Goal: Task Accomplishment & Management: Manage account settings

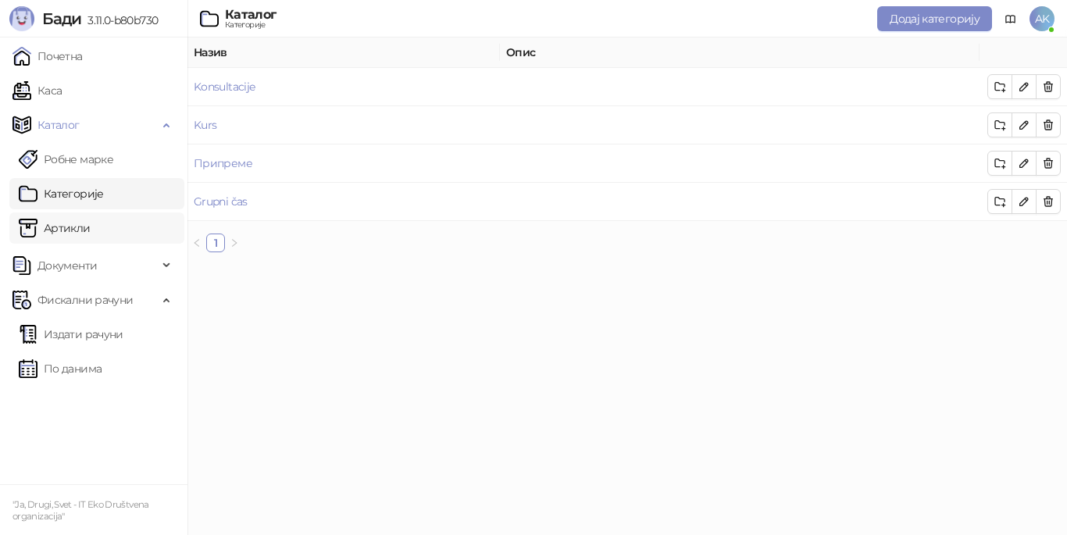
click at [84, 233] on link "Артикли" at bounding box center [55, 228] width 72 height 31
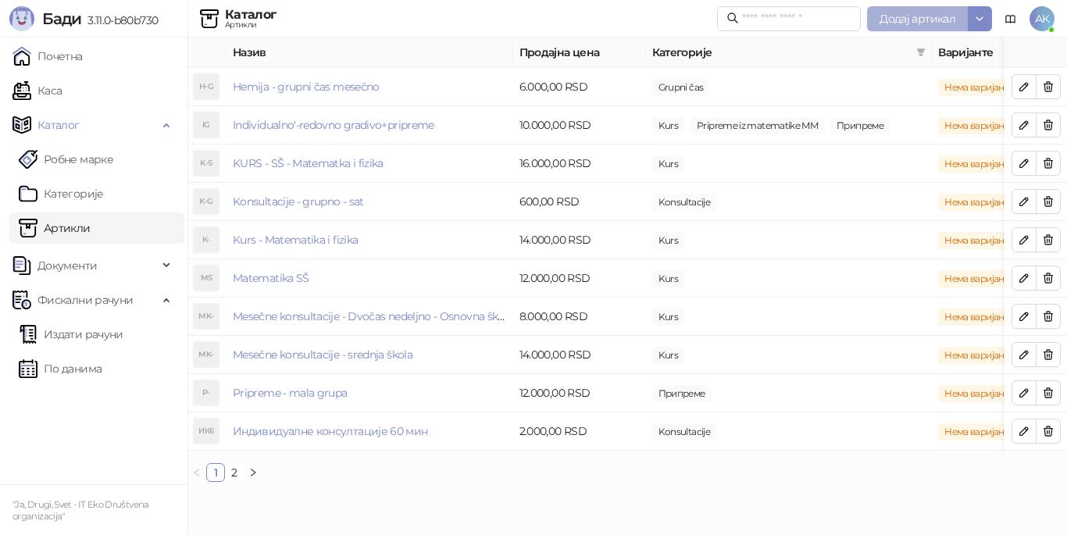
click at [900, 21] on span "Додај артикал" at bounding box center [918, 19] width 76 height 14
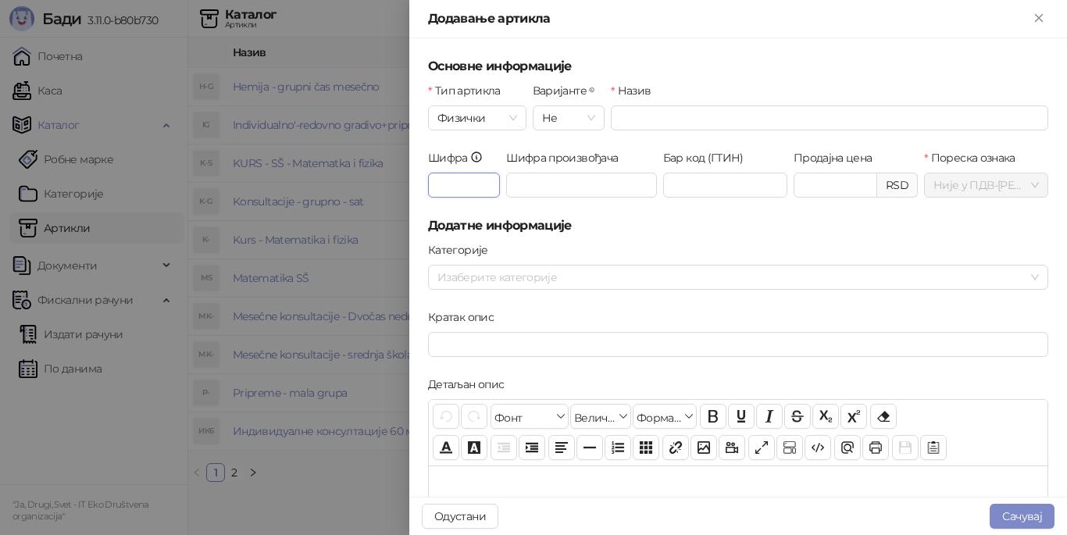
click at [451, 184] on input "Шифра" at bounding box center [464, 185] width 72 height 25
click at [475, 195] on input "Шифра" at bounding box center [464, 185] width 72 height 25
click at [525, 191] on input "Шифра произвођача" at bounding box center [581, 185] width 151 height 25
click at [483, 197] on input "Шифра" at bounding box center [464, 185] width 72 height 25
type input "*"
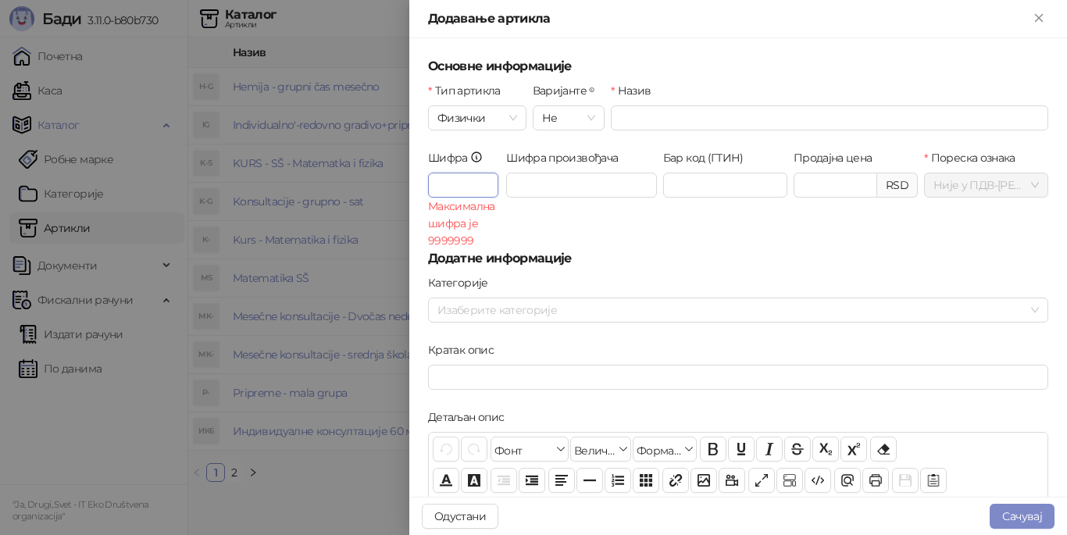
type input "*"
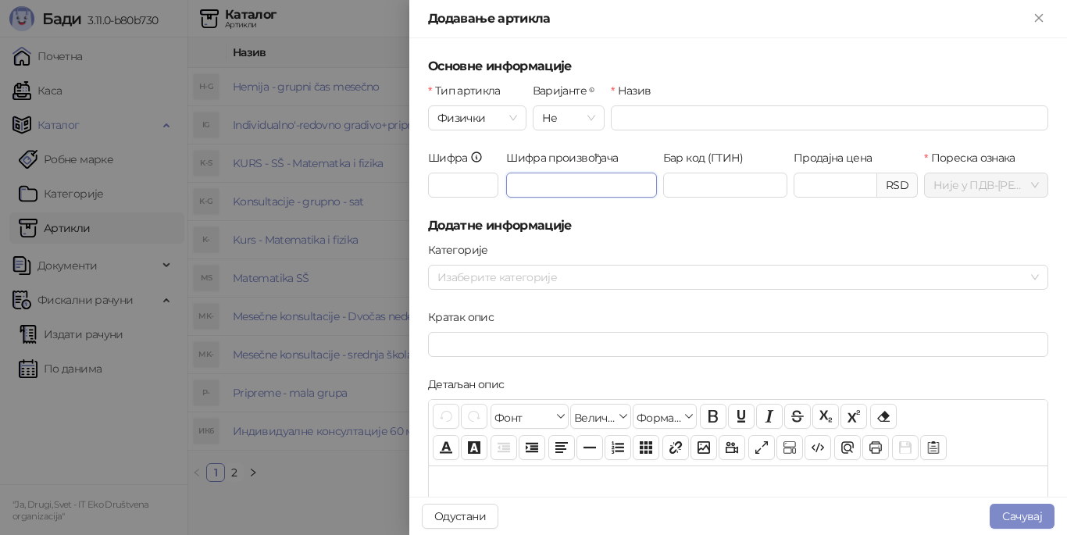
click at [590, 183] on input "Шифра произвођача" at bounding box center [581, 185] width 151 height 25
click at [603, 225] on h5 "Додатне информације" at bounding box center [738, 225] width 620 height 19
click at [481, 519] on button "Одустани" at bounding box center [460, 516] width 77 height 25
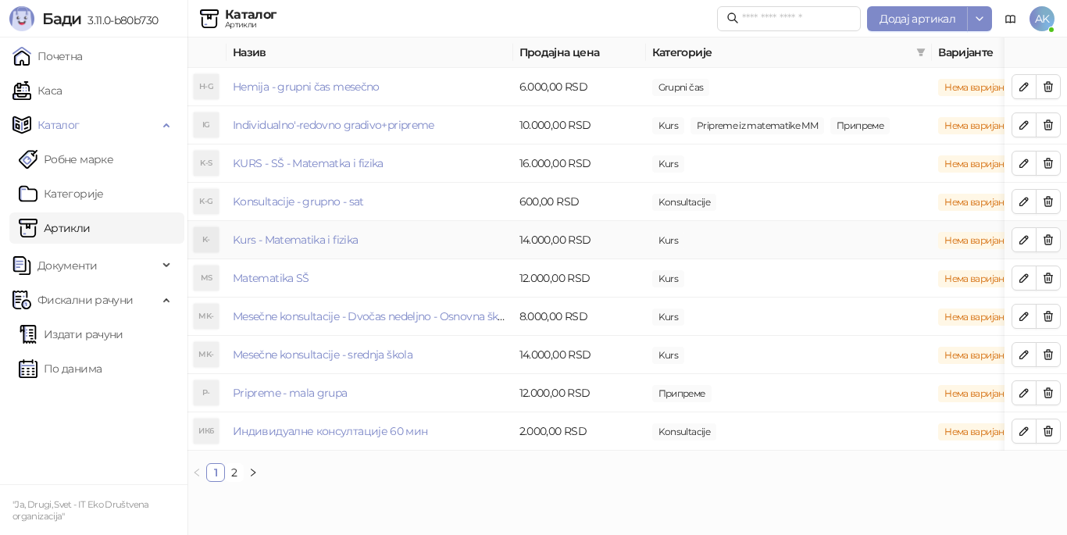
click at [430, 240] on td "Kurs - Matematika i fizika" at bounding box center [370, 240] width 287 height 38
click at [326, 241] on link "Kurs - Matematika i fizika" at bounding box center [295, 240] width 125 height 14
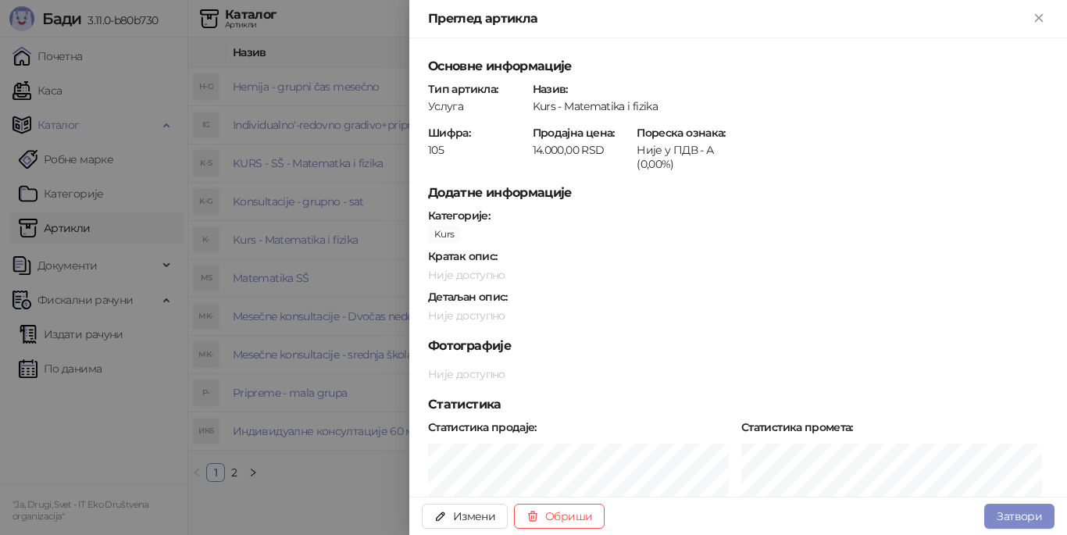
click at [332, 501] on div at bounding box center [533, 267] width 1067 height 535
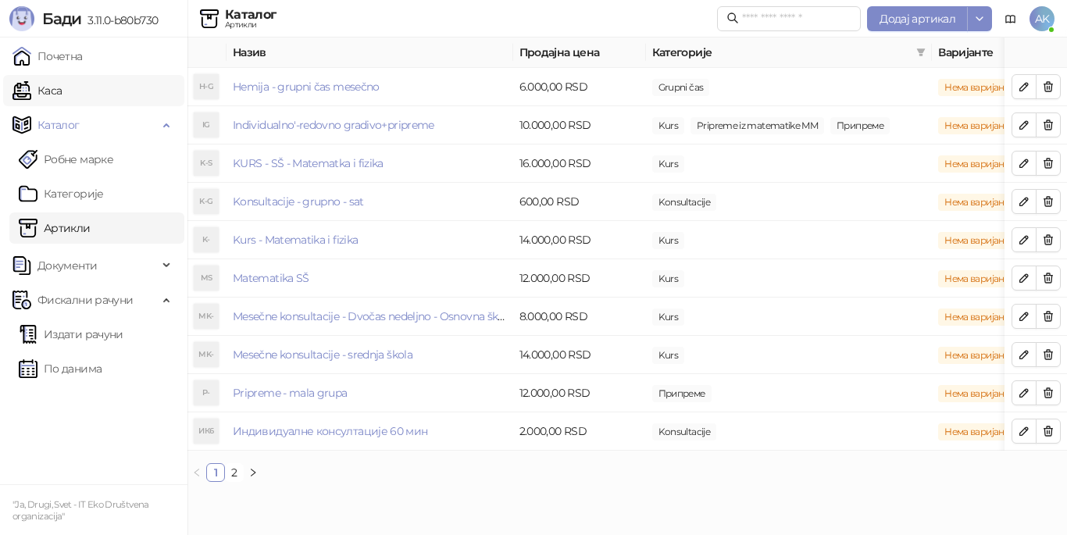
click at [62, 99] on link "Каса" at bounding box center [37, 90] width 49 height 31
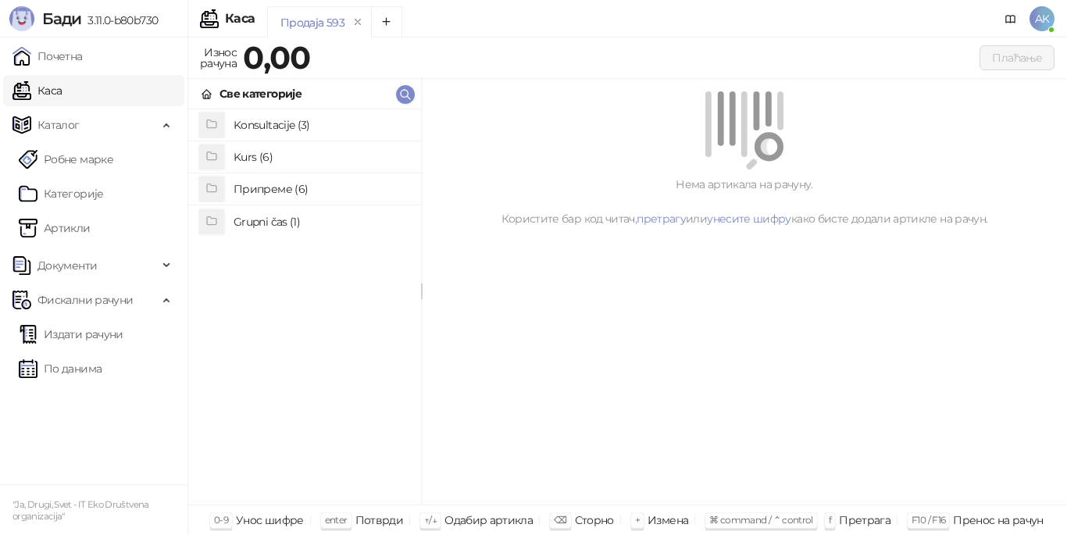
click at [329, 134] on h4 "Konsultacije (3)" at bounding box center [321, 125] width 175 height 25
click at [209, 96] on icon at bounding box center [207, 94] width 13 height 13
click at [250, 184] on h4 "Припреме (6)" at bounding box center [321, 189] width 175 height 25
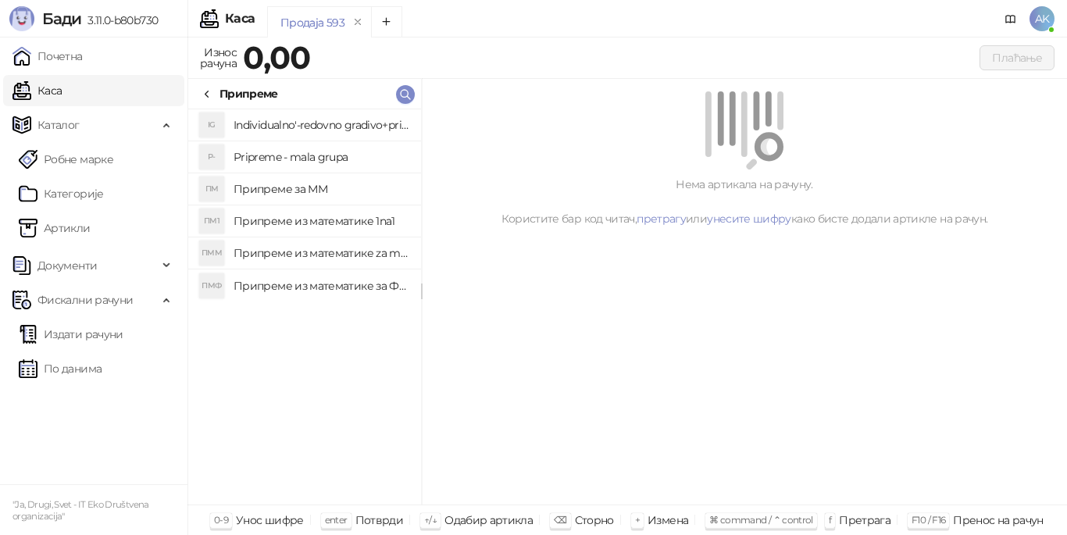
click at [272, 155] on h4 "Pripreme - mala grupa" at bounding box center [321, 157] width 175 height 25
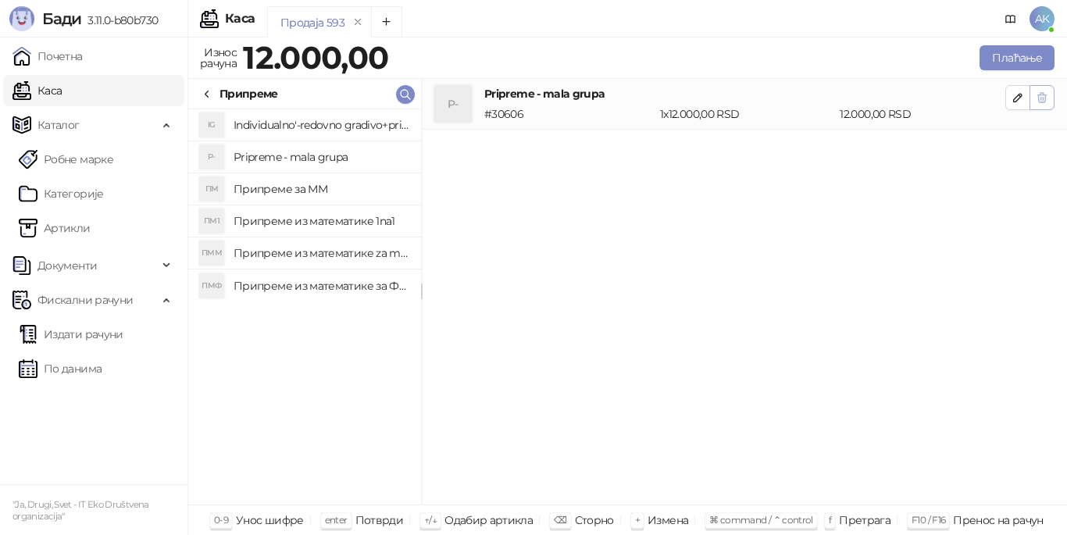
click at [1036, 95] on icon "button" at bounding box center [1042, 97] width 13 height 13
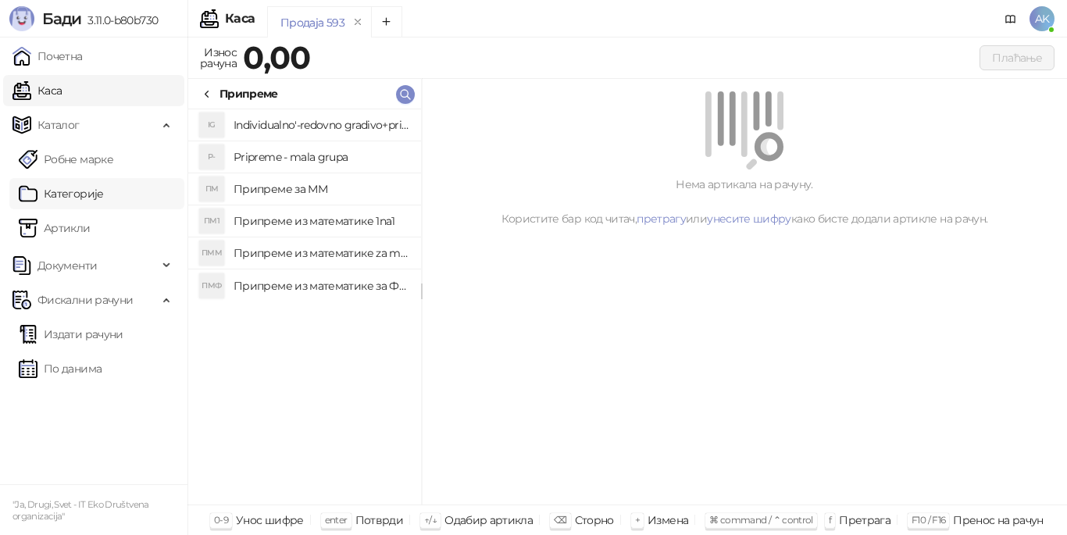
click at [73, 191] on link "Категорије" at bounding box center [61, 193] width 85 height 31
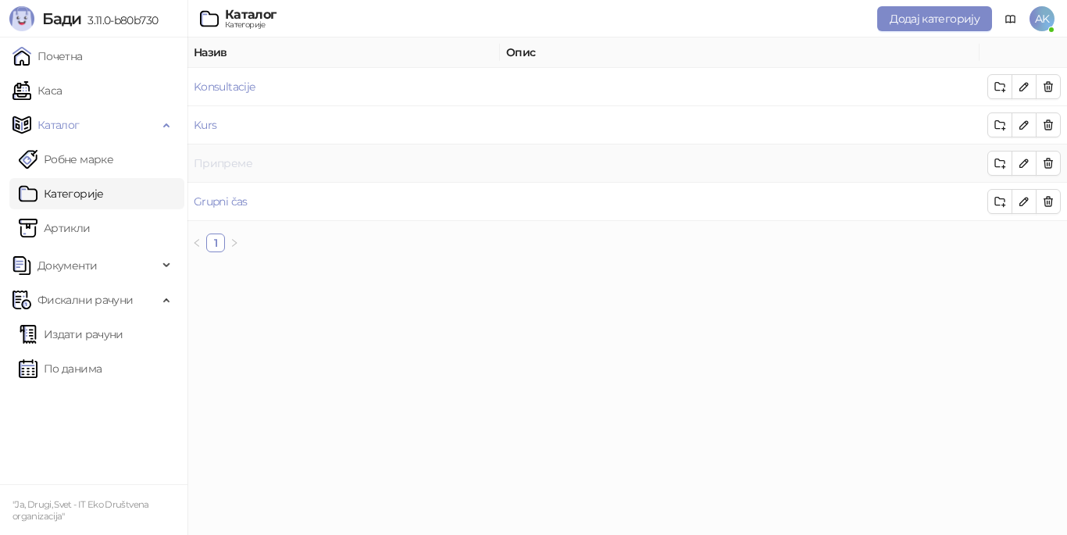
click at [239, 165] on link "Припреме" at bounding box center [223, 163] width 59 height 14
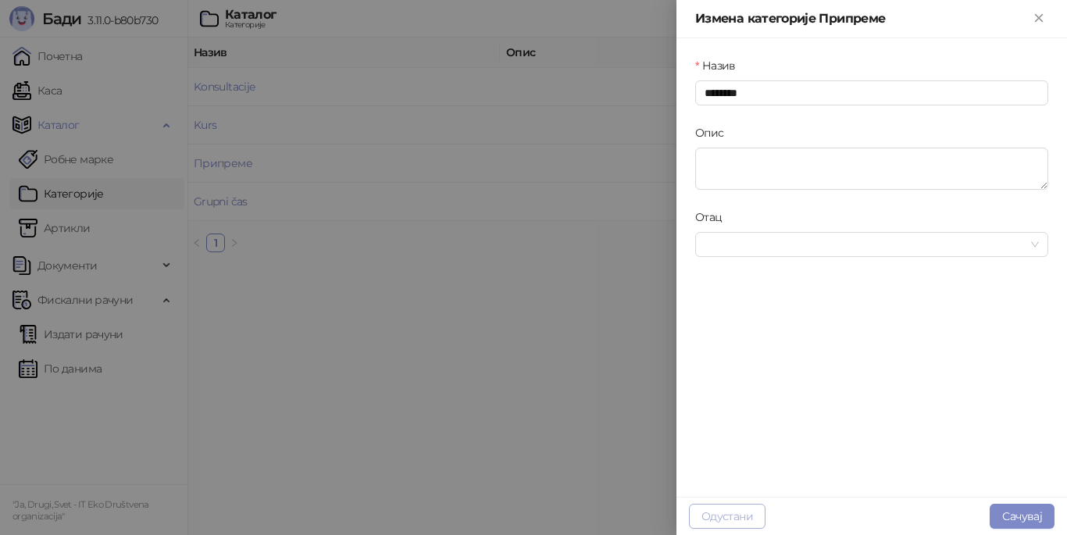
click at [711, 515] on button "Одустани" at bounding box center [727, 516] width 77 height 25
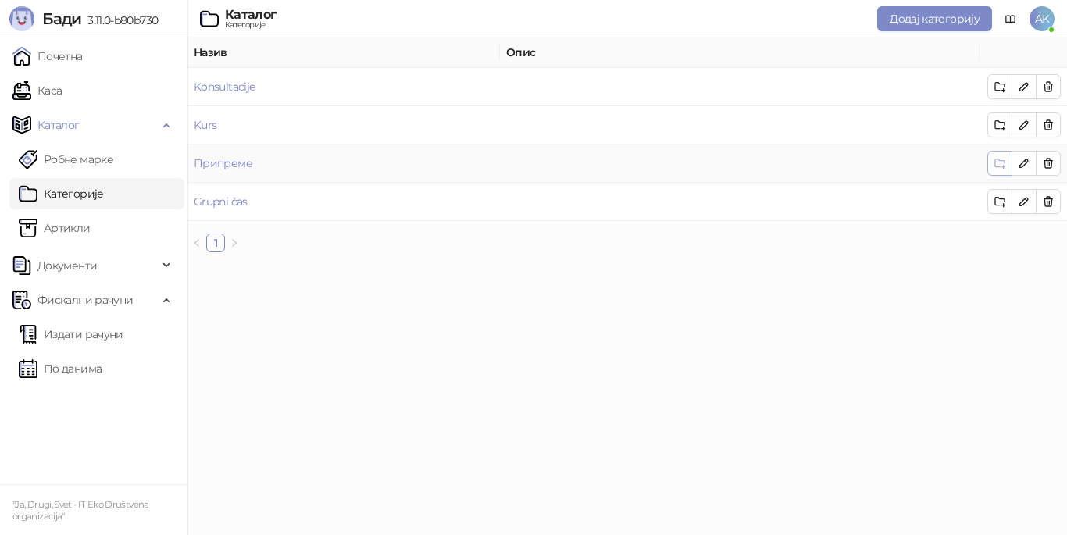
click at [998, 165] on icon "button" at bounding box center [1000, 163] width 13 height 13
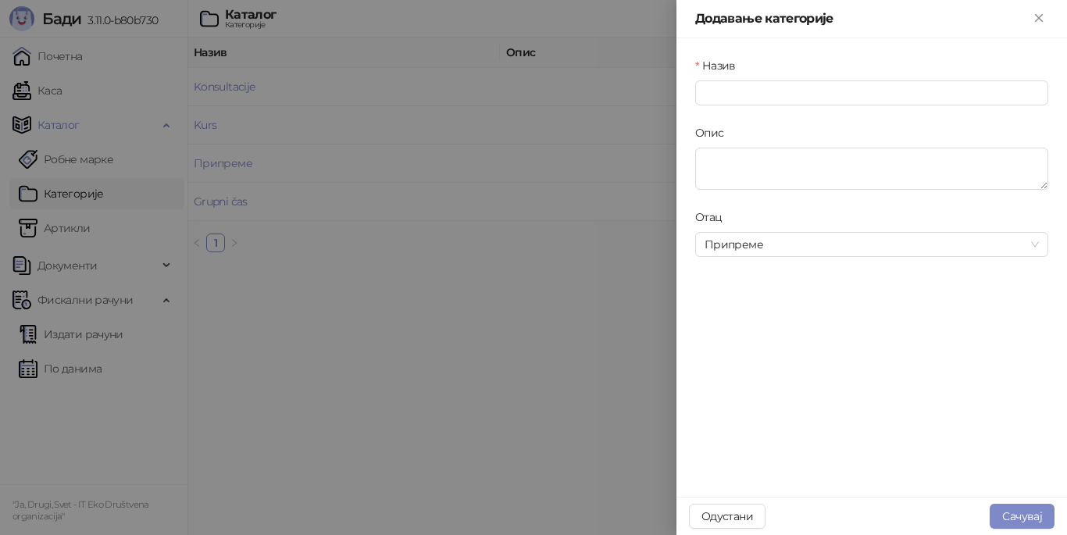
click at [605, 316] on div at bounding box center [533, 267] width 1067 height 535
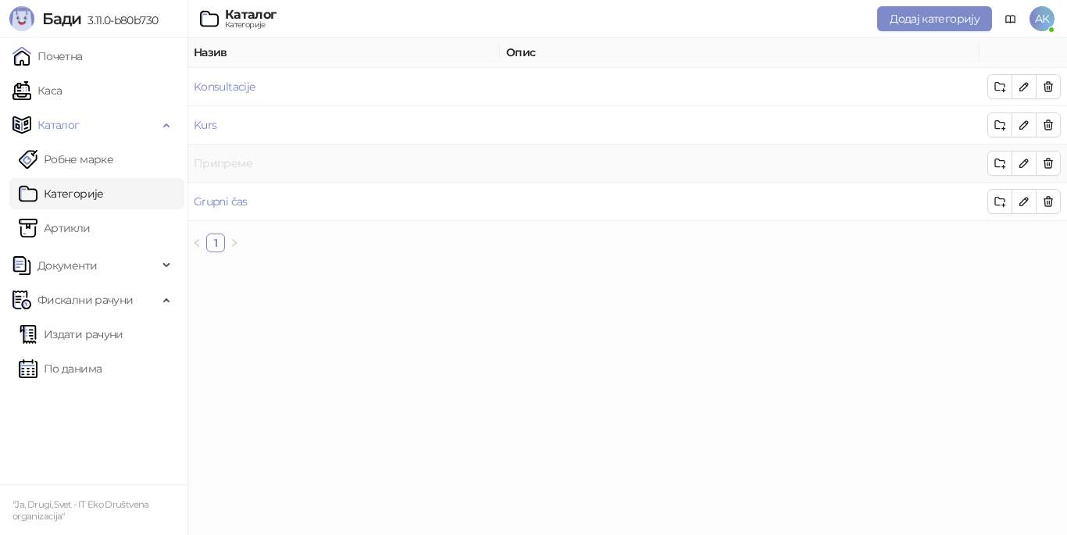
click at [217, 160] on link "Припреме" at bounding box center [223, 163] width 59 height 14
click at [212, 163] on link "Припреме" at bounding box center [223, 163] width 59 height 14
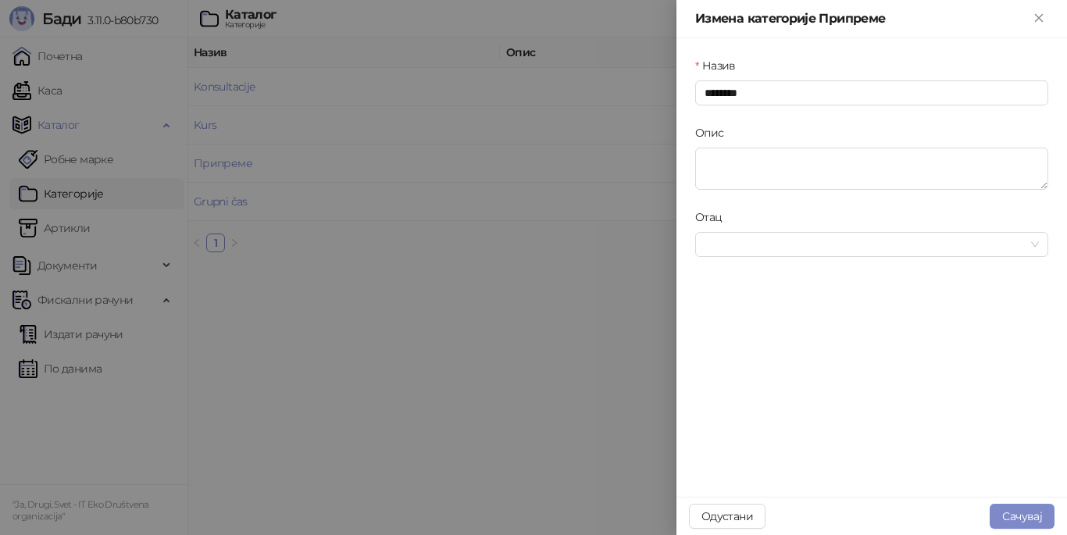
click at [425, 336] on div at bounding box center [533, 267] width 1067 height 535
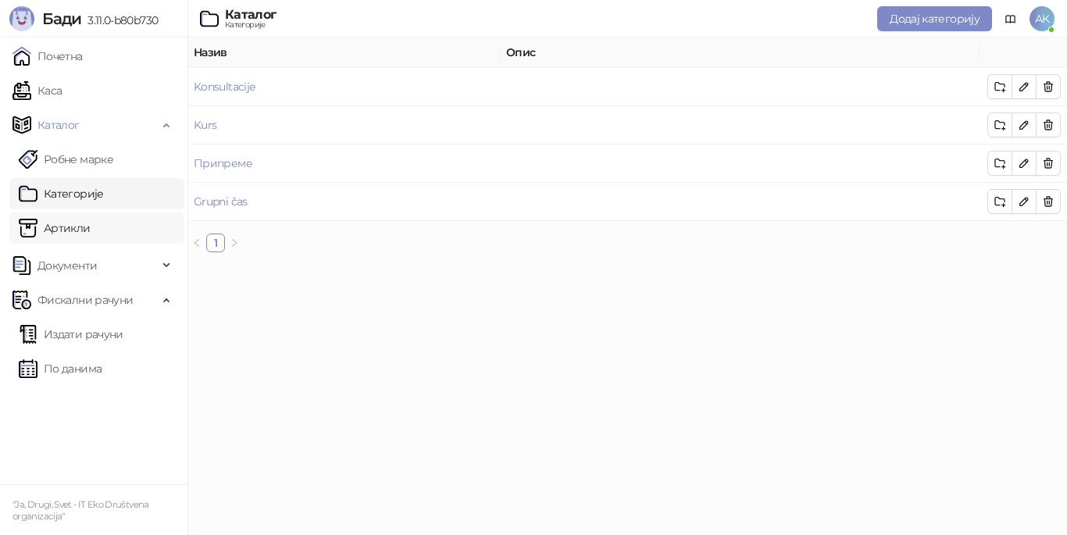
click at [91, 224] on link "Артикли" at bounding box center [55, 228] width 72 height 31
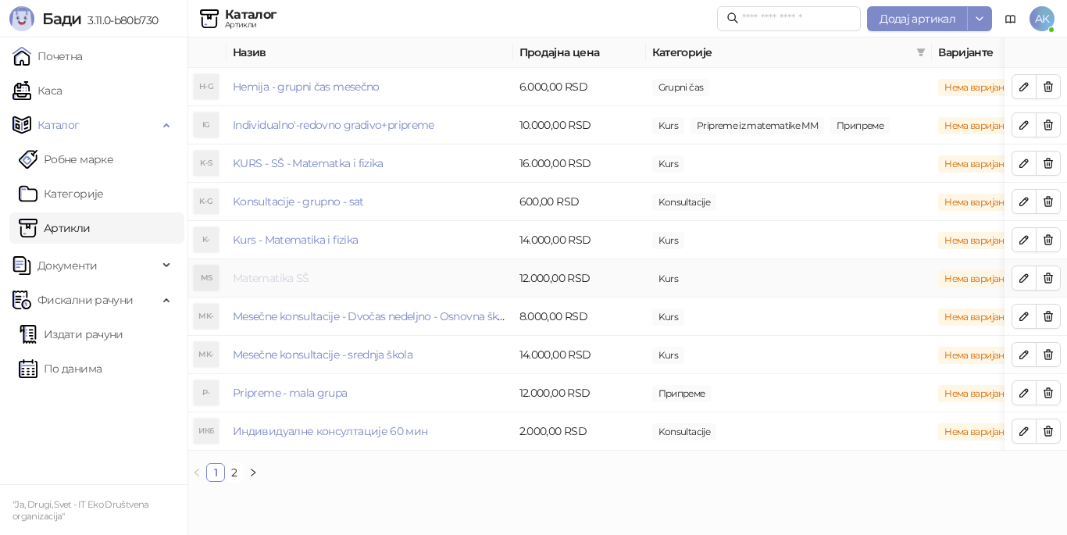
click at [280, 280] on link "Matematika SŠ" at bounding box center [271, 278] width 77 height 14
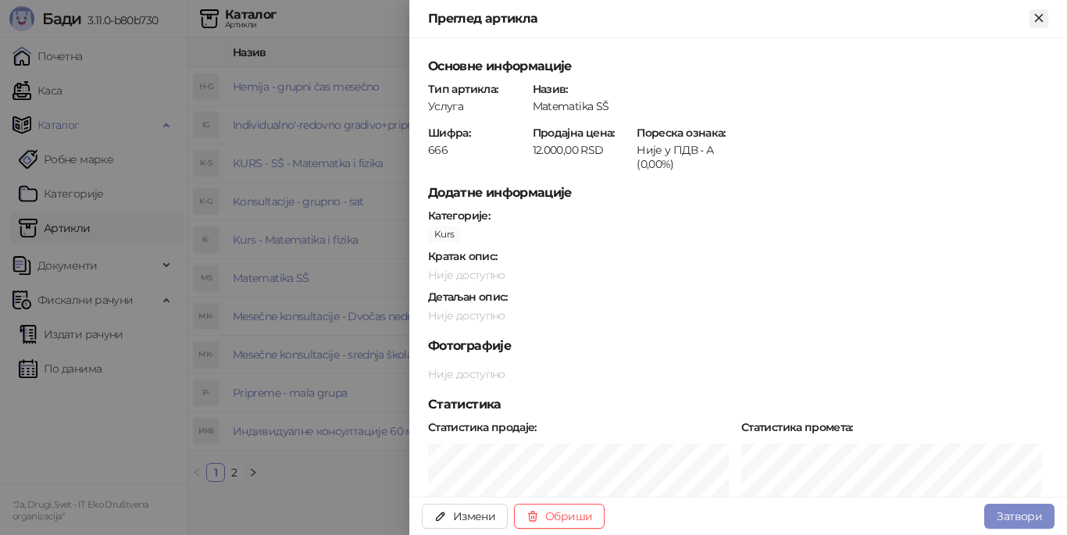
click at [1038, 23] on icon "Close" at bounding box center [1039, 18] width 14 height 14
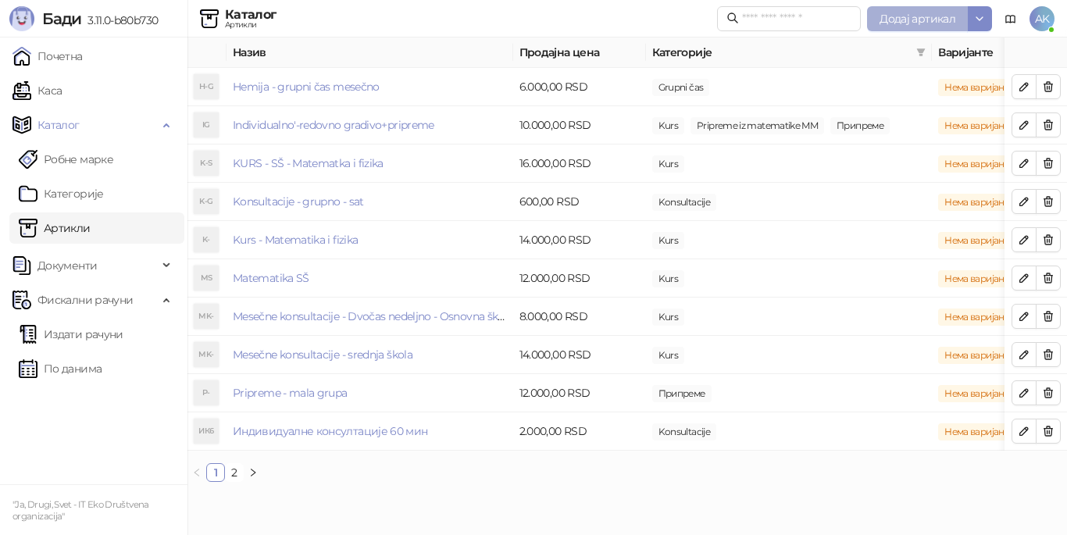
click at [888, 13] on span "Додај артикал" at bounding box center [918, 19] width 76 height 14
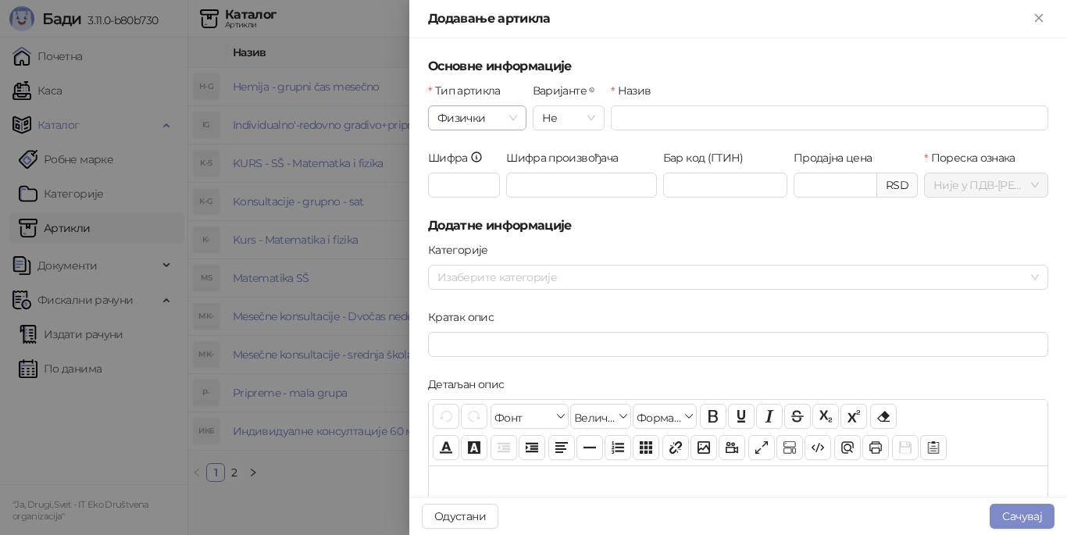
click at [487, 112] on span "Физички" at bounding box center [478, 117] width 80 height 23
click at [461, 199] on div "Услуга" at bounding box center [476, 199] width 71 height 17
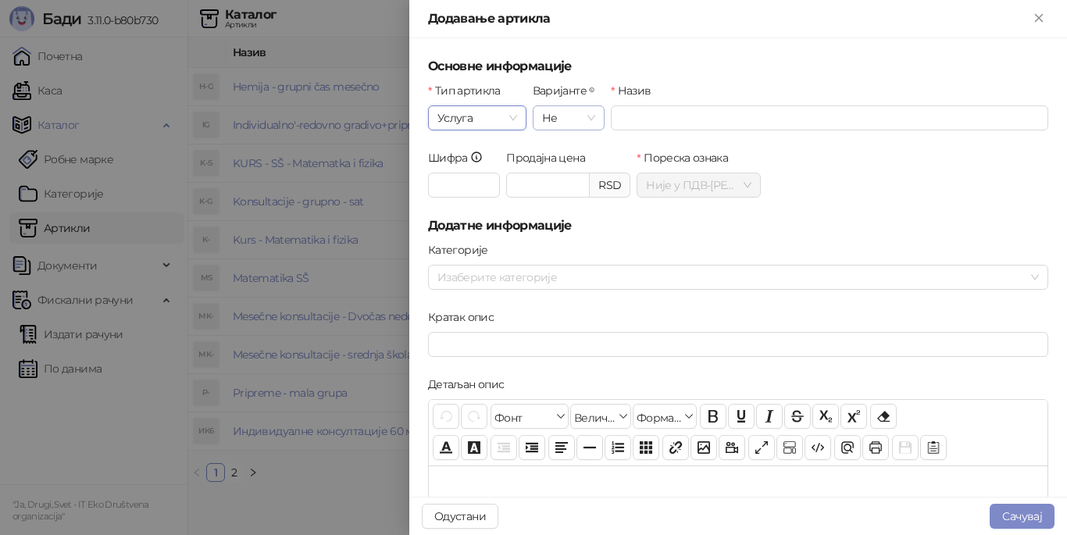
click at [585, 116] on span "Не" at bounding box center [568, 117] width 53 height 23
click at [588, 116] on span "Не" at bounding box center [568, 117] width 53 height 23
click at [647, 124] on input "Назив" at bounding box center [830, 117] width 438 height 25
click at [467, 192] on input "Шифра" at bounding box center [464, 185] width 72 height 25
click at [640, 277] on div at bounding box center [730, 277] width 598 height 22
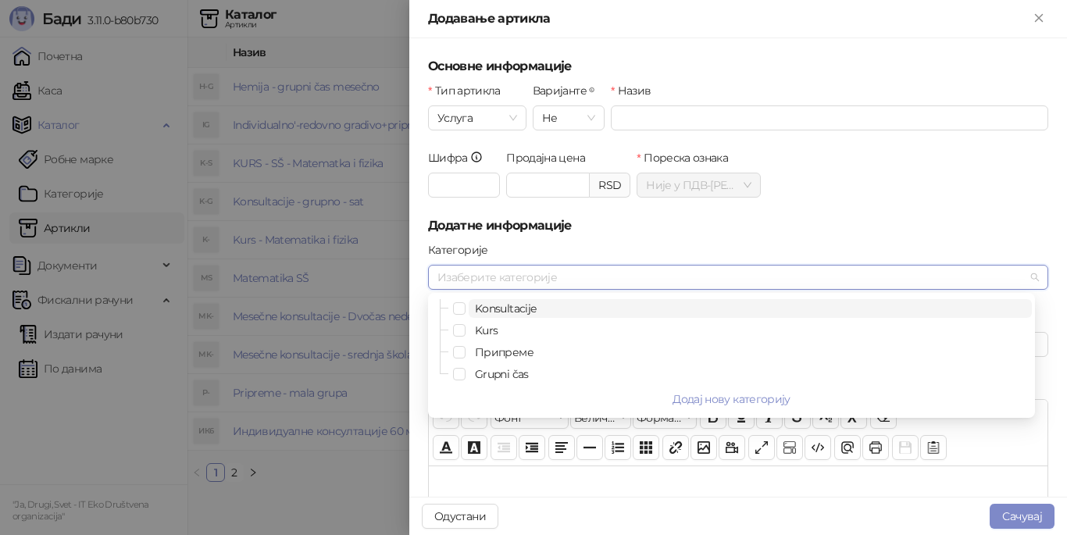
click at [640, 277] on div at bounding box center [730, 277] width 598 height 22
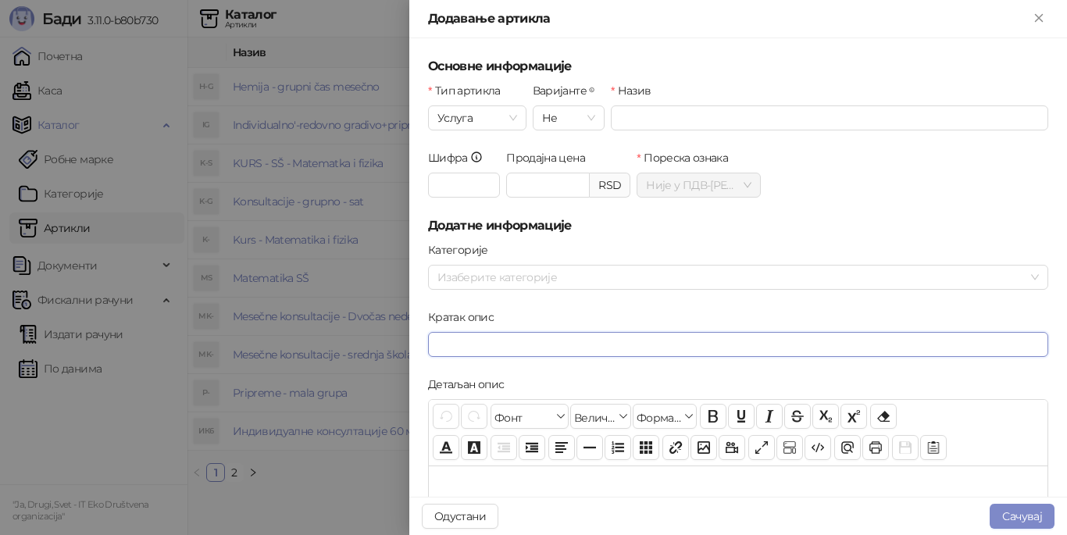
click at [624, 340] on input "Кратак опис" at bounding box center [738, 344] width 620 height 25
click at [545, 487] on div at bounding box center [738, 544] width 619 height 156
click at [484, 517] on button "Одустани" at bounding box center [460, 516] width 77 height 25
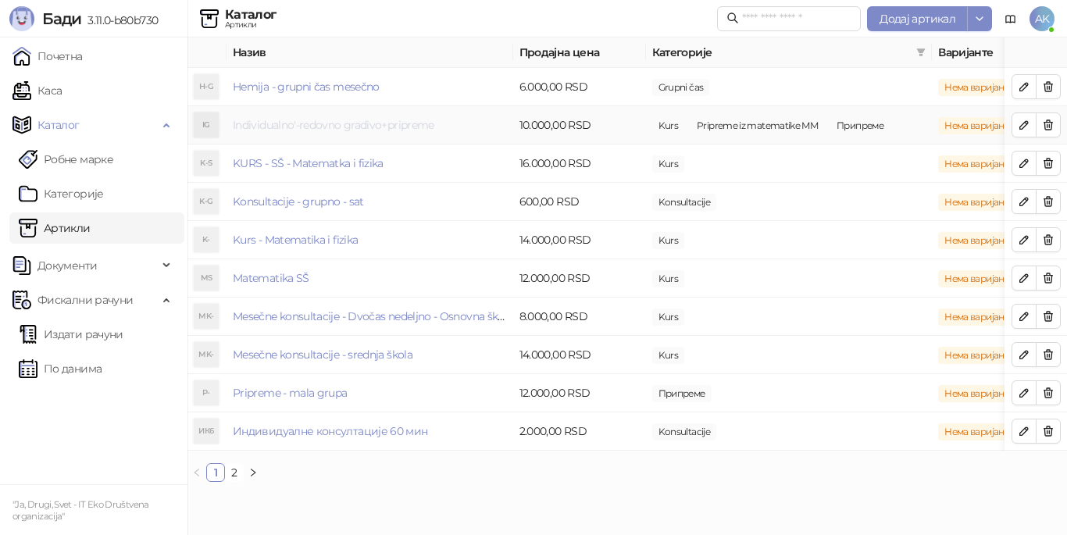
click at [258, 127] on link "Individualno'-redovno gradivo+pripreme" at bounding box center [334, 125] width 202 height 14
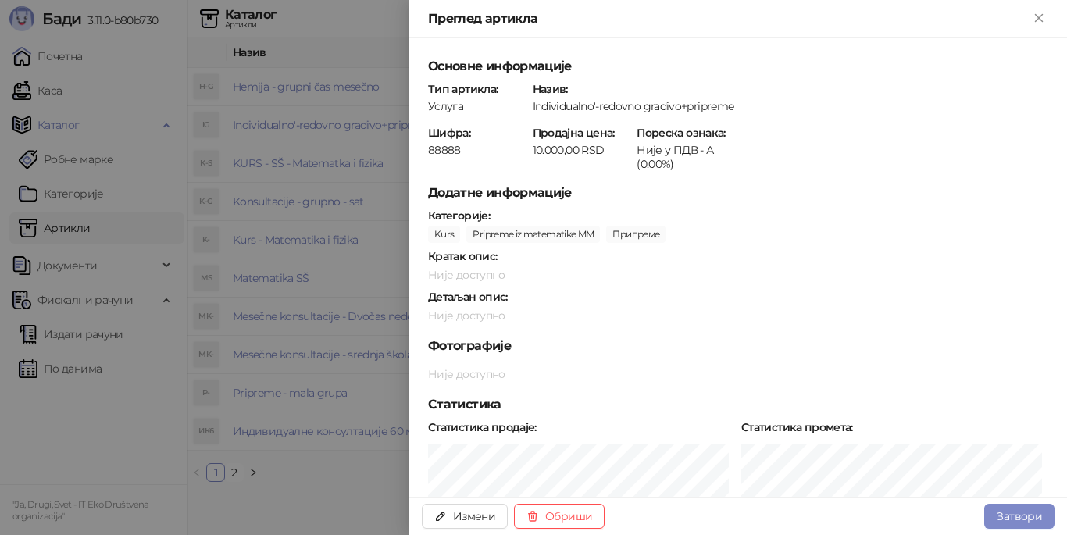
click at [330, 484] on div at bounding box center [533, 267] width 1067 height 535
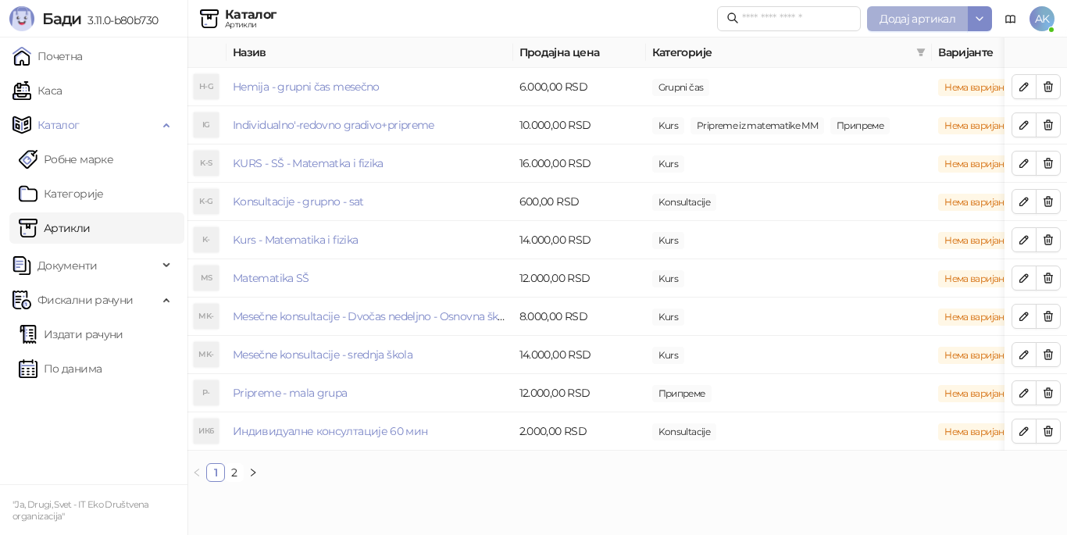
click at [889, 20] on span "Додај артикал" at bounding box center [918, 19] width 76 height 14
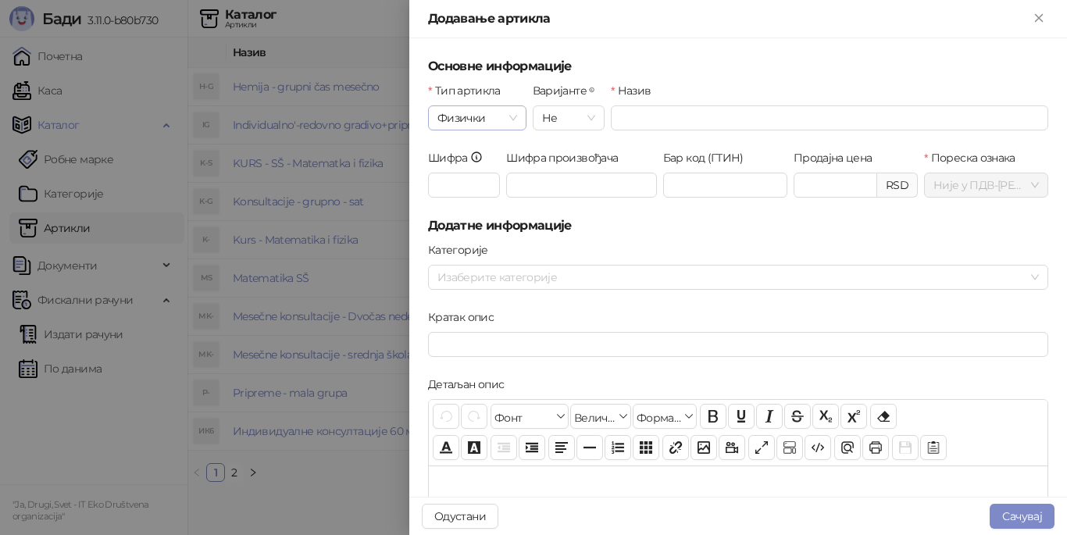
click at [516, 123] on div "Физички" at bounding box center [477, 117] width 98 height 25
click at [477, 195] on div "Услуга" at bounding box center [476, 199] width 71 height 17
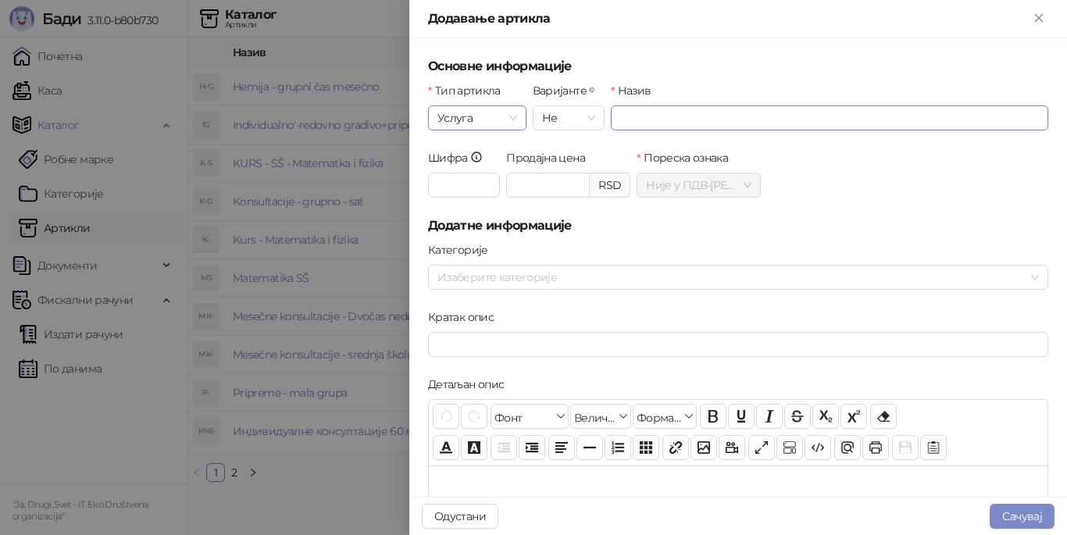
click at [658, 116] on input "Назив" at bounding box center [830, 117] width 438 height 25
click at [478, 186] on input "Шифра" at bounding box center [464, 185] width 72 height 25
click at [619, 121] on input "Назив" at bounding box center [830, 117] width 438 height 25
paste input "**********"
type input "**********"
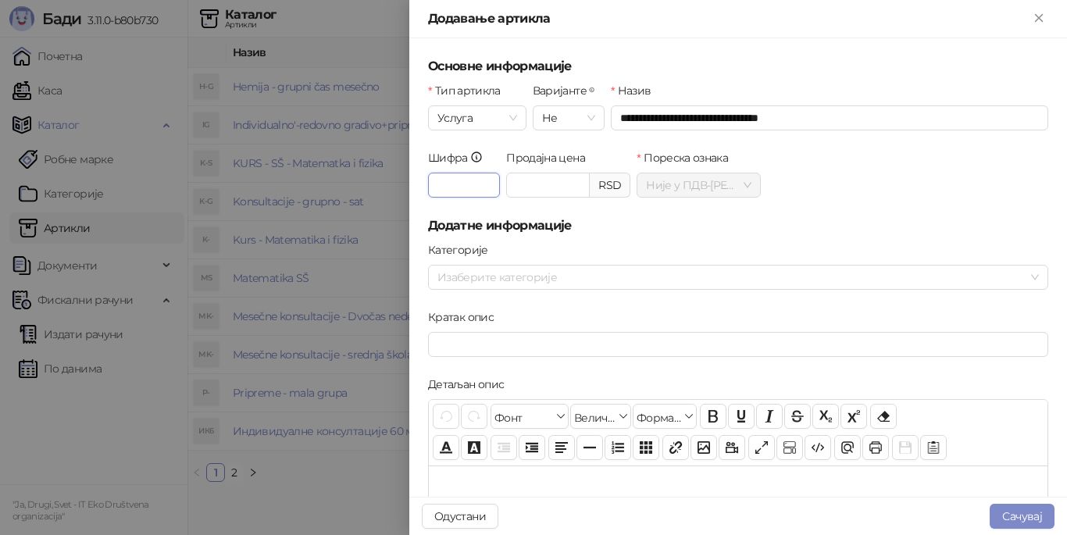
click at [464, 196] on input "Шифра" at bounding box center [464, 185] width 72 height 25
type input "**"
click at [507, 182] on input "Продајна цена" at bounding box center [548, 184] width 82 height 23
click at [891, 250] on div "Категорије" at bounding box center [738, 252] width 620 height 23
type input "*******"
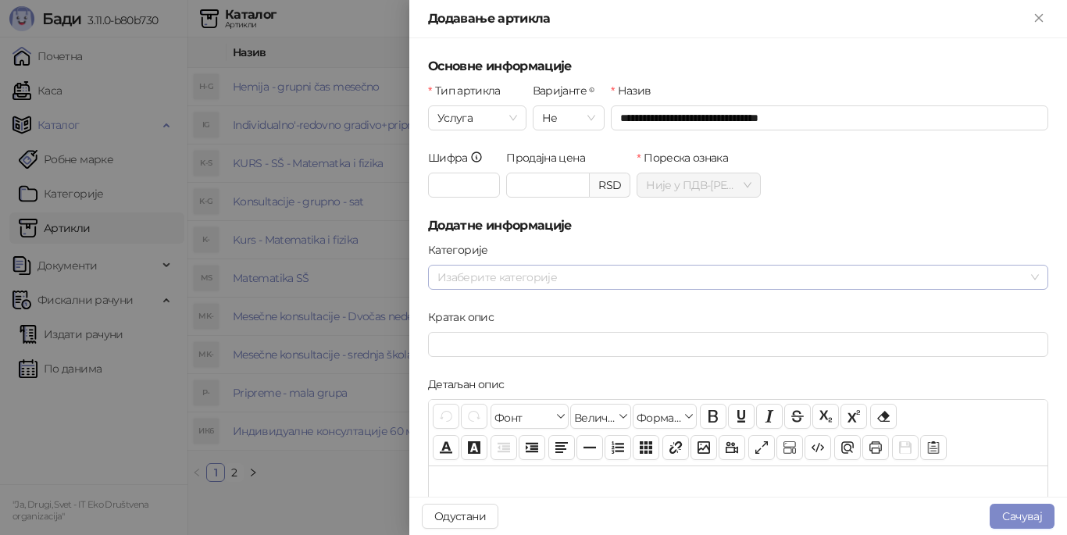
click at [727, 283] on div at bounding box center [730, 277] width 598 height 22
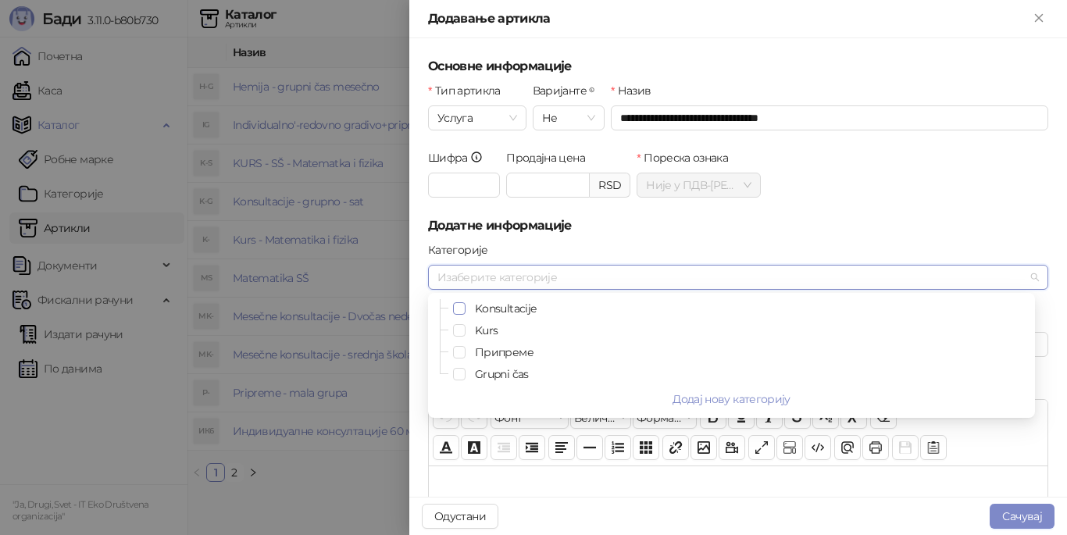
click at [461, 312] on span "Select Konsultacije" at bounding box center [459, 308] width 13 height 13
click at [593, 248] on div "Категорије" at bounding box center [738, 252] width 620 height 23
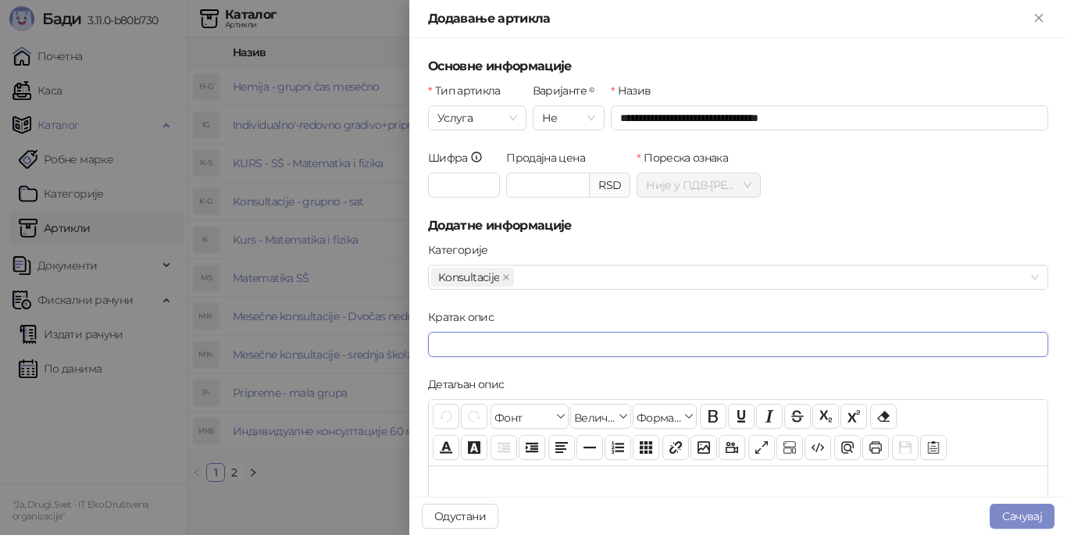
click at [523, 343] on input "Кратак опис" at bounding box center [738, 344] width 620 height 25
paste input "**********"
click at [573, 346] on input "**********" at bounding box center [738, 344] width 620 height 25
type input "**********"
click at [587, 304] on div "[PERSON_NAME]" at bounding box center [738, 274] width 627 height 67
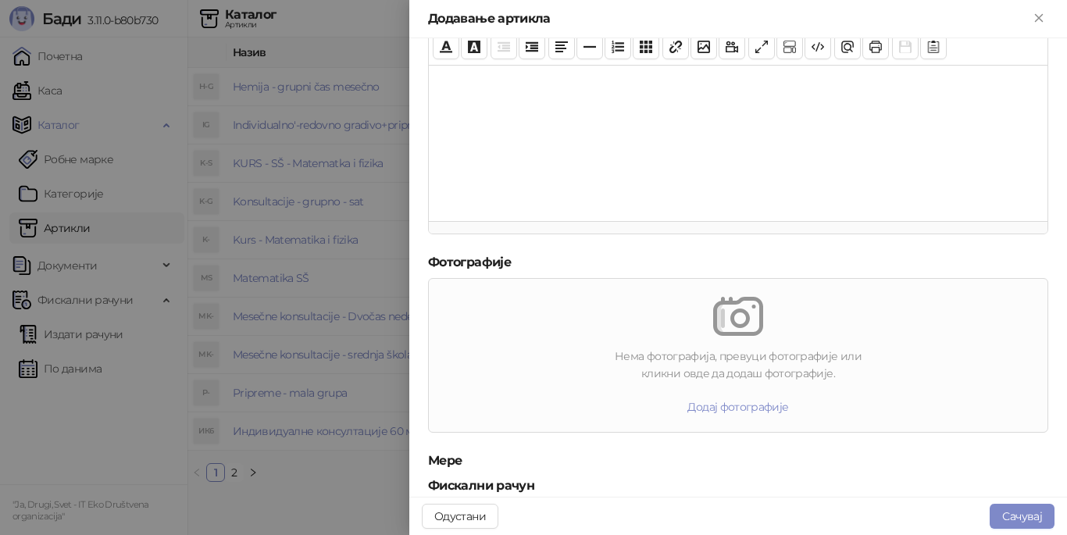
scroll to position [468, 0]
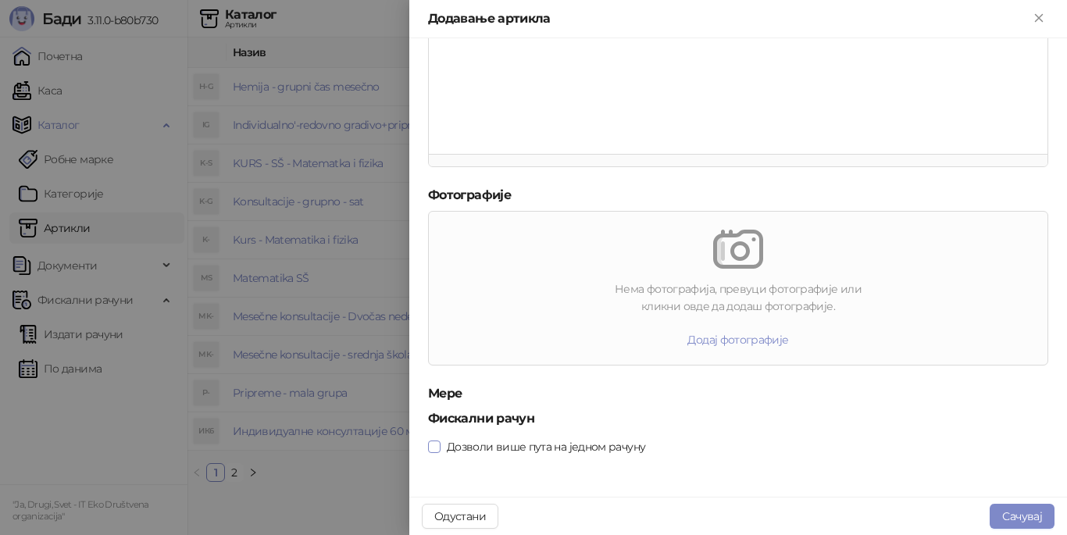
click at [587, 453] on span "Дозволи више пута на једном рачуну" at bounding box center [546, 446] width 211 height 17
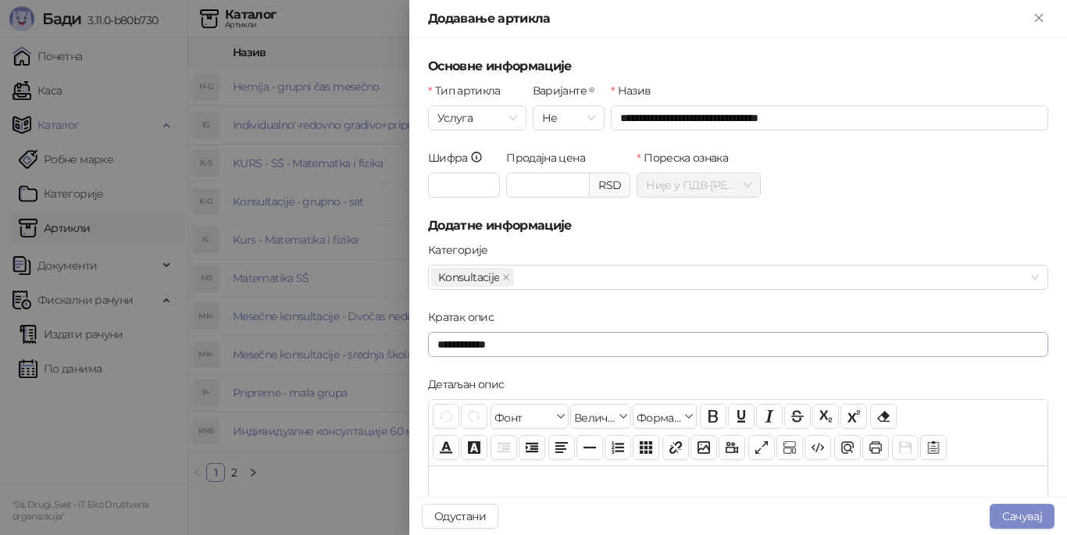
scroll to position [78, 0]
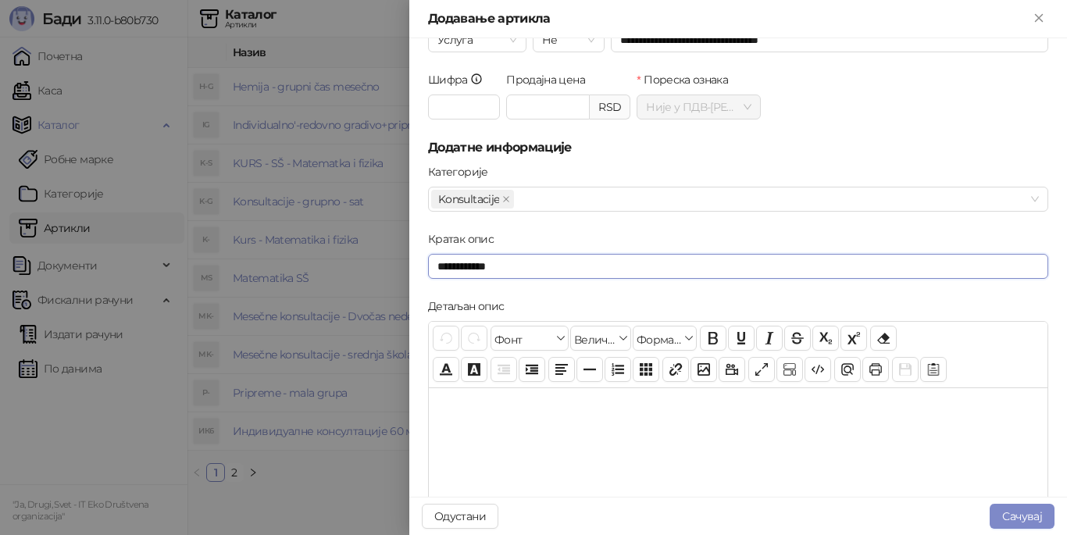
drag, startPoint x: 534, startPoint y: 259, endPoint x: 420, endPoint y: 262, distance: 114.1
click at [420, 262] on div "**********" at bounding box center [738, 267] width 658 height 459
click at [455, 514] on button "Одустани" at bounding box center [460, 516] width 77 height 25
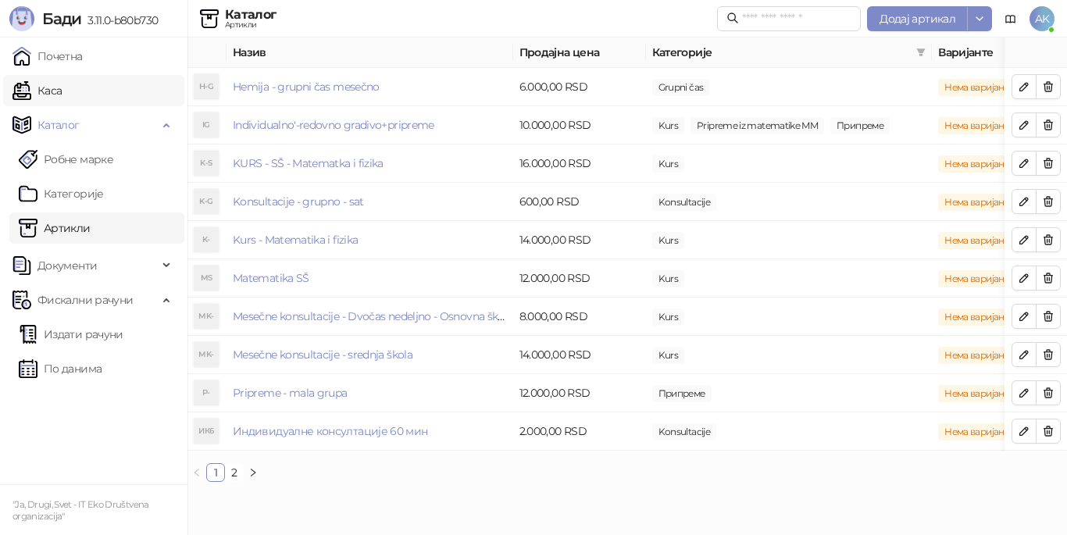
click at [62, 101] on link "Каса" at bounding box center [37, 90] width 49 height 31
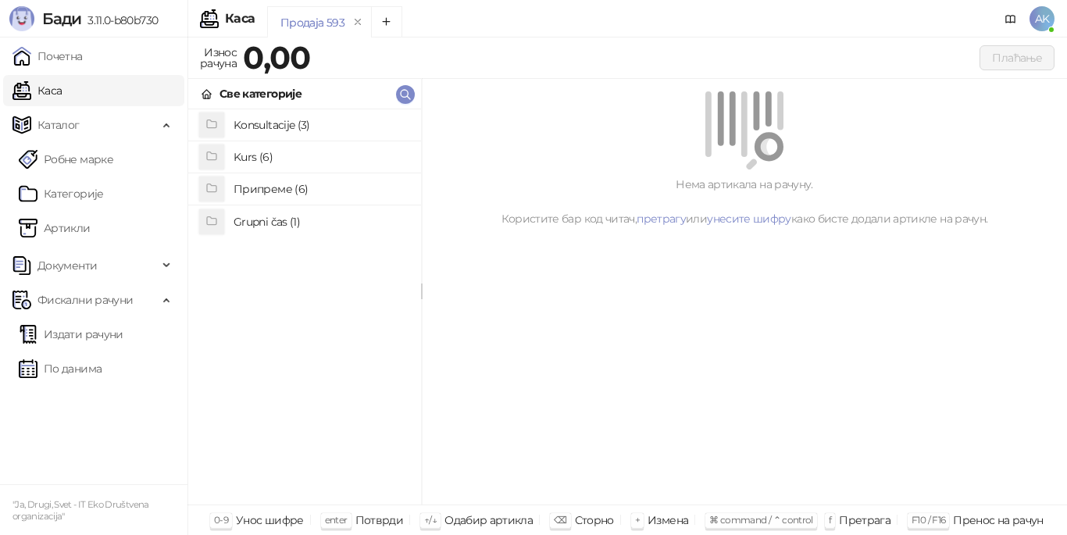
click at [288, 229] on h4 "Grupni čas (1)" at bounding box center [321, 221] width 175 height 25
click at [104, 197] on link "Категорије" at bounding box center [61, 193] width 85 height 31
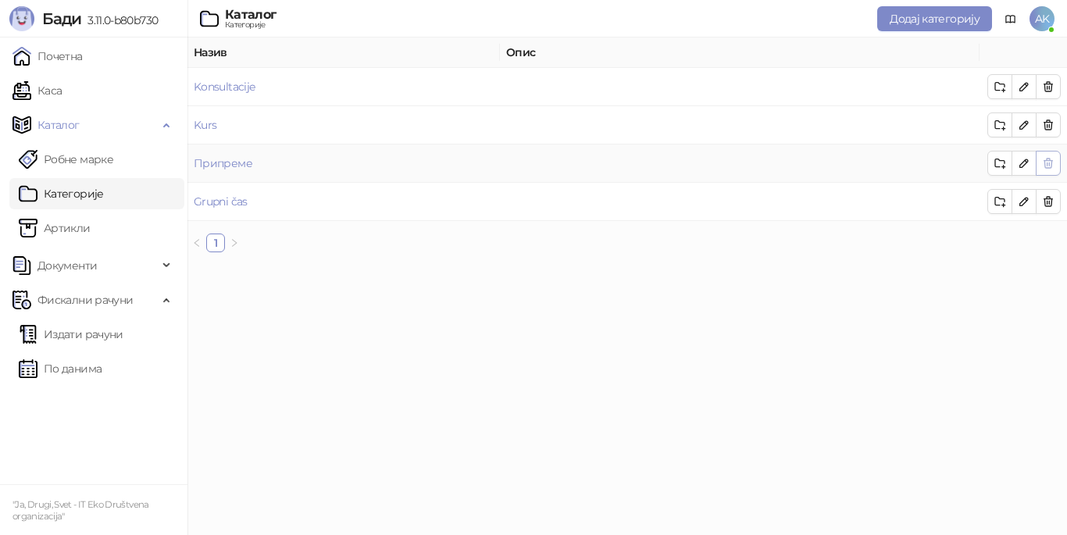
click at [1053, 161] on icon "button" at bounding box center [1048, 163] width 13 height 13
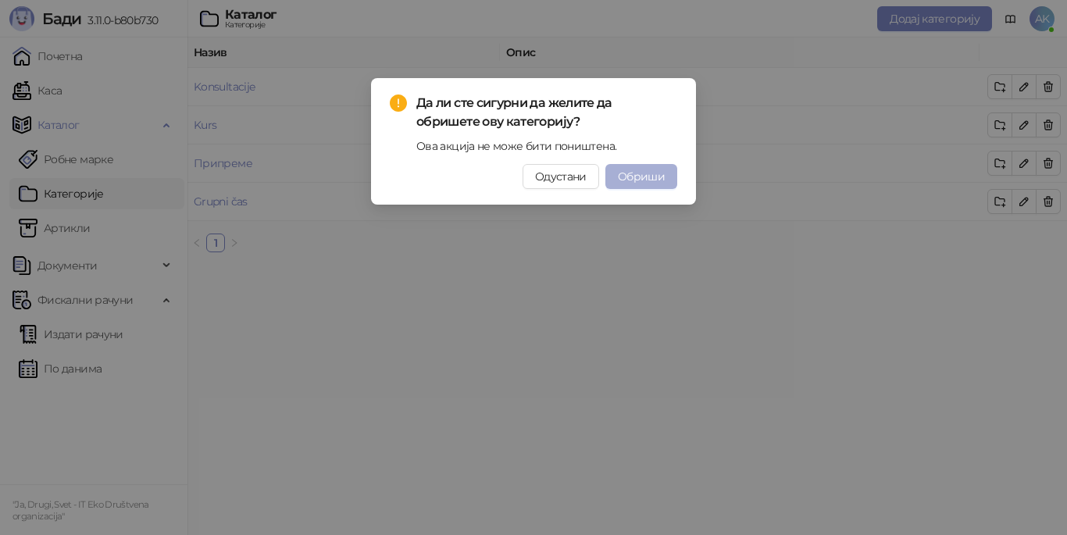
click at [637, 176] on span "Обриши" at bounding box center [641, 177] width 47 height 14
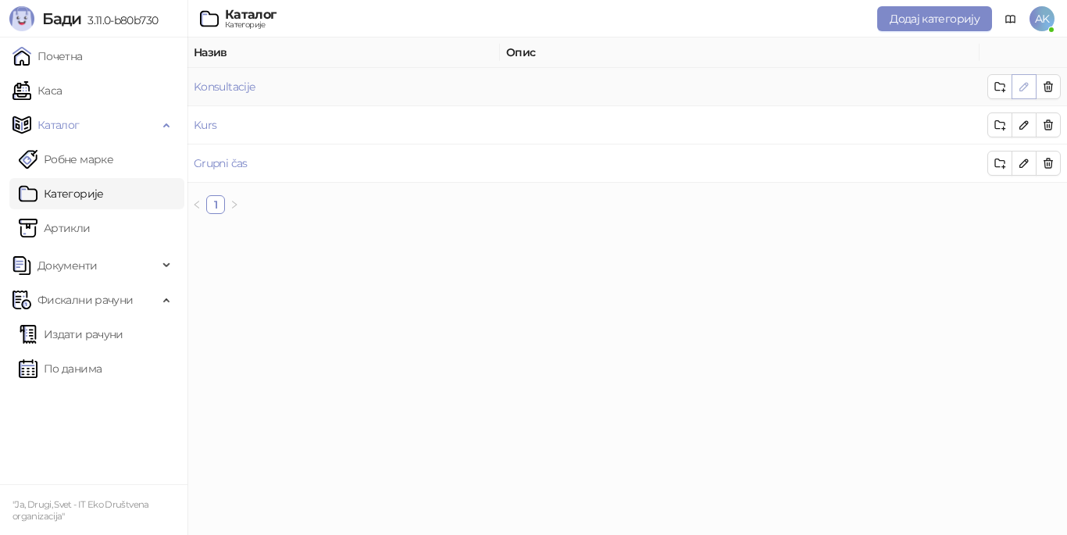
click at [1021, 88] on icon "button" at bounding box center [1024, 87] width 8 height 8
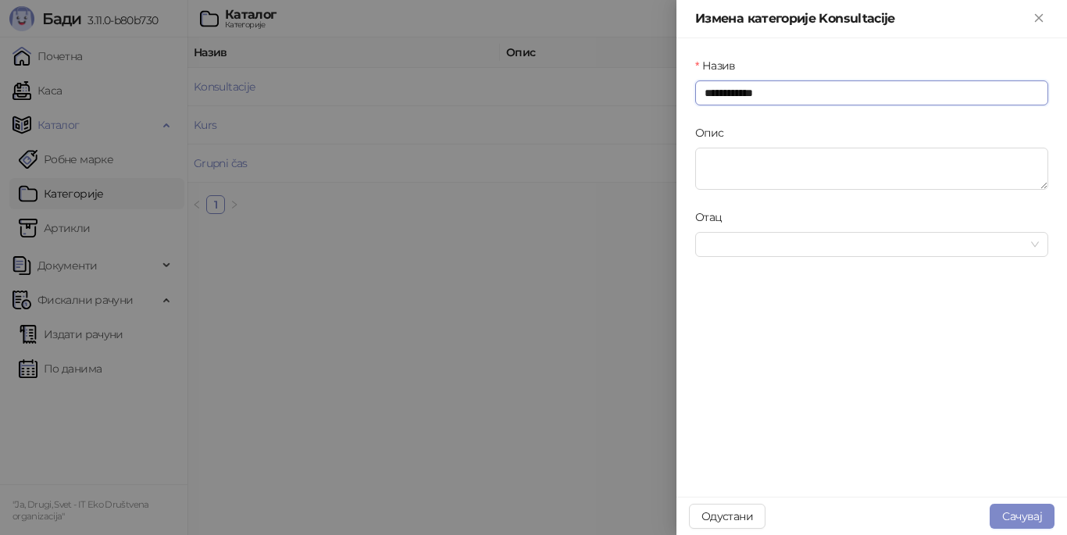
drag, startPoint x: 798, startPoint y: 93, endPoint x: 644, endPoint y: 103, distance: 155.0
click at [644, 103] on div "**********" at bounding box center [533, 267] width 1067 height 535
type input "**********"
click at [1016, 516] on button "Сачувај" at bounding box center [1022, 516] width 65 height 25
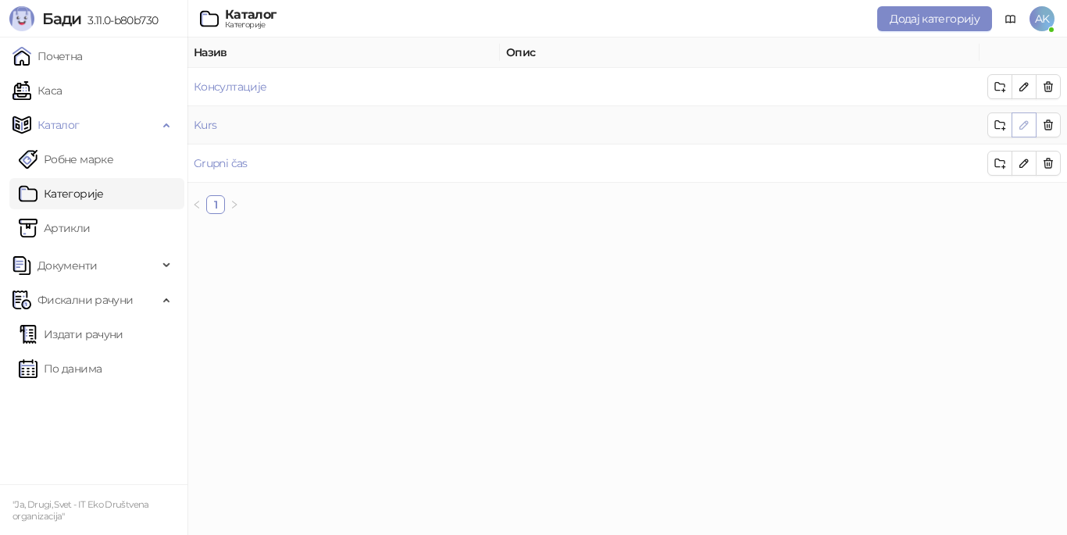
click at [1026, 127] on icon "button" at bounding box center [1024, 125] width 13 height 13
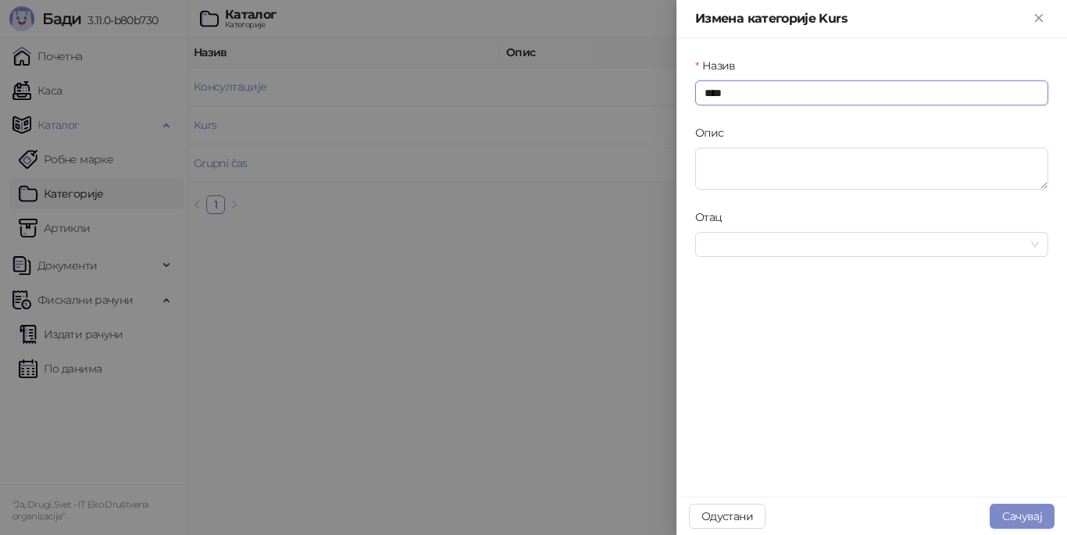
drag, startPoint x: 680, startPoint y: 98, endPoint x: 652, endPoint y: 98, distance: 27.3
click at [652, 98] on div "Измена [PERSON_NAME] **** Опис Отац Одустани Сачувај" at bounding box center [533, 267] width 1067 height 535
type input "****"
click at [1023, 515] on button "Сачувај" at bounding box center [1022, 516] width 65 height 25
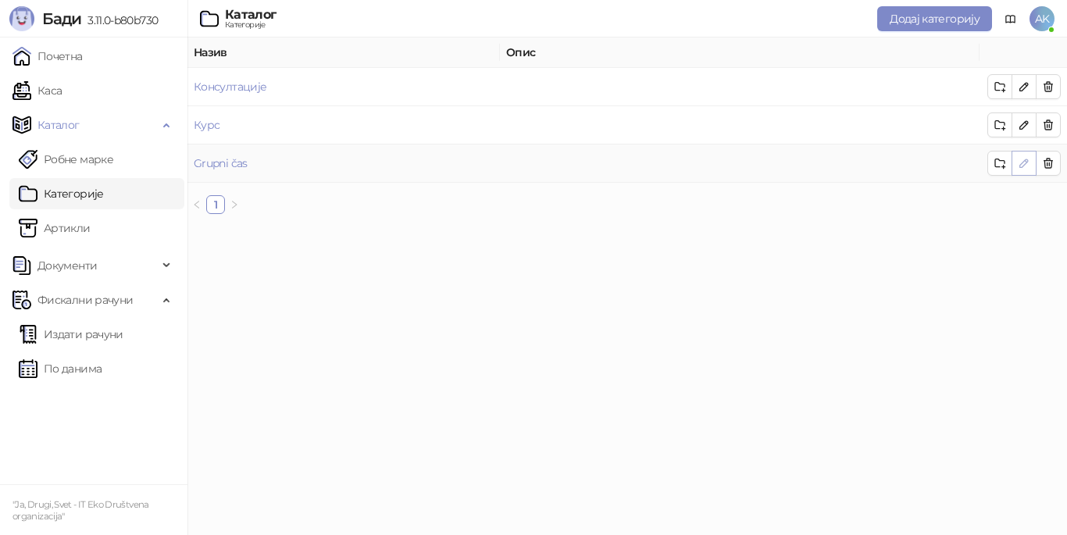
click at [1027, 168] on icon "button" at bounding box center [1024, 163] width 13 height 13
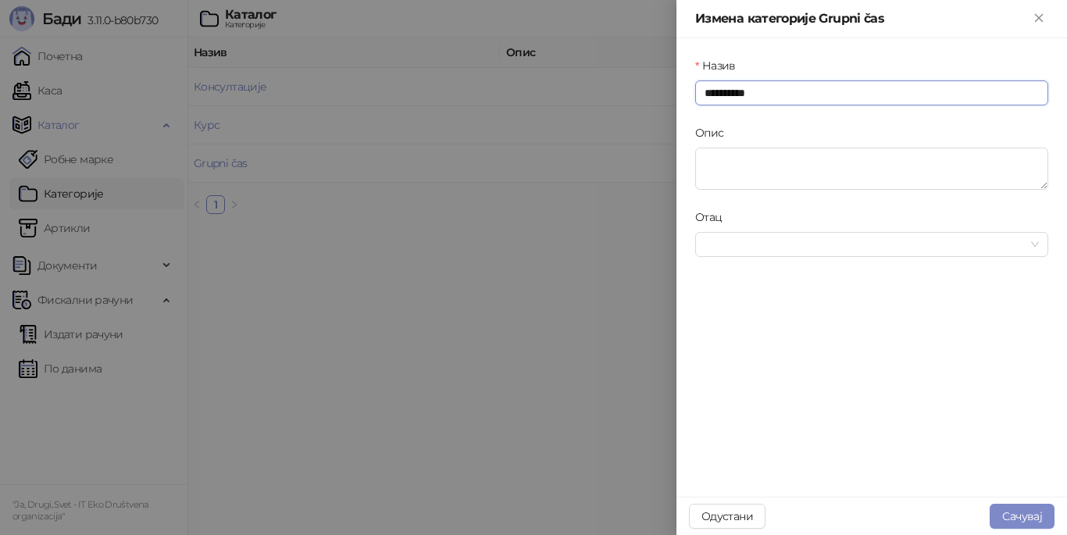
drag, startPoint x: 801, startPoint y: 98, endPoint x: 642, endPoint y: 97, distance: 158.6
click at [642, 97] on div "**********" at bounding box center [533, 267] width 1067 height 535
type input "**********"
click at [1013, 512] on button "Сачувај" at bounding box center [1022, 516] width 65 height 25
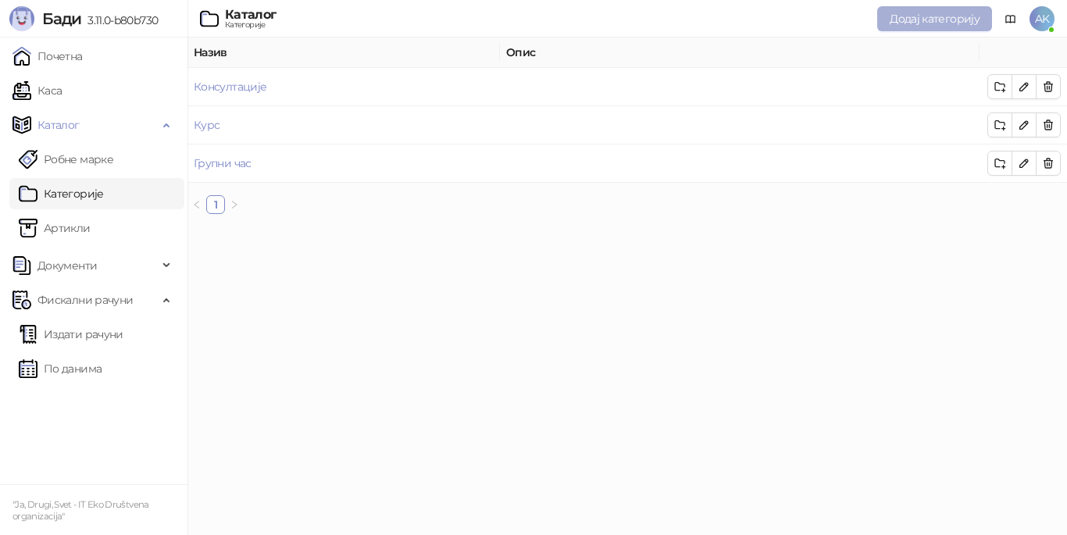
click at [916, 19] on span "Додај категорију" at bounding box center [935, 19] width 90 height 14
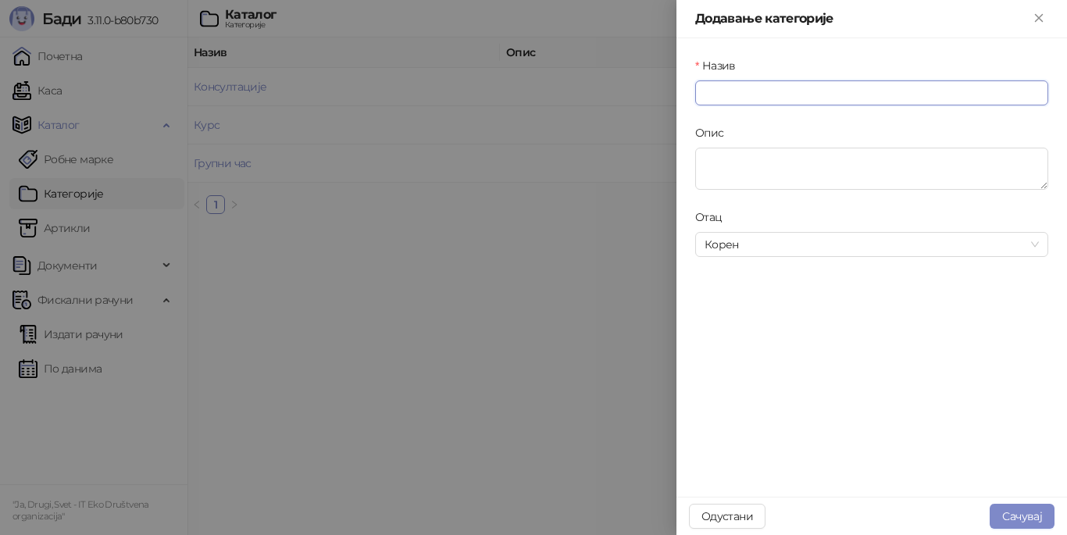
click at [791, 91] on input "Назив" at bounding box center [871, 92] width 353 height 25
click at [778, 244] on span "Корен" at bounding box center [872, 244] width 334 height 23
type input "**********"
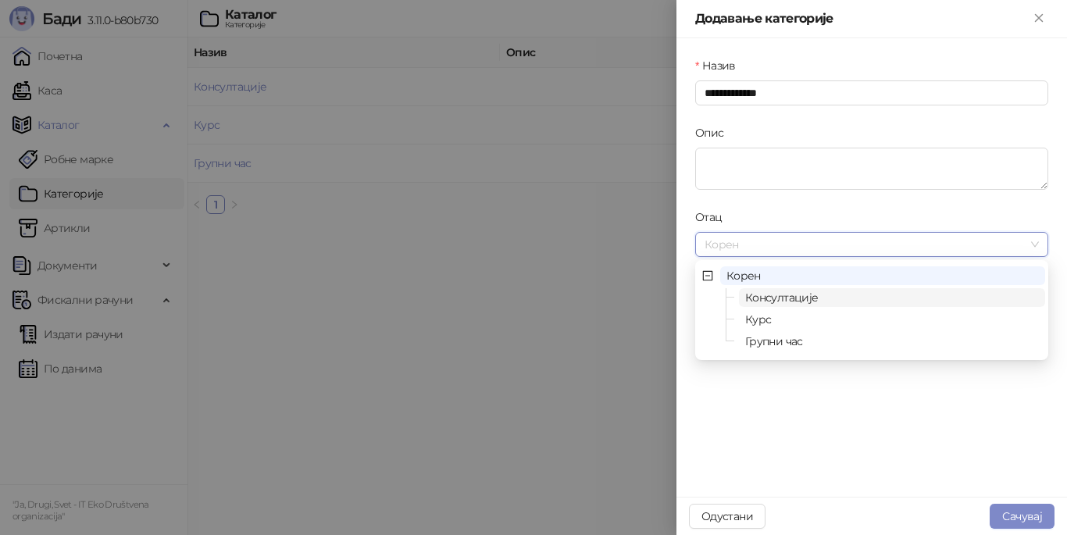
click at [791, 302] on span "Консултације" at bounding box center [781, 298] width 73 height 14
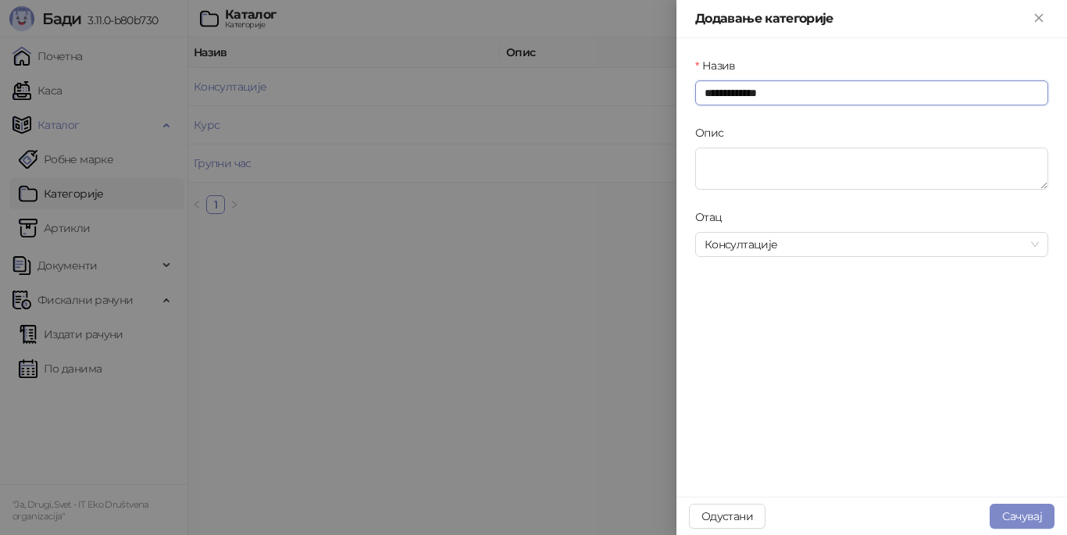
drag, startPoint x: 791, startPoint y: 87, endPoint x: 693, endPoint y: 102, distance: 99.7
click at [693, 102] on div "**********" at bounding box center [871, 90] width 359 height 67
click at [819, 327] on div "**********" at bounding box center [872, 267] width 391 height 459
click at [861, 244] on span "Консултације" at bounding box center [872, 244] width 334 height 23
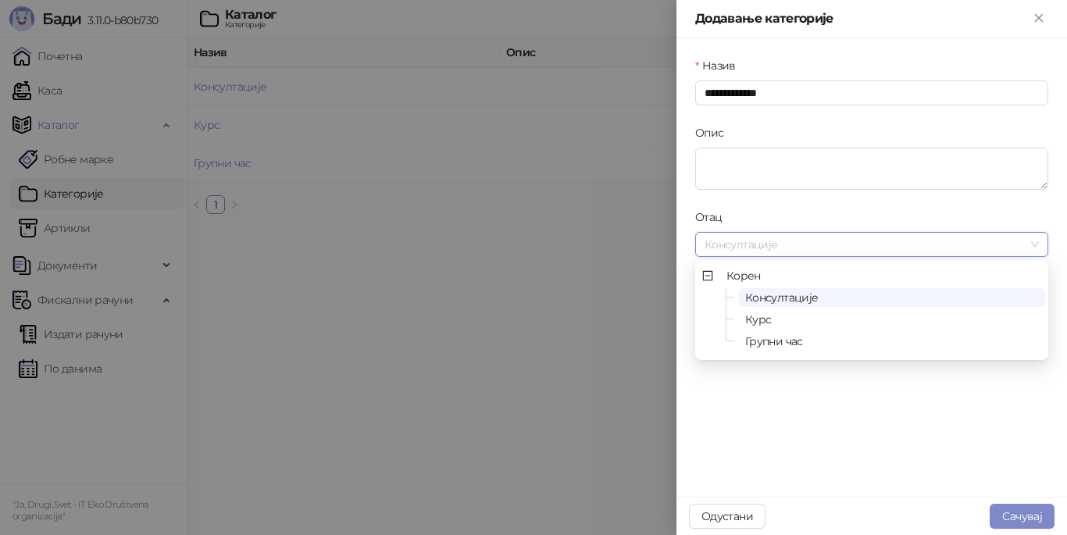
click at [845, 314] on span "Курс" at bounding box center [892, 319] width 306 height 19
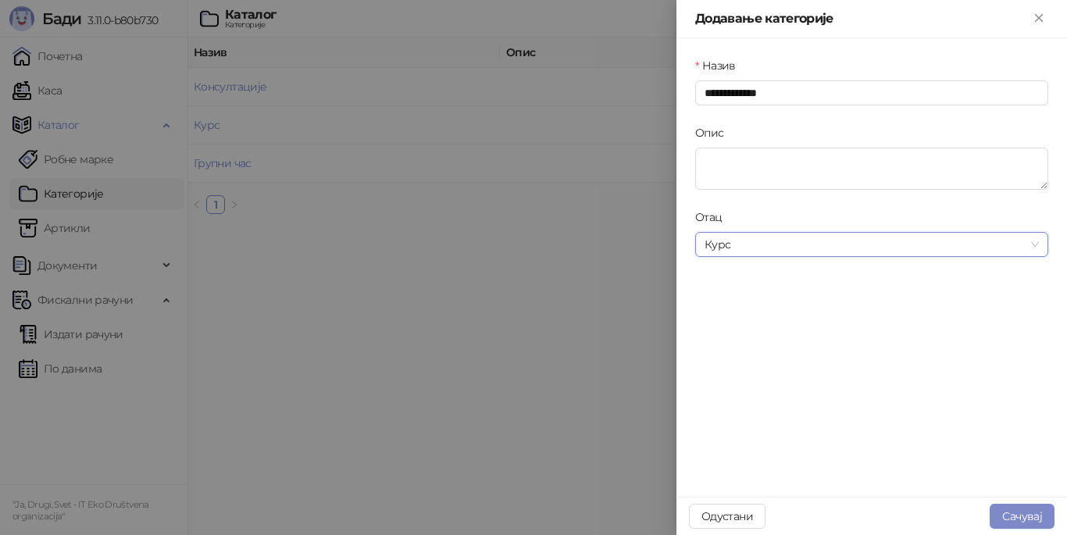
click at [830, 235] on span "Курс" at bounding box center [872, 244] width 334 height 23
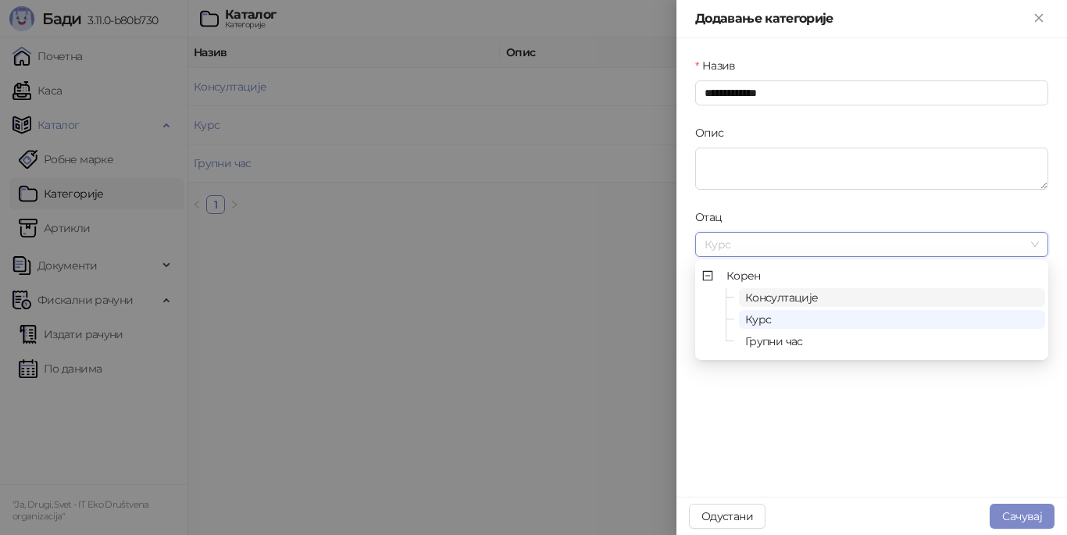
click at [822, 300] on span "Консултације" at bounding box center [892, 297] width 306 height 19
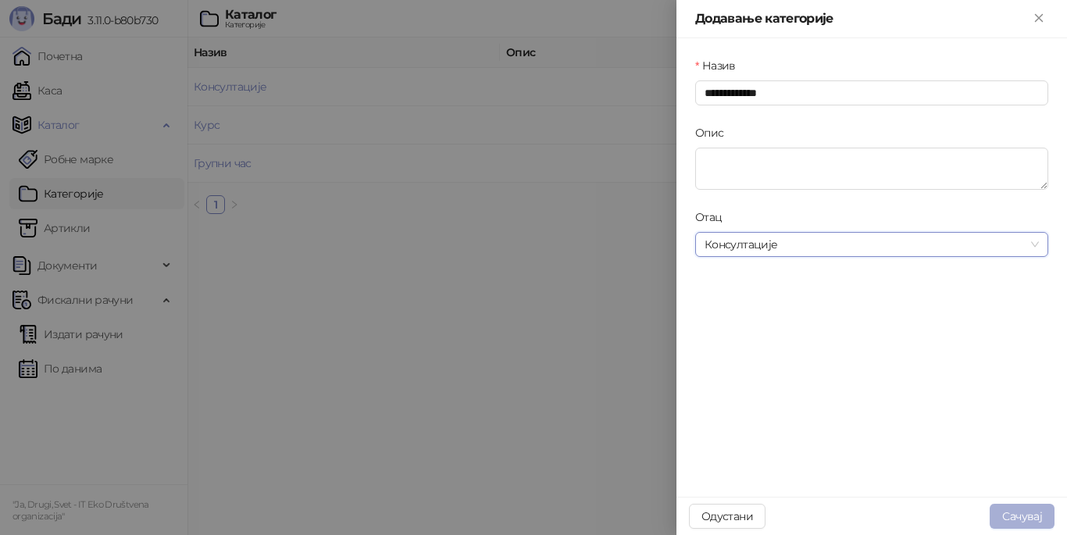
click at [1010, 511] on button "Сачувај" at bounding box center [1022, 516] width 65 height 25
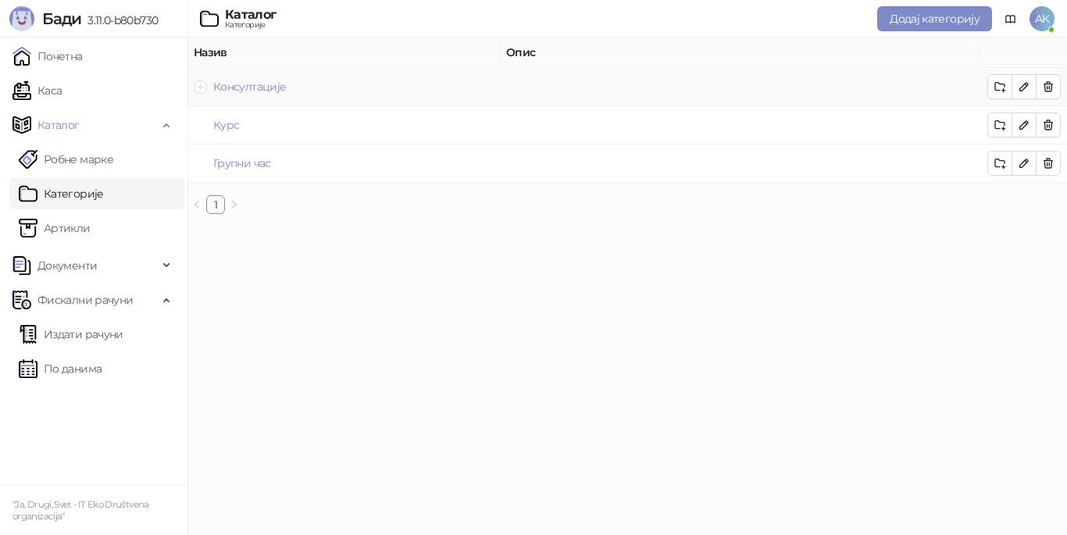
click at [202, 87] on button "Прошири ред" at bounding box center [201, 86] width 13 height 13
click at [202, 87] on button "Скупи ред" at bounding box center [201, 86] width 13 height 13
click at [906, 17] on span "Додај категорију" at bounding box center [935, 19] width 90 height 14
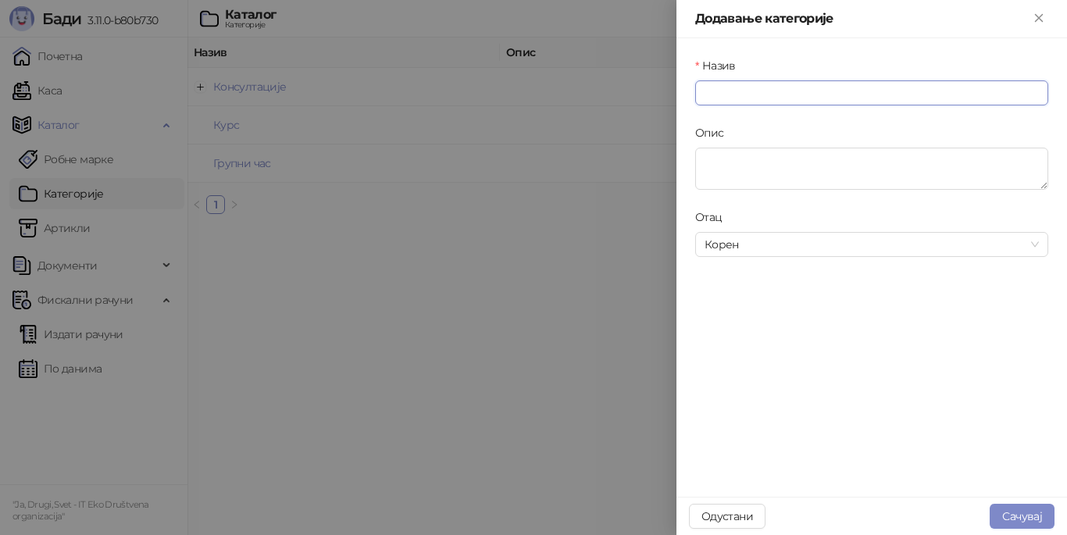
click at [849, 88] on input "Назив" at bounding box center [871, 92] width 353 height 25
click at [781, 255] on span "Корен" at bounding box center [872, 244] width 334 height 23
type input "**********"
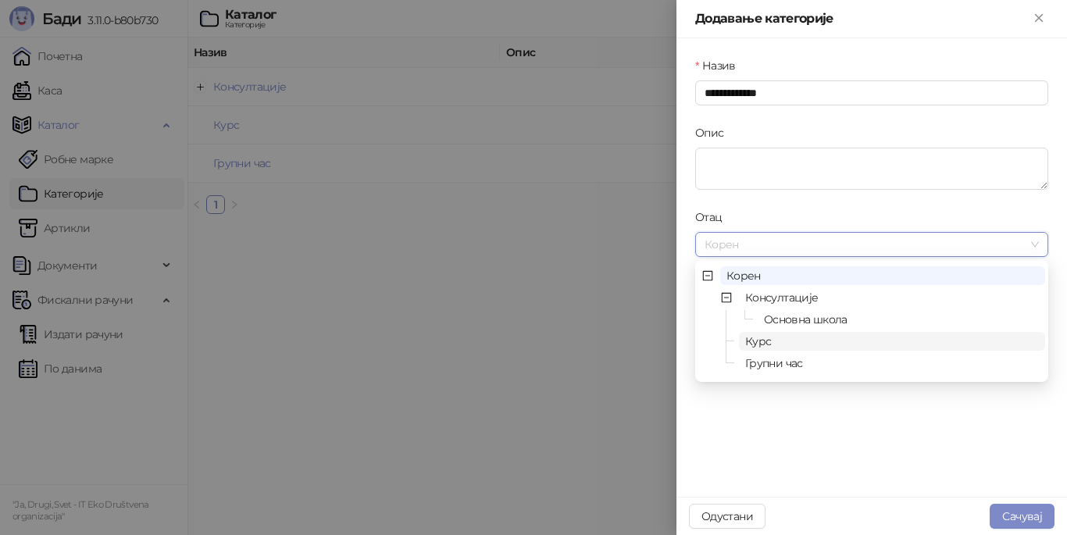
click at [770, 342] on span "Курс" at bounding box center [758, 341] width 26 height 14
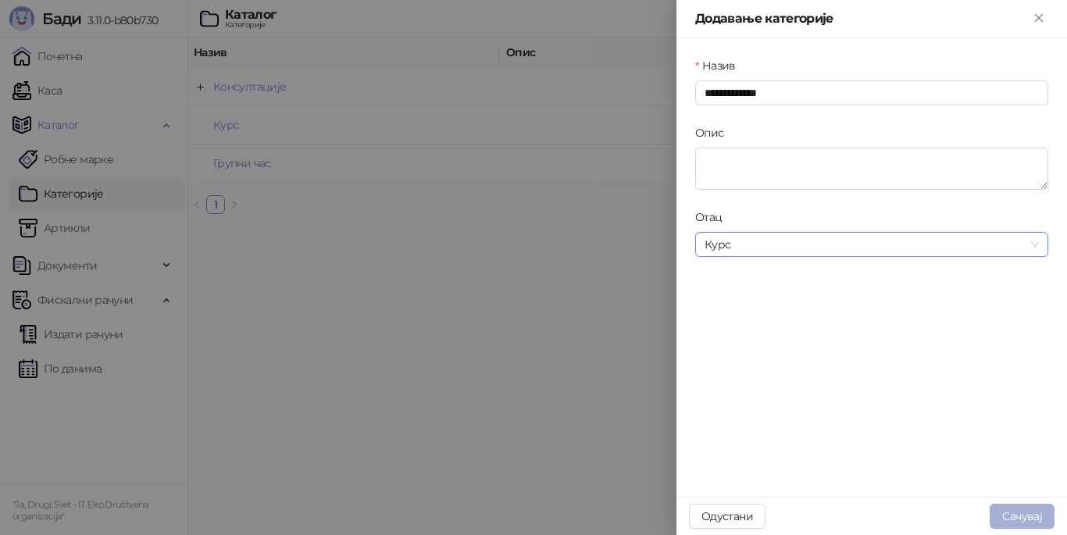
click at [1008, 516] on button "Сачувај" at bounding box center [1022, 516] width 65 height 25
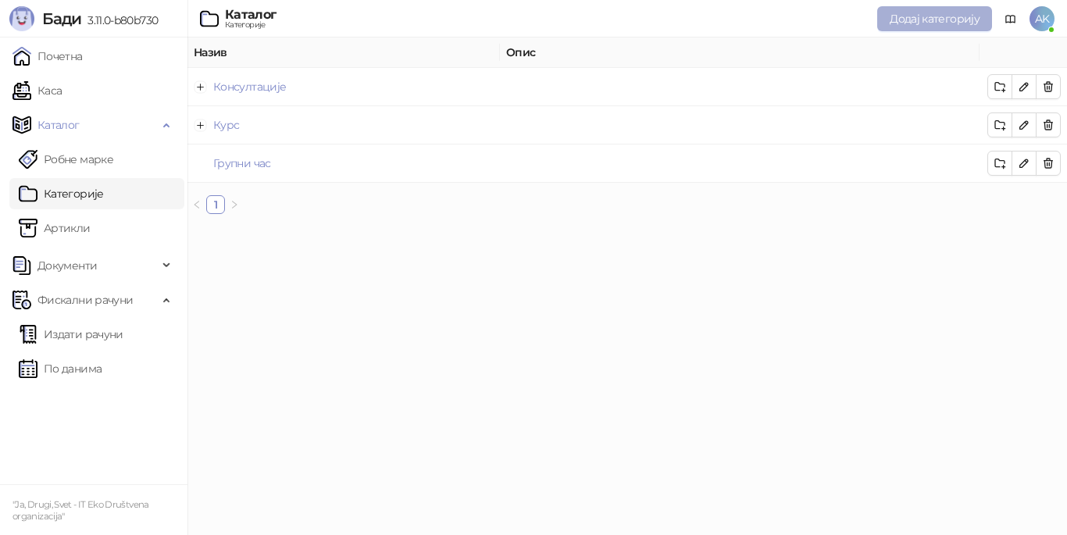
click at [934, 23] on span "Додај категорију" at bounding box center [935, 19] width 90 height 14
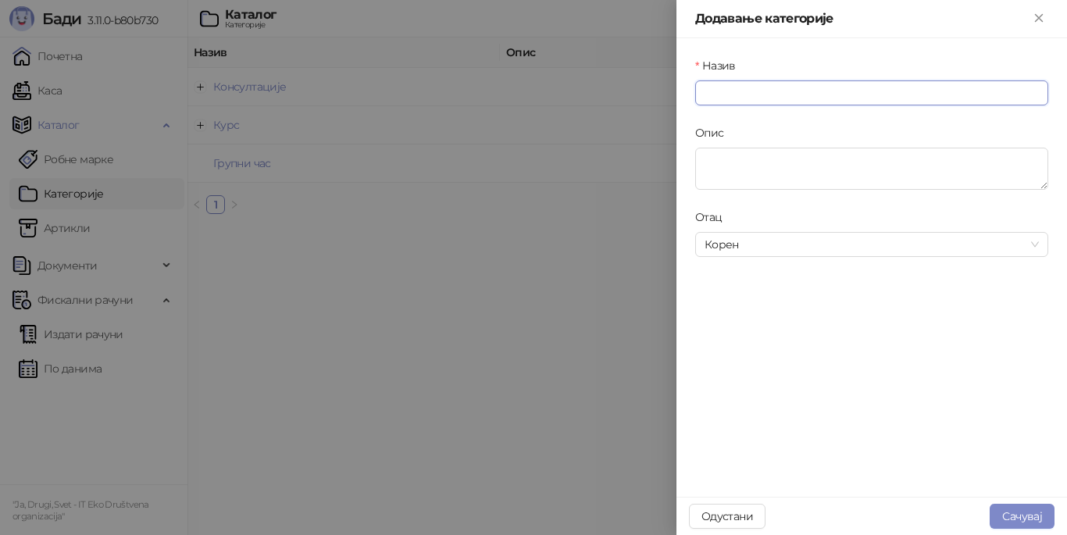
click at [866, 91] on input "Назив" at bounding box center [871, 92] width 353 height 25
click at [834, 244] on span "Корен" at bounding box center [872, 244] width 334 height 23
type input "**********"
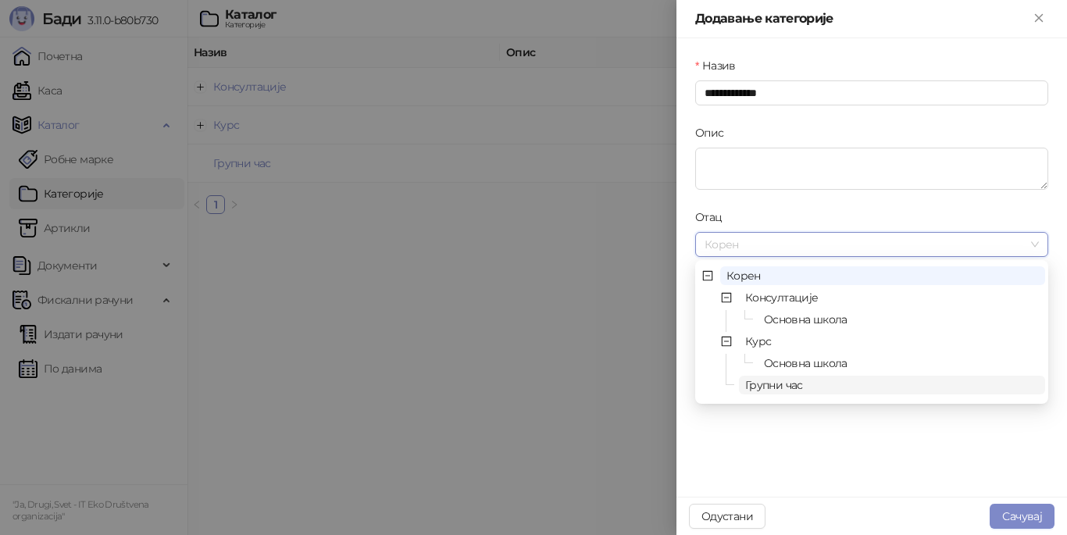
click at [791, 388] on span "Групни час" at bounding box center [774, 385] width 58 height 14
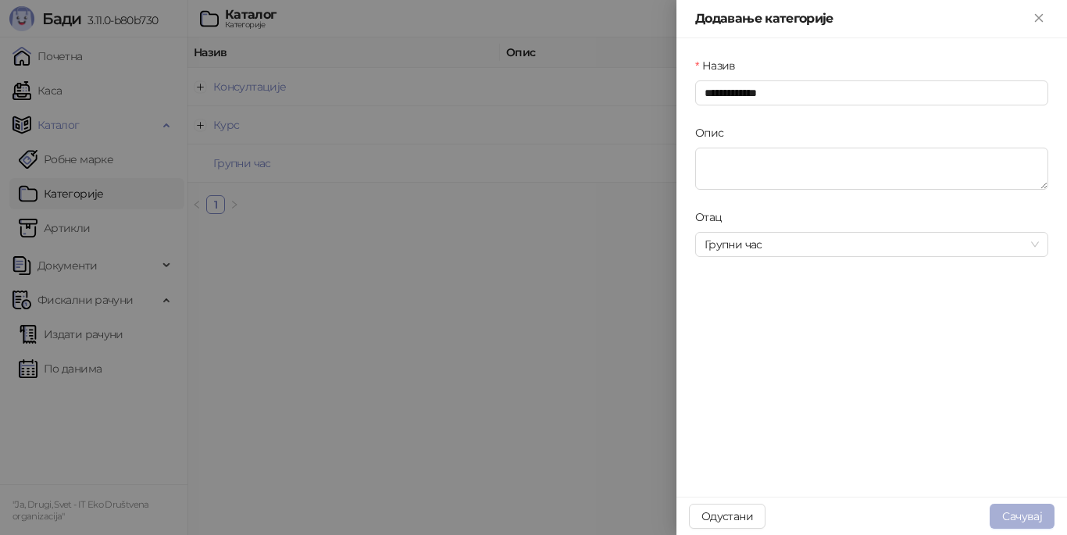
click at [1030, 516] on button "Сачувај" at bounding box center [1022, 516] width 65 height 25
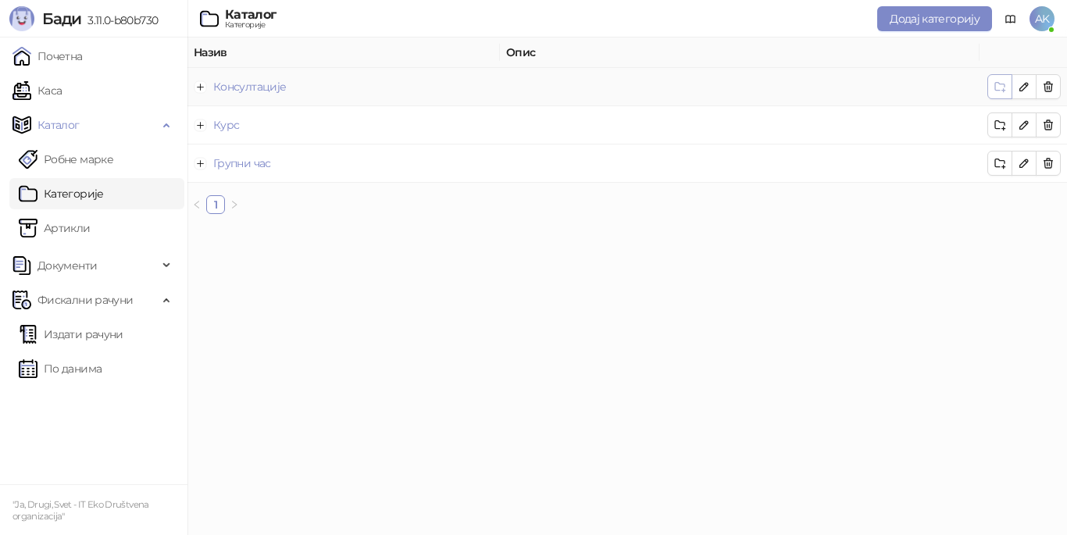
click at [997, 83] on icon "button" at bounding box center [1000, 87] width 10 height 9
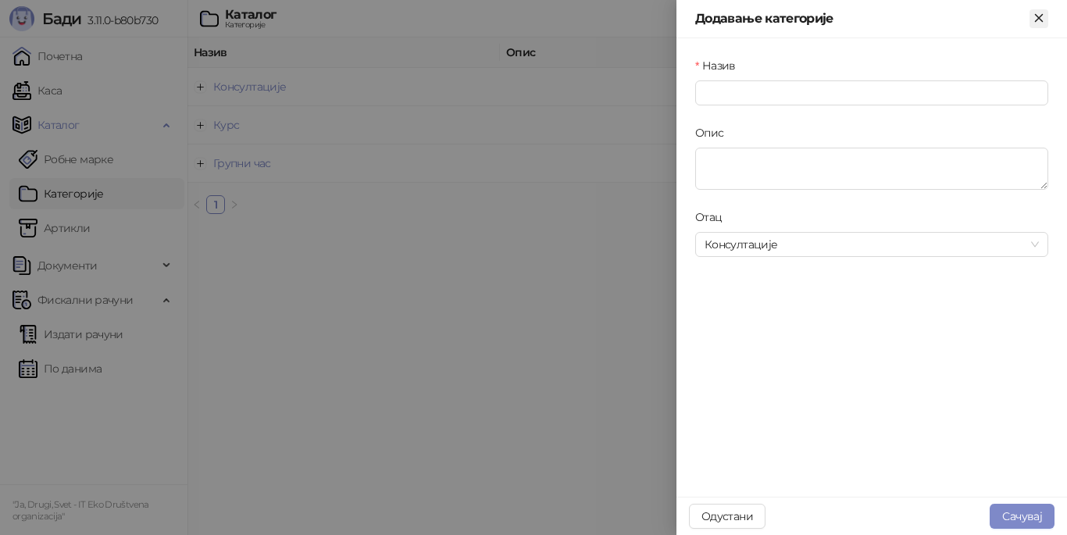
click at [1041, 20] on icon "Close" at bounding box center [1038, 17] width 7 height 7
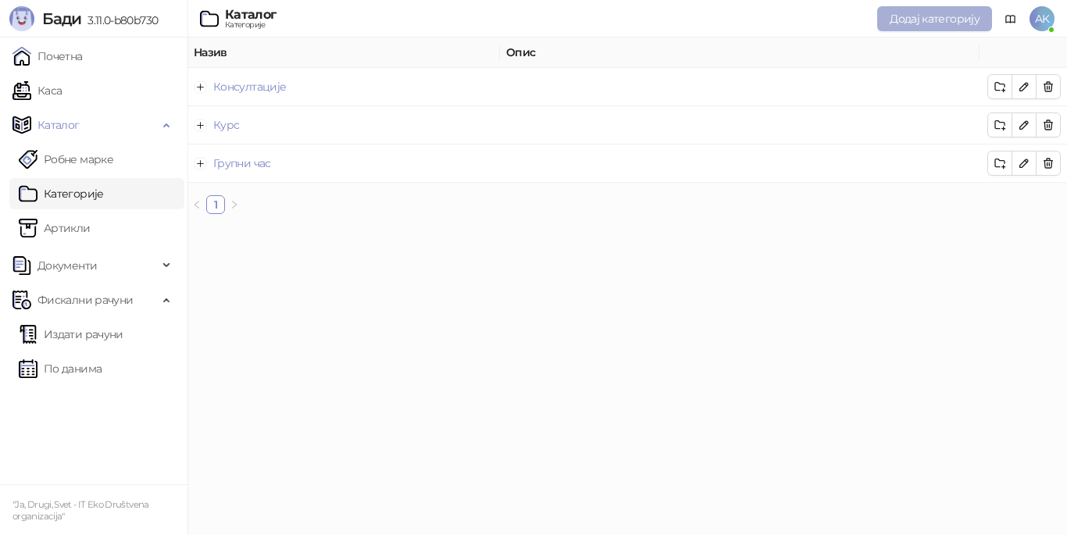
click at [906, 22] on span "Додај категорију" at bounding box center [935, 19] width 90 height 14
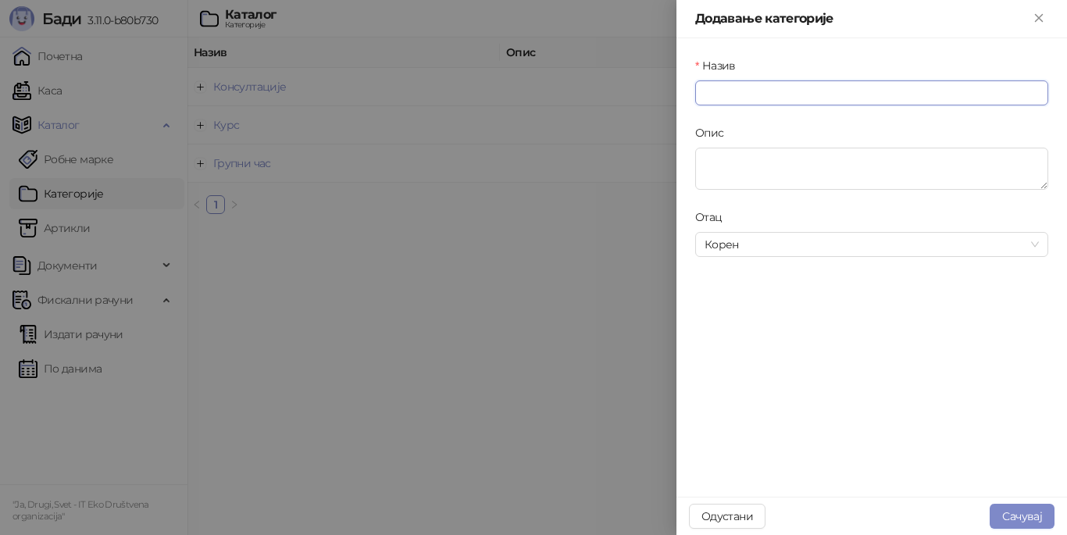
click at [852, 92] on input "Назив" at bounding box center [871, 92] width 353 height 25
type input "*"
drag, startPoint x: 852, startPoint y: 92, endPoint x: 696, endPoint y: 95, distance: 156.3
click at [696, 95] on input "**********" at bounding box center [871, 92] width 353 height 25
type input "**********"
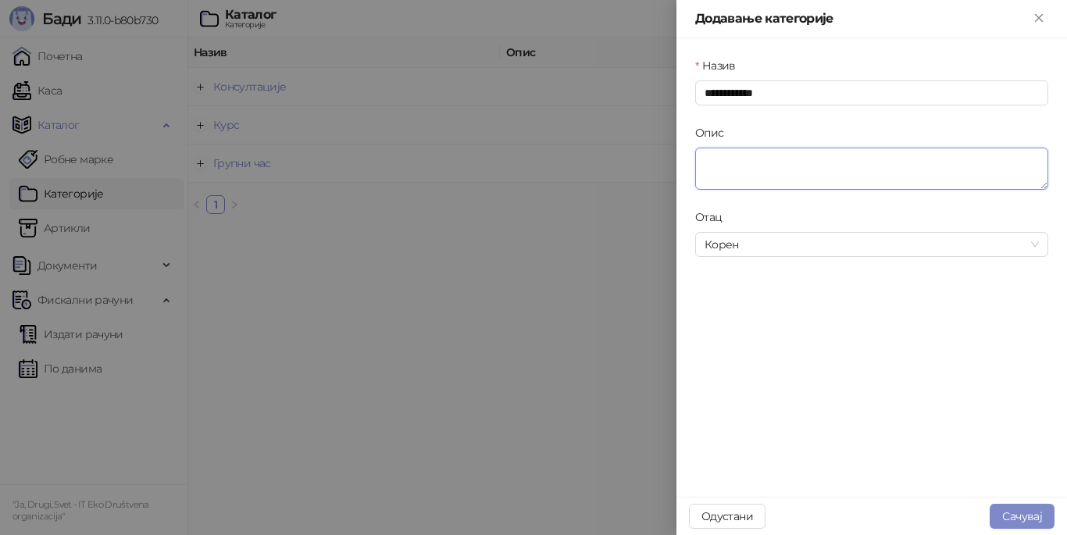
click at [772, 162] on textarea "Опис" at bounding box center [871, 169] width 353 height 42
click at [901, 248] on span "Корен" at bounding box center [872, 244] width 334 height 23
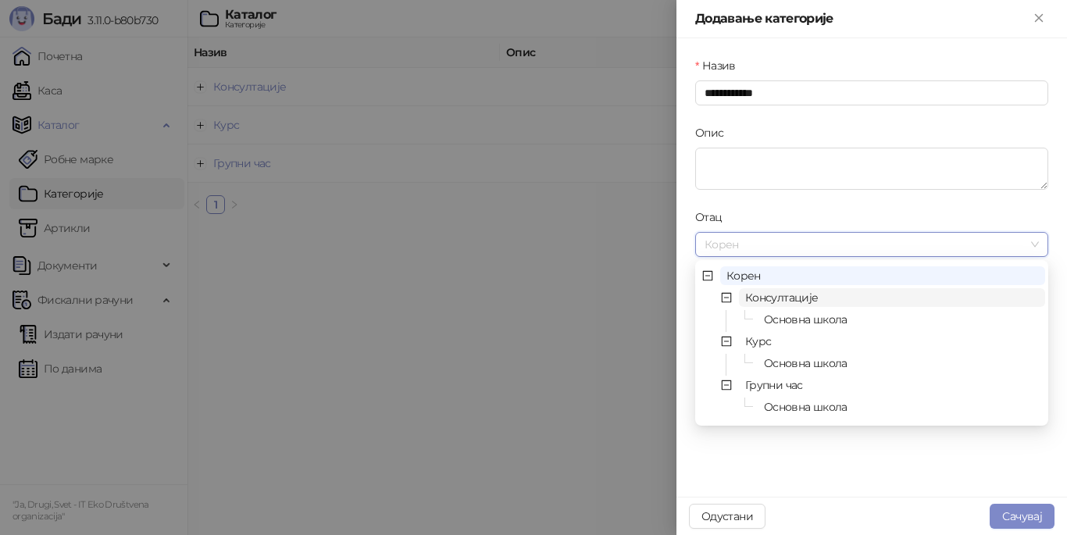
click at [827, 298] on span "Консултације" at bounding box center [892, 297] width 306 height 19
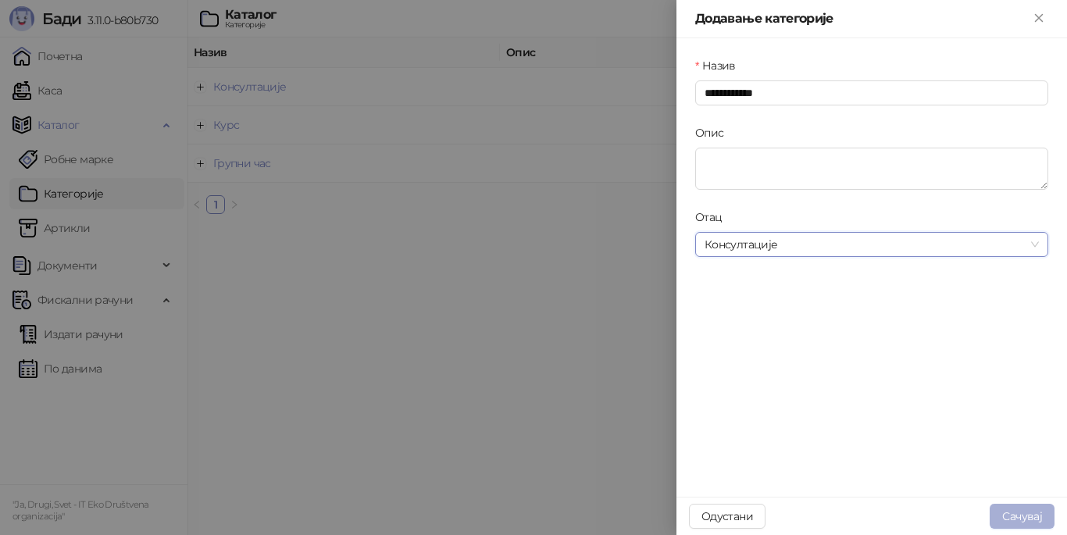
click at [1025, 509] on button "Сачувај" at bounding box center [1022, 516] width 65 height 25
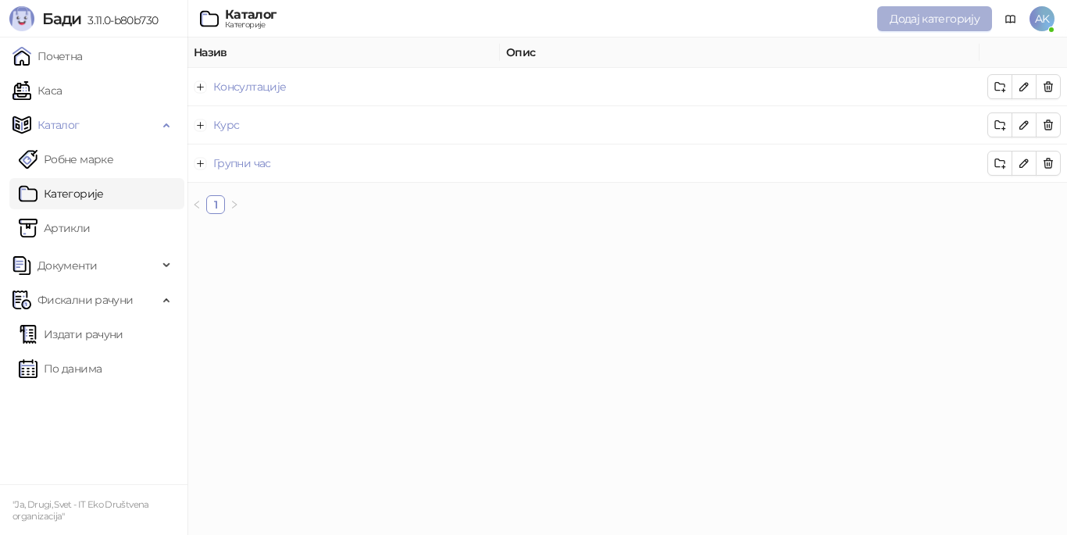
click at [900, 15] on span "Додај категорију" at bounding box center [935, 19] width 90 height 14
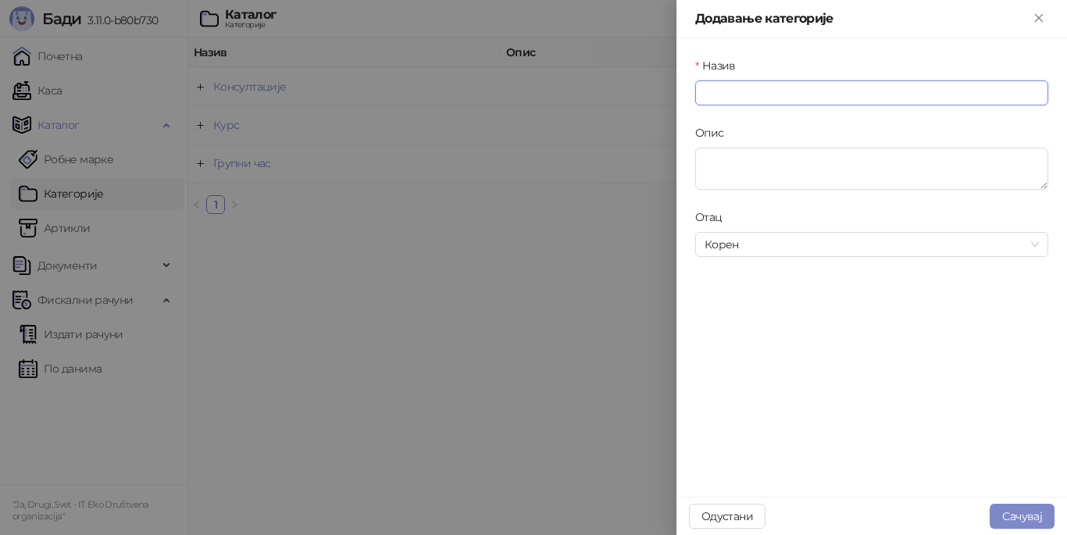
click at [813, 88] on input "Назив" at bounding box center [871, 92] width 353 height 25
click at [763, 250] on span "Корен" at bounding box center [872, 244] width 334 height 23
type input "********"
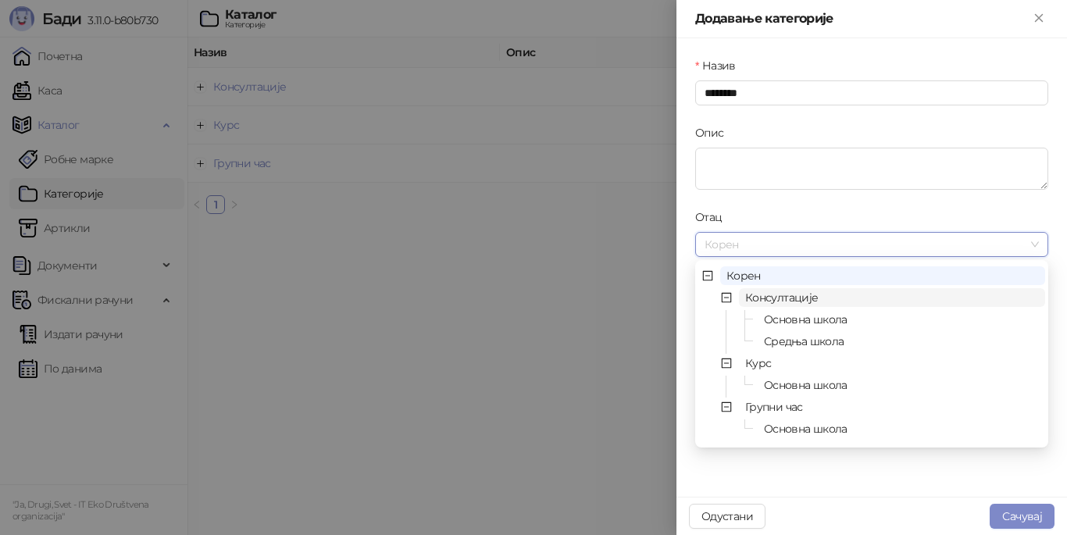
click at [797, 302] on span "Консултације" at bounding box center [781, 298] width 73 height 14
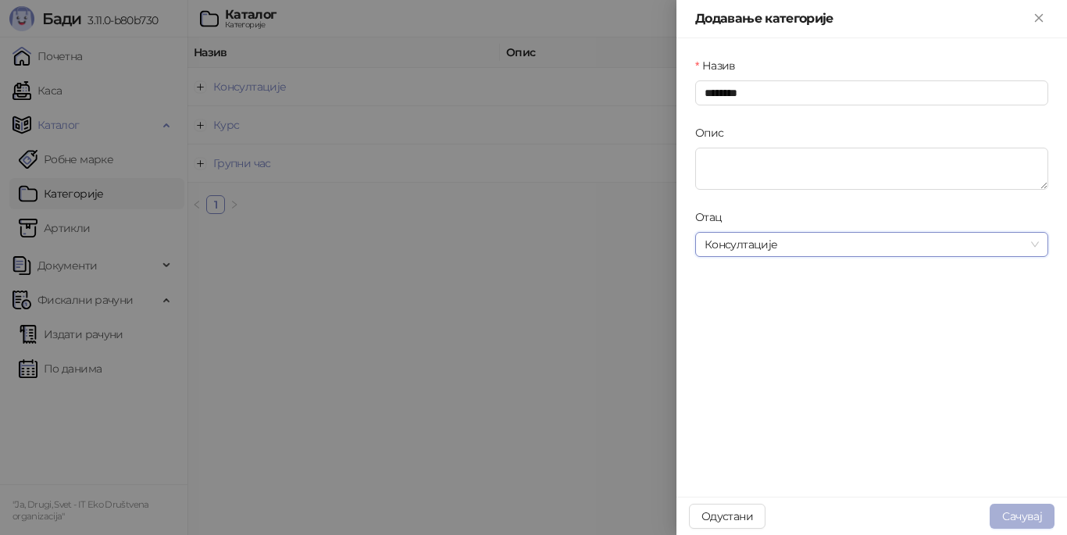
click at [1020, 513] on button "Сачувај" at bounding box center [1022, 516] width 65 height 25
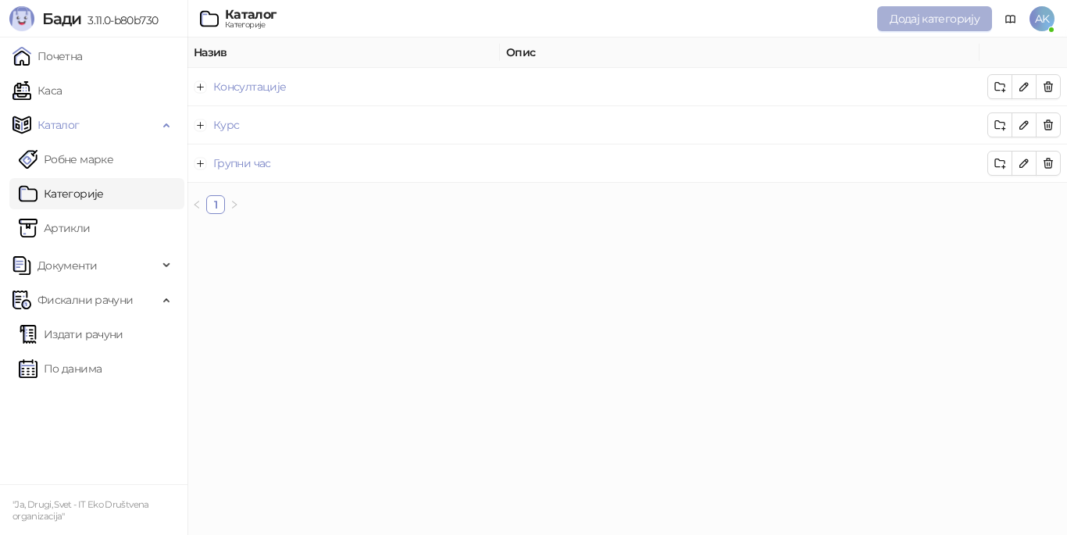
click at [913, 14] on span "Додај категорију" at bounding box center [935, 19] width 90 height 14
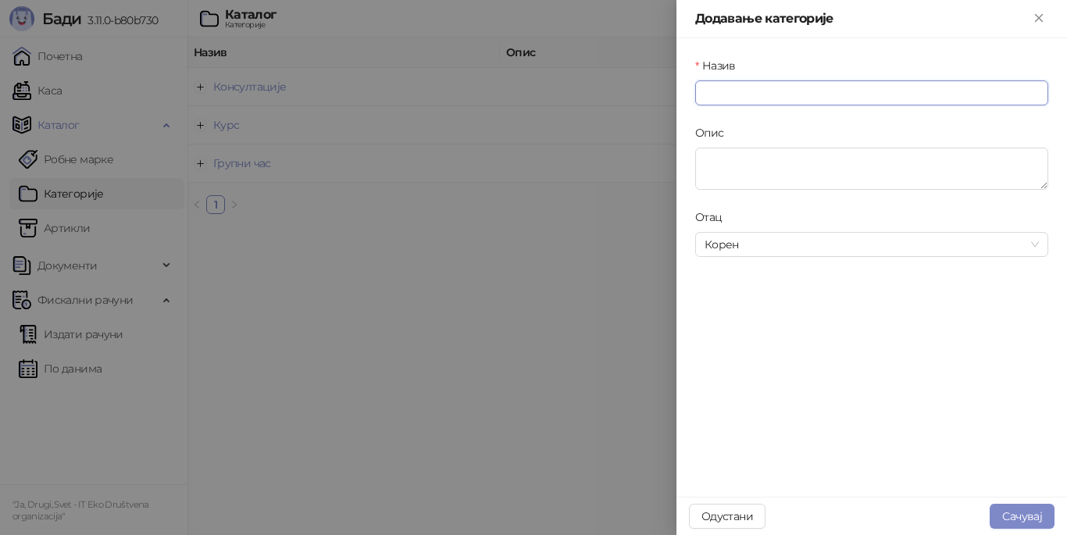
click at [855, 90] on input "Назив" at bounding box center [871, 92] width 353 height 25
type input "*"
click at [827, 246] on span "Корен" at bounding box center [872, 244] width 334 height 23
type input "**********"
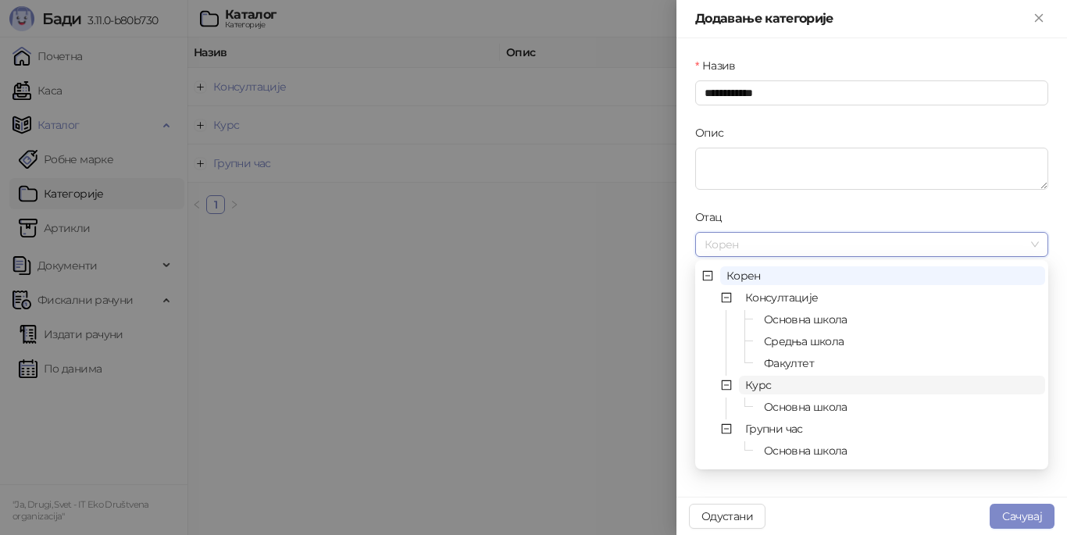
click at [764, 384] on span "Курс" at bounding box center [758, 385] width 26 height 14
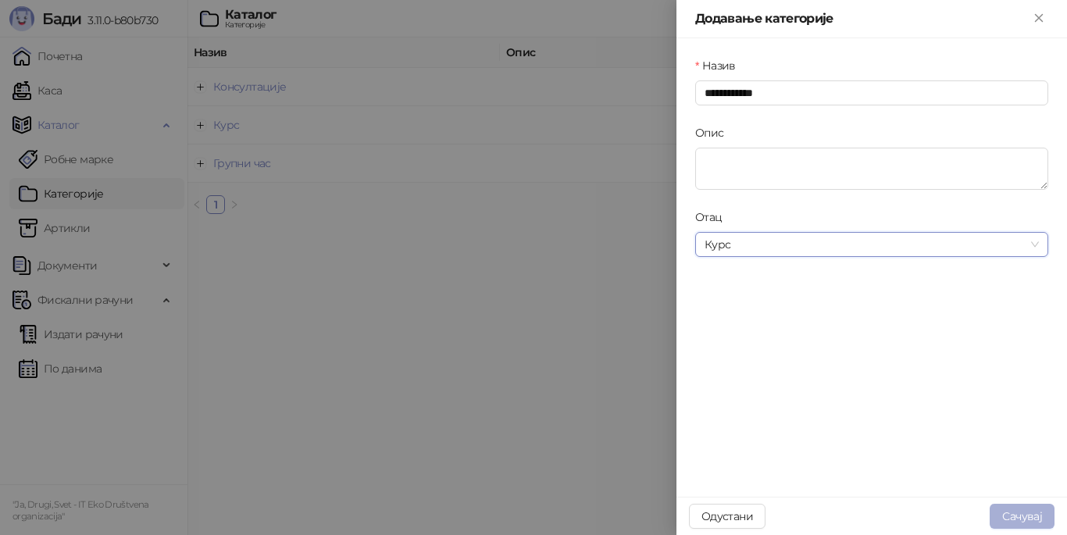
click at [1017, 510] on button "Сачувај" at bounding box center [1022, 516] width 65 height 25
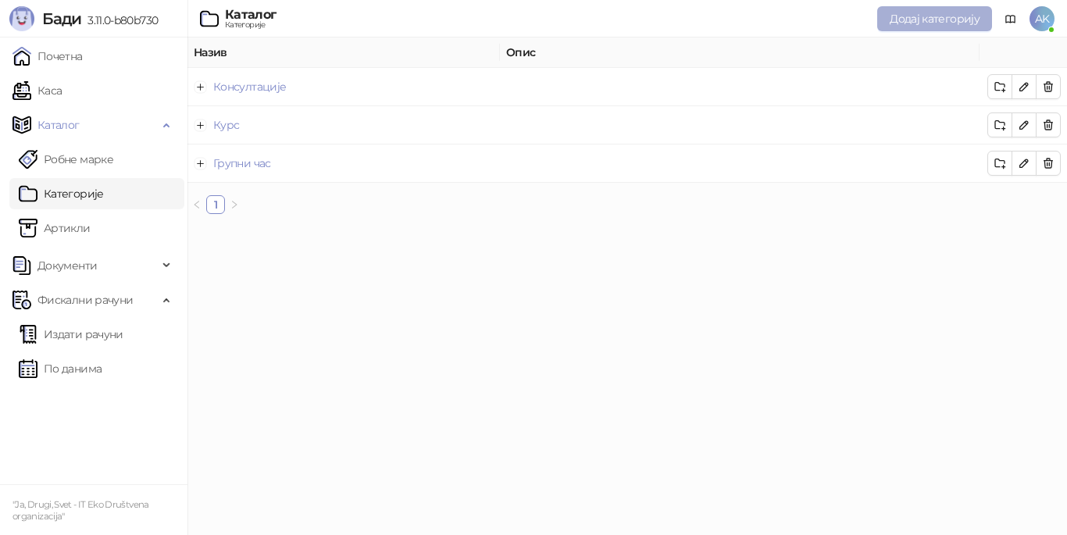
click at [906, 16] on span "Додај категорију" at bounding box center [935, 19] width 90 height 14
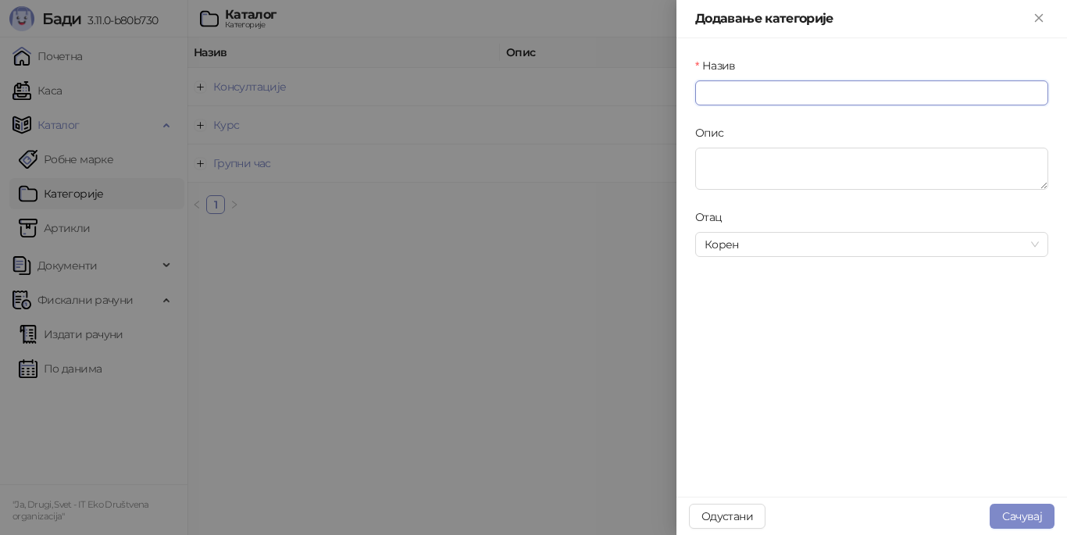
click at [798, 97] on input "Назив" at bounding box center [871, 92] width 353 height 25
click at [795, 255] on span "Корен" at bounding box center [872, 244] width 334 height 23
type input "********"
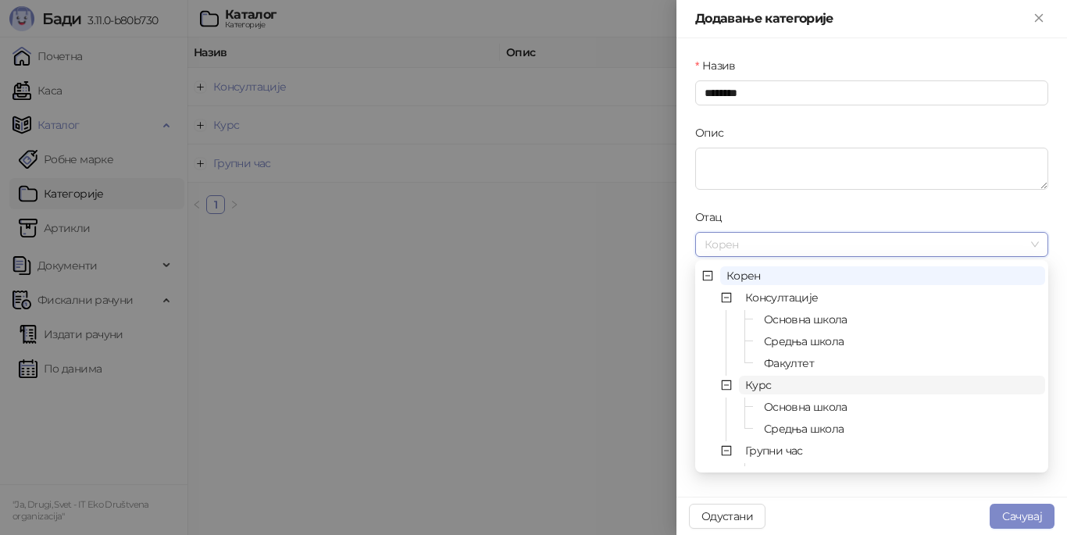
click at [759, 385] on span "Курс" at bounding box center [758, 385] width 26 height 14
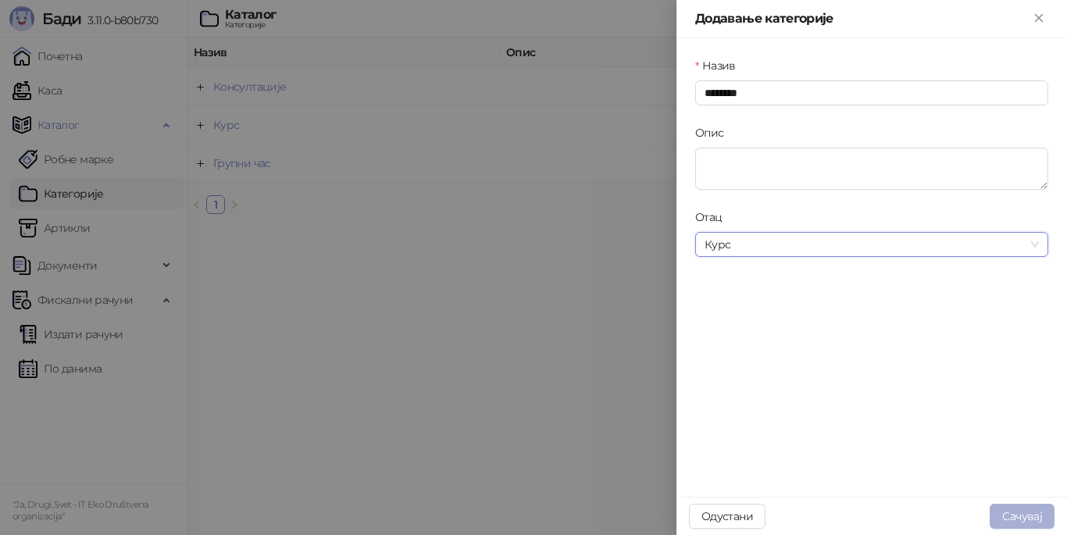
click at [1024, 516] on button "Сачувај" at bounding box center [1022, 516] width 65 height 25
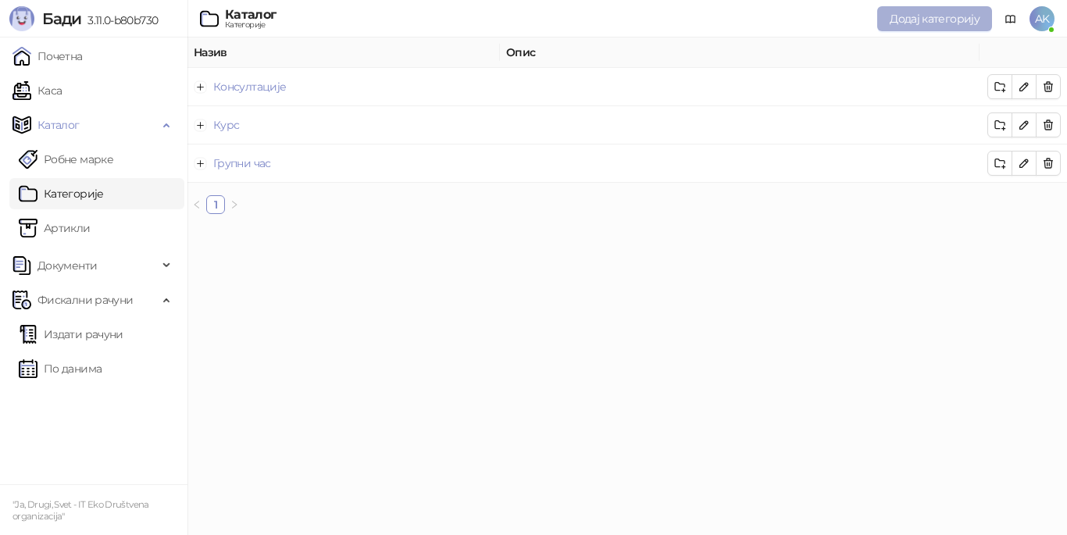
click at [927, 7] on button "Додај категорију" at bounding box center [934, 18] width 115 height 25
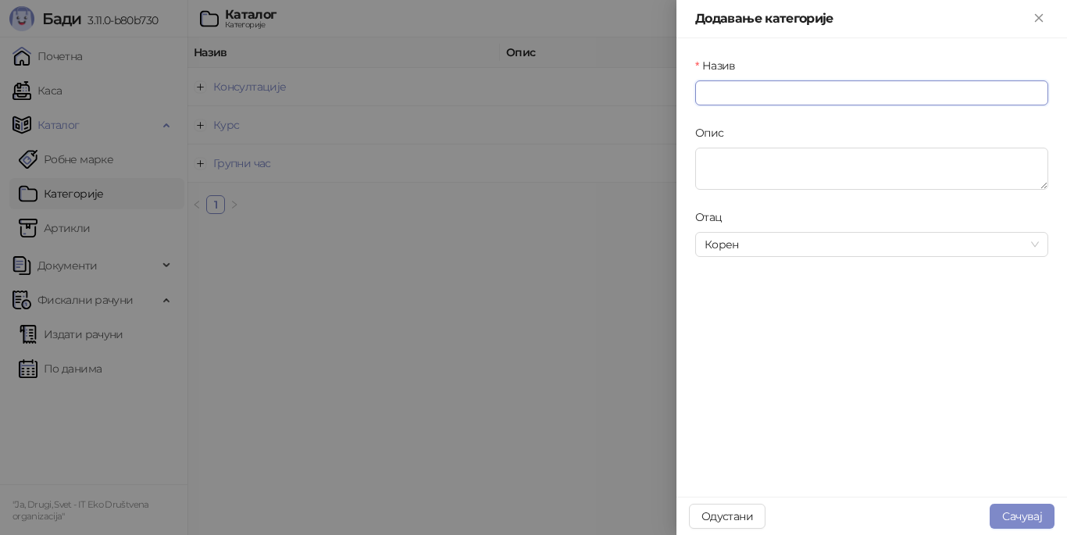
click at [863, 91] on input "Назив" at bounding box center [871, 92] width 353 height 25
click at [815, 247] on span "Корен" at bounding box center [872, 244] width 334 height 23
type input "**********"
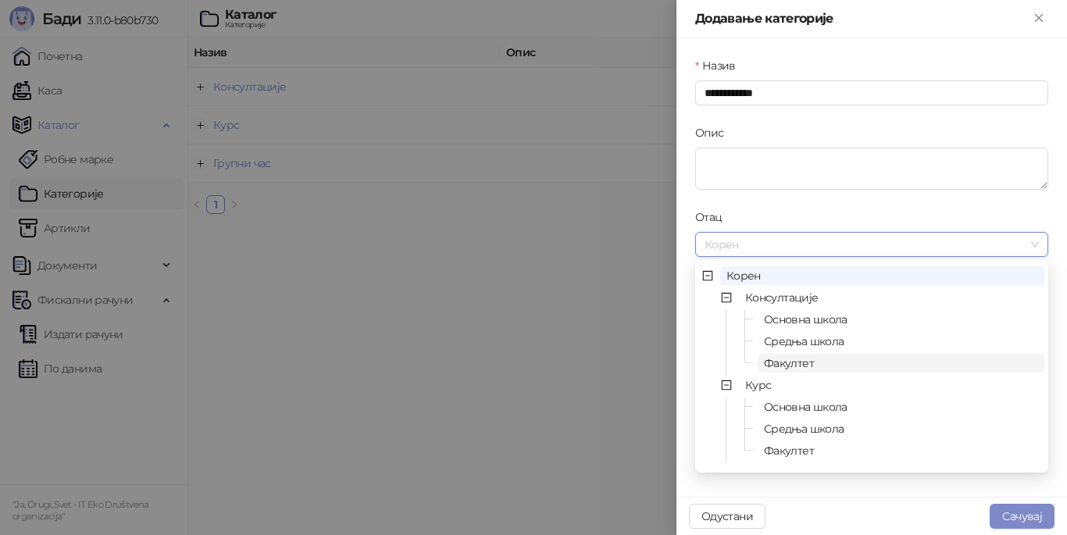
scroll to position [43, 0]
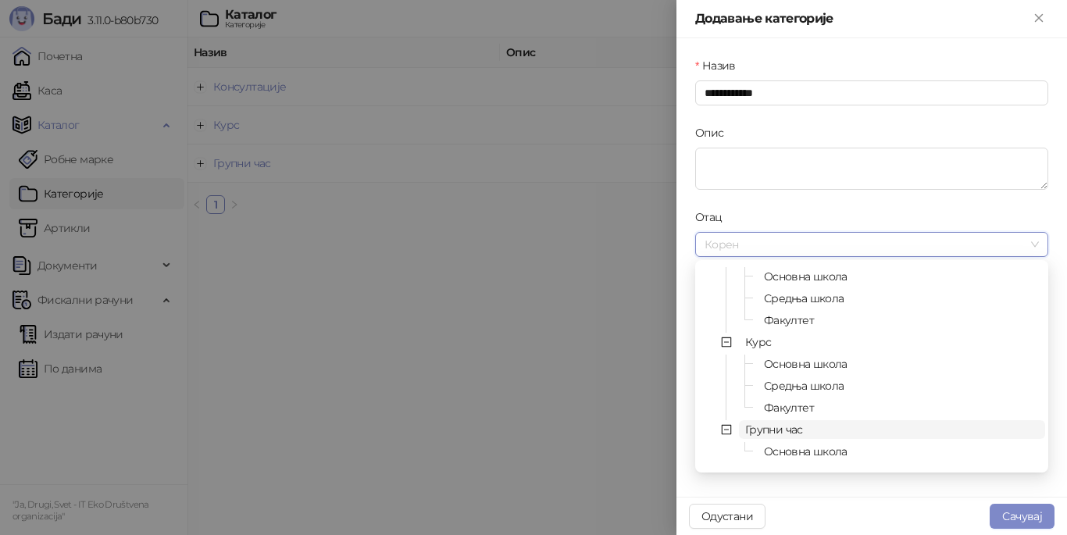
click at [773, 425] on span "Групни час" at bounding box center [774, 430] width 58 height 14
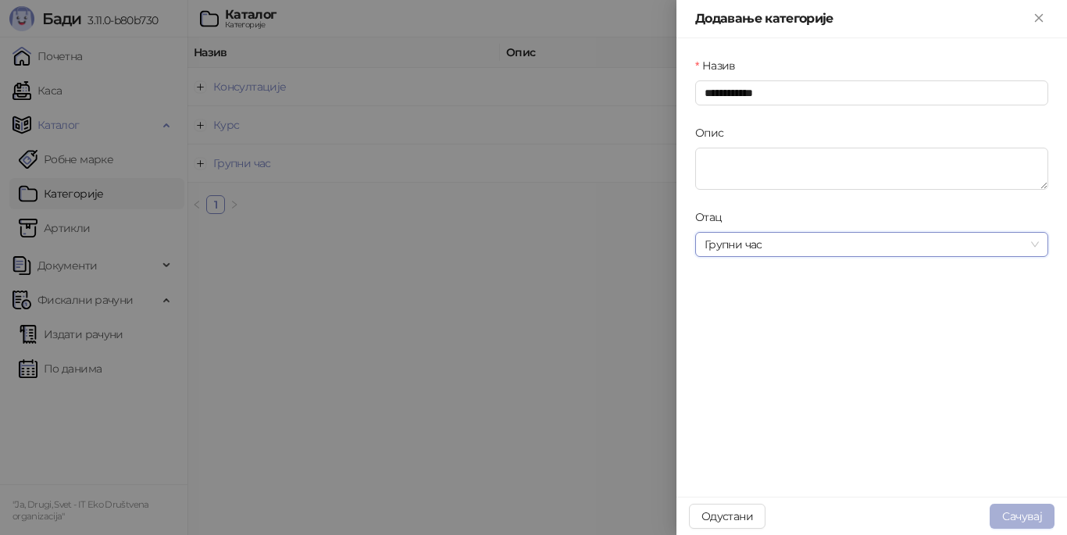
click at [1023, 512] on button "Сачувај" at bounding box center [1022, 516] width 65 height 25
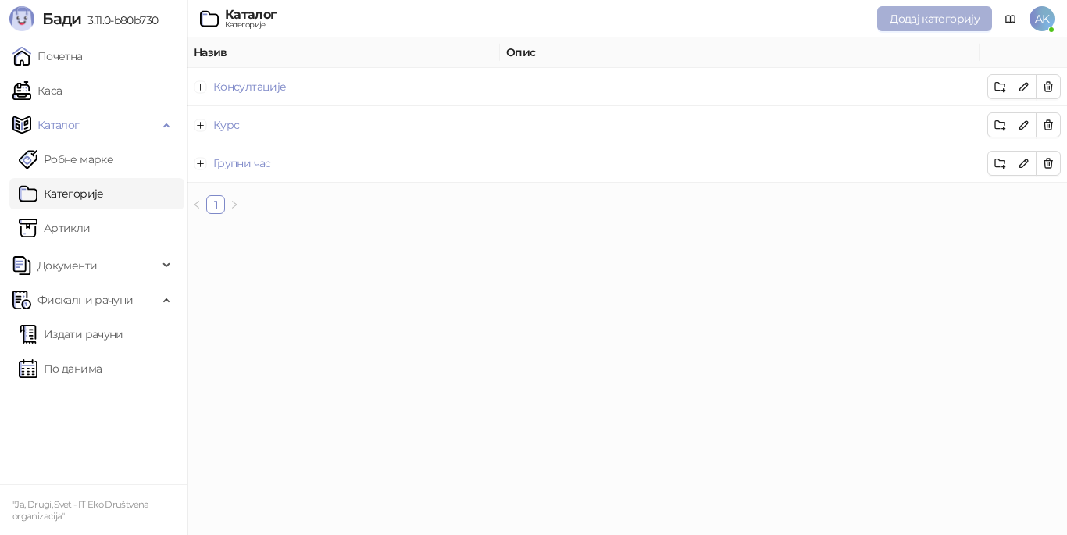
click at [927, 24] on span "Додај категорију" at bounding box center [935, 19] width 90 height 14
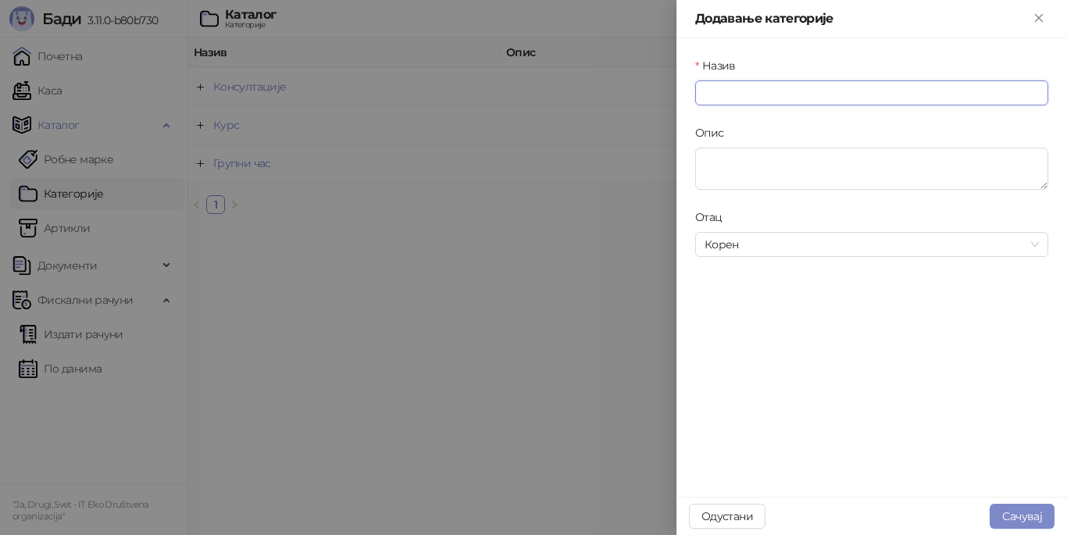
click at [810, 88] on input "Назив" at bounding box center [871, 92] width 353 height 25
click at [772, 255] on span "Корен" at bounding box center [872, 244] width 334 height 23
type input "********"
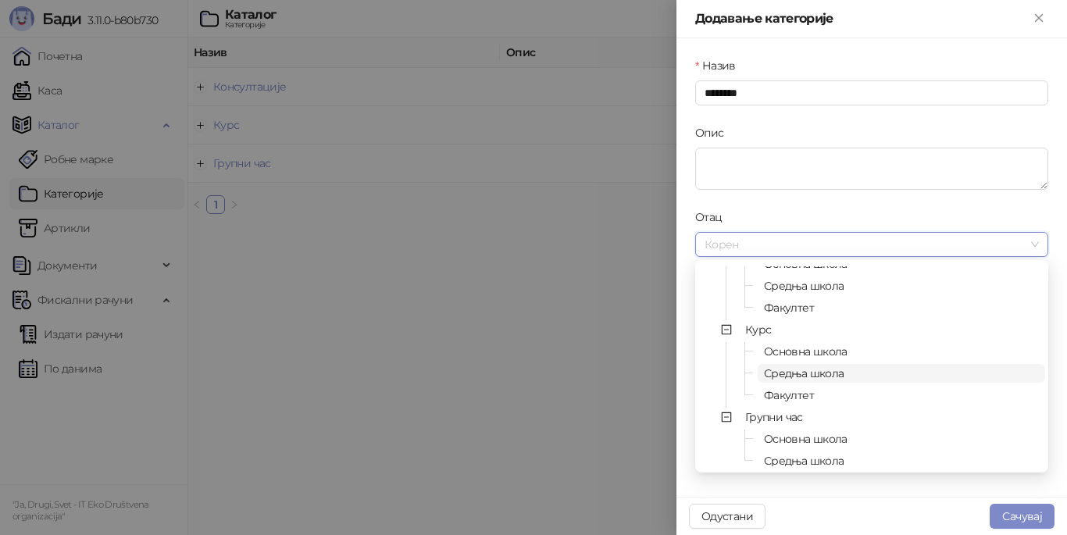
scroll to position [65, 0]
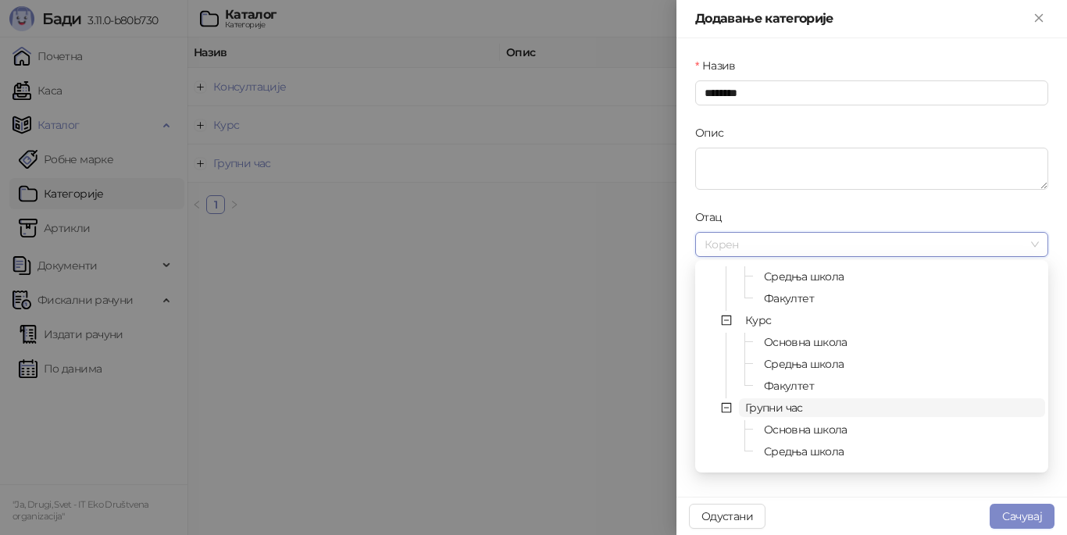
click at [773, 408] on span "Групни час" at bounding box center [774, 408] width 58 height 14
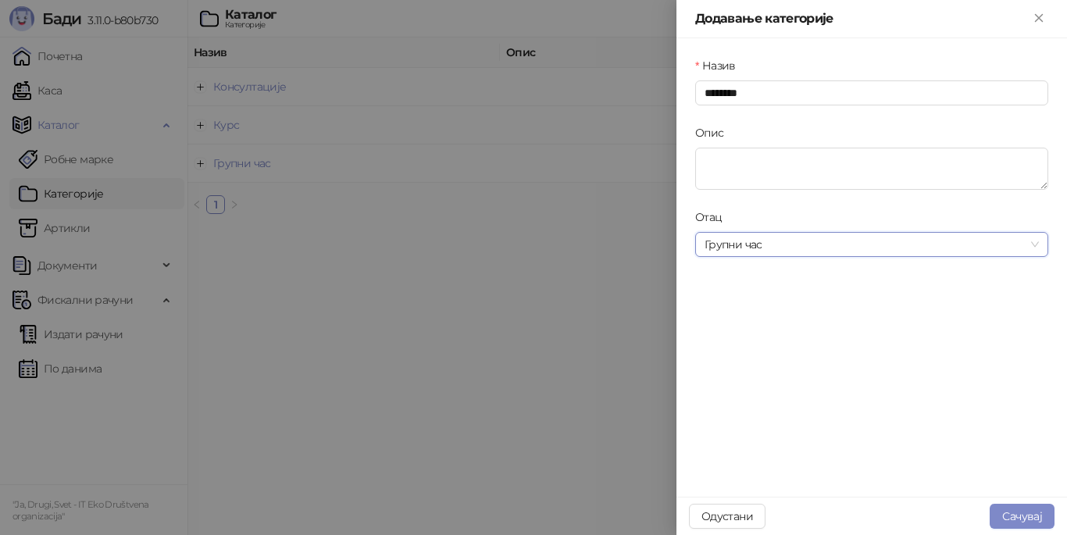
click at [826, 252] on span "Групни час" at bounding box center [872, 244] width 334 height 23
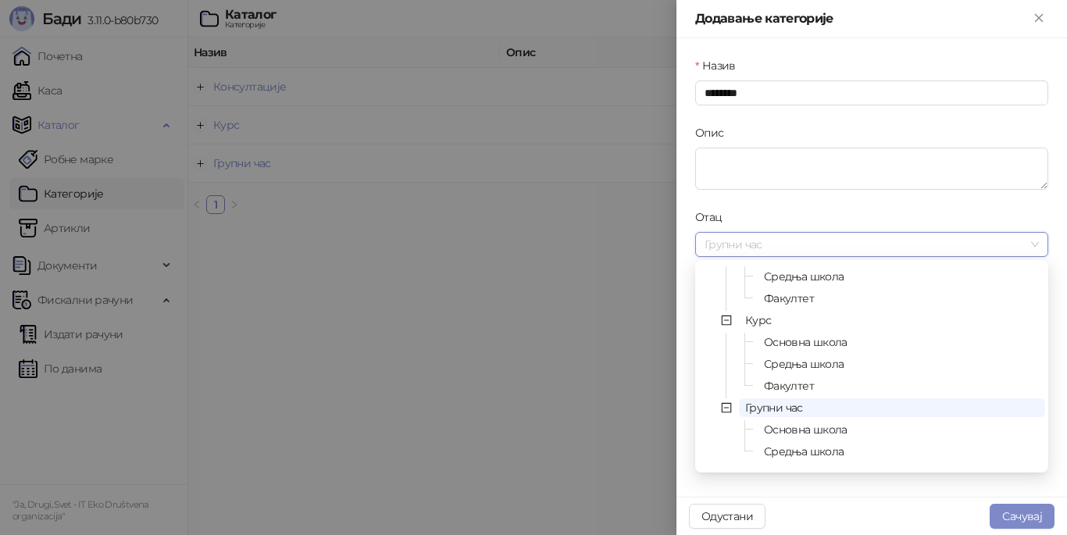
click at [821, 409] on span "Групни час" at bounding box center [892, 407] width 306 height 19
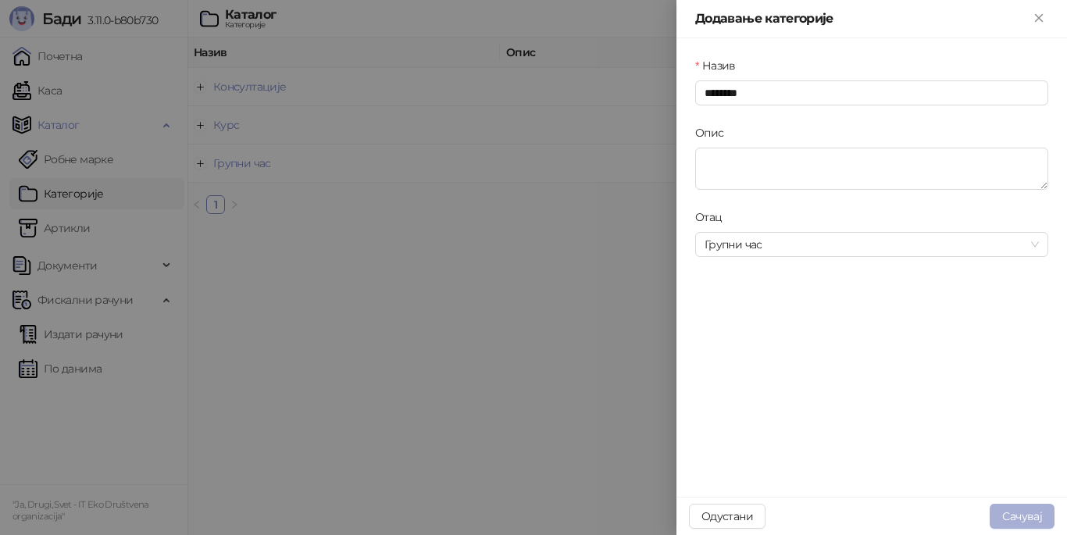
click at [1016, 523] on button "Сачувај" at bounding box center [1022, 516] width 65 height 25
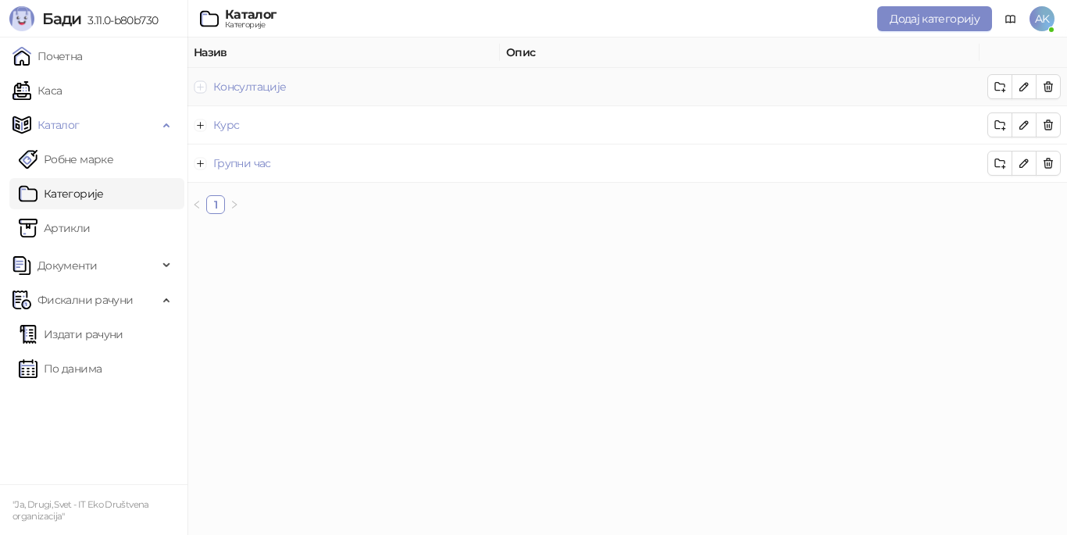
click at [197, 84] on button "Прошири ред" at bounding box center [201, 86] width 13 height 13
click at [203, 84] on button "Скупи ред" at bounding box center [201, 86] width 13 height 13
click at [386, 227] on html "[PERSON_NAME] 3.11.0-b80b730 Почетна Каса Каталог Робне марке Категорије Артикл…" at bounding box center [533, 113] width 1067 height 227
click at [91, 236] on link "Артикли" at bounding box center [55, 228] width 72 height 31
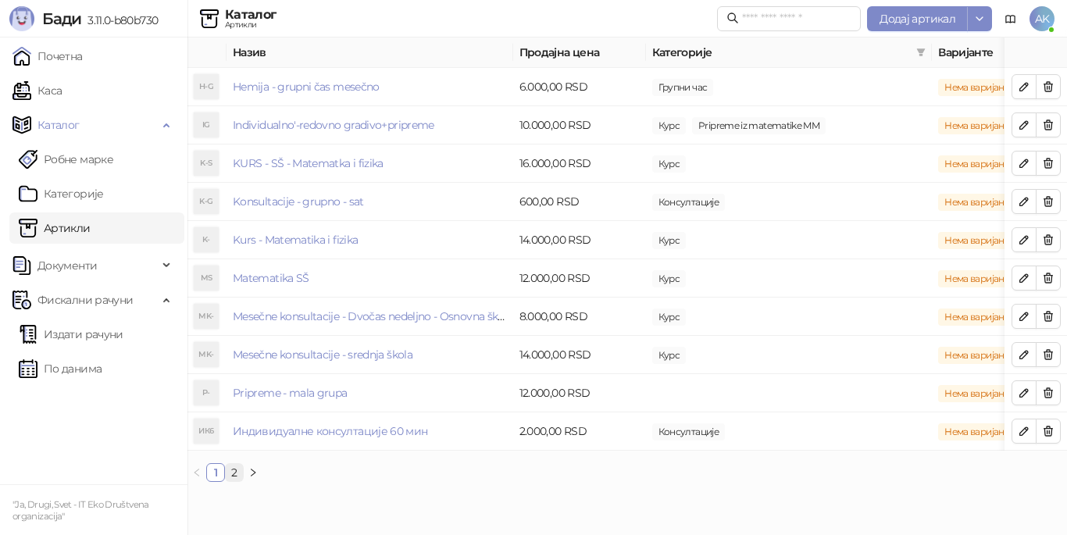
click at [235, 481] on link "2" at bounding box center [234, 472] width 17 height 17
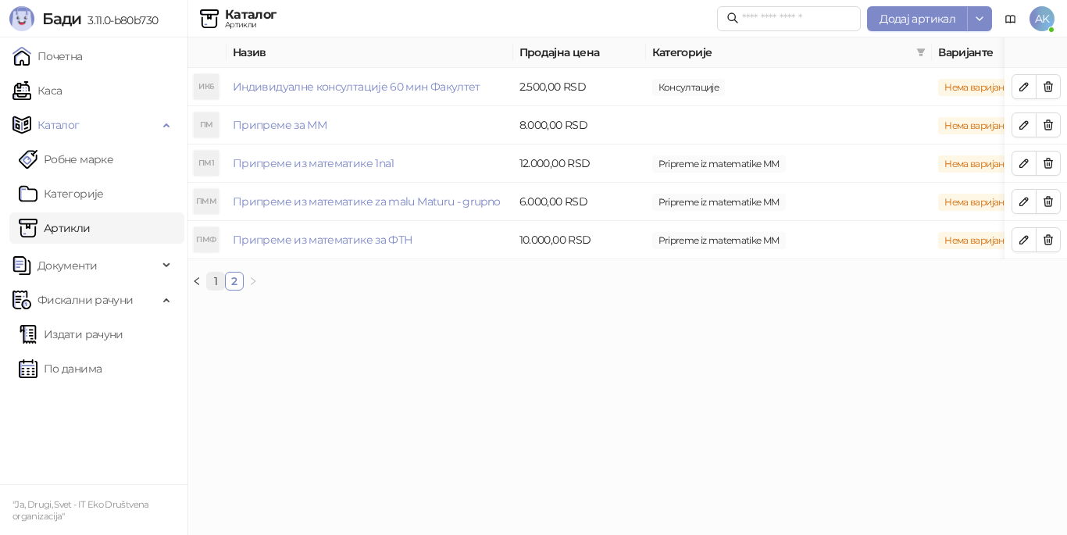
click at [217, 290] on link "1" at bounding box center [215, 281] width 17 height 17
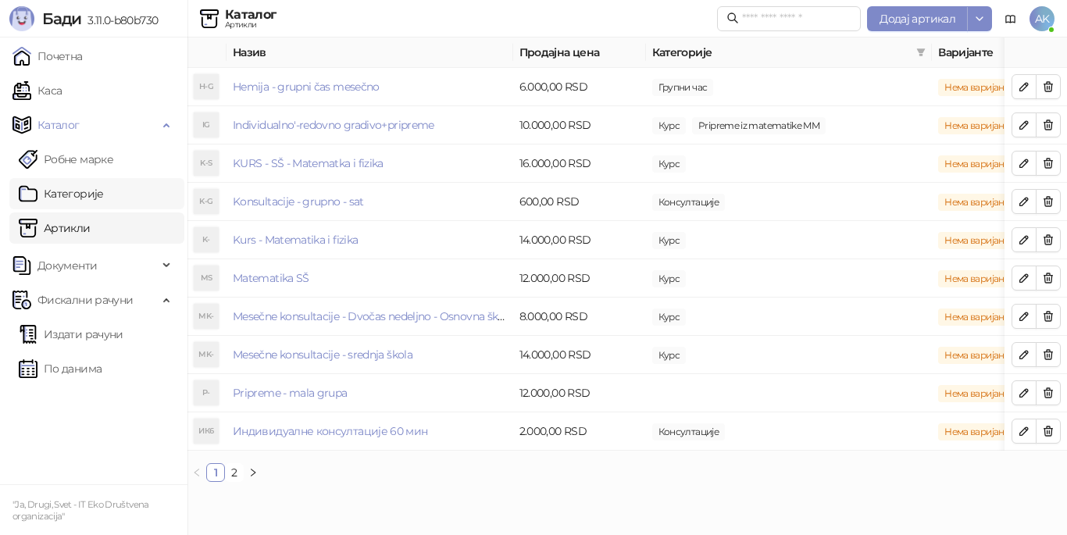
click at [104, 190] on link "Категорије" at bounding box center [61, 193] width 85 height 31
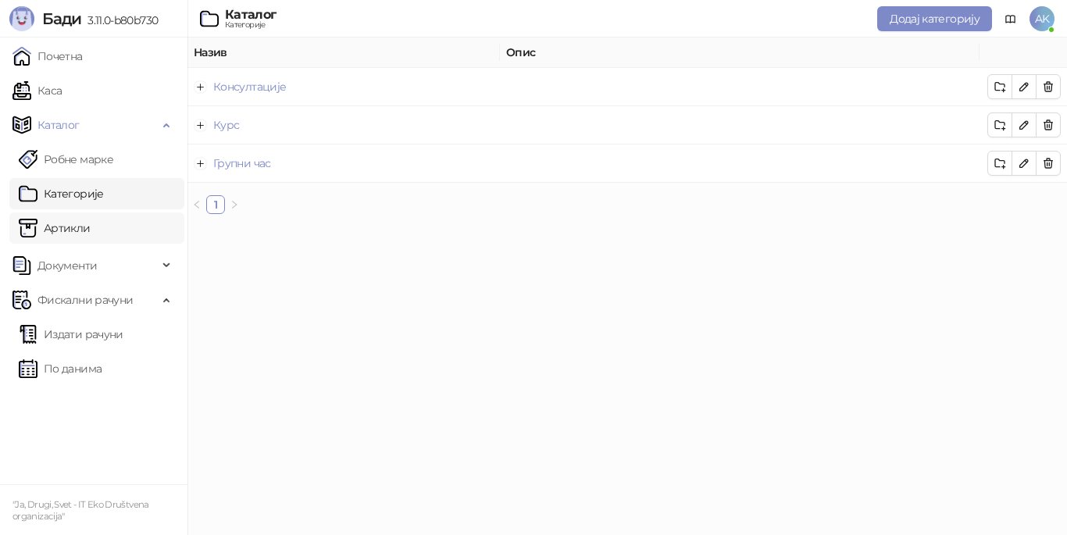
click at [91, 225] on link "Артикли" at bounding box center [55, 228] width 72 height 31
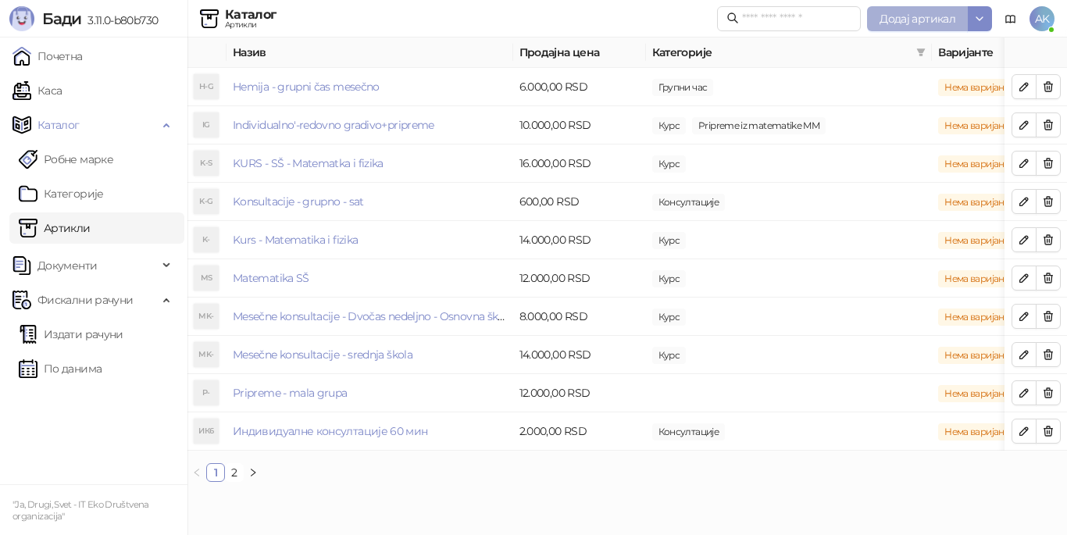
click at [920, 27] on button "Додај артикал" at bounding box center [917, 18] width 101 height 25
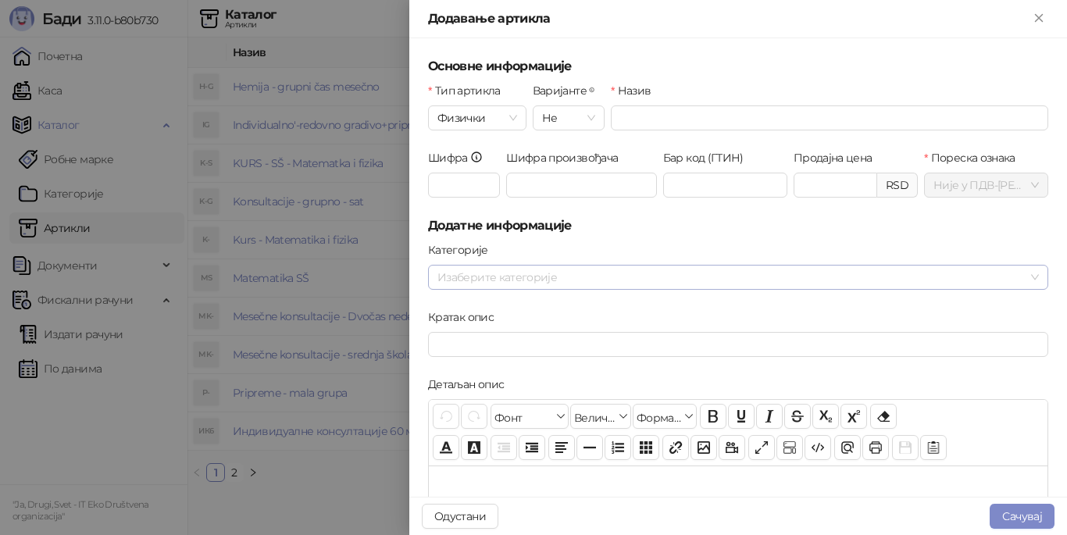
click at [590, 277] on div at bounding box center [730, 277] width 598 height 22
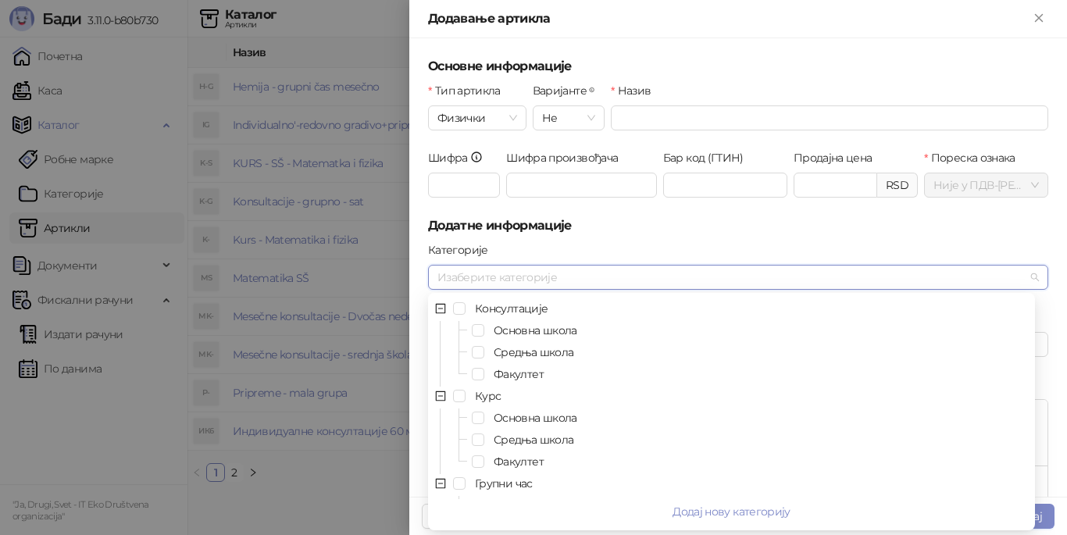
click at [597, 245] on div "Категорије" at bounding box center [738, 252] width 620 height 23
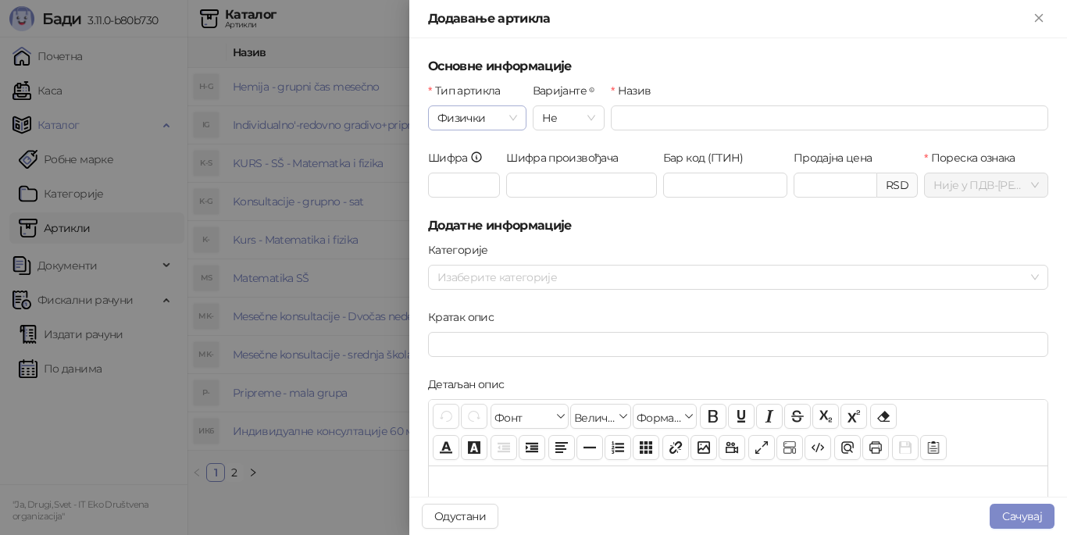
click at [505, 122] on span "Физички" at bounding box center [478, 117] width 80 height 23
click at [477, 202] on div "Услуга" at bounding box center [476, 199] width 71 height 17
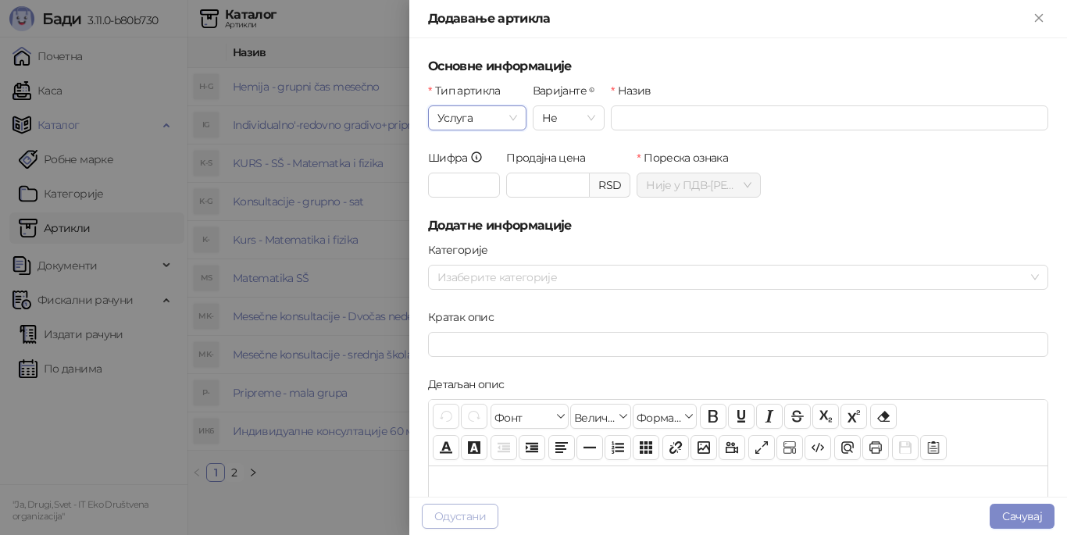
click at [464, 519] on button "Одустани" at bounding box center [460, 516] width 77 height 25
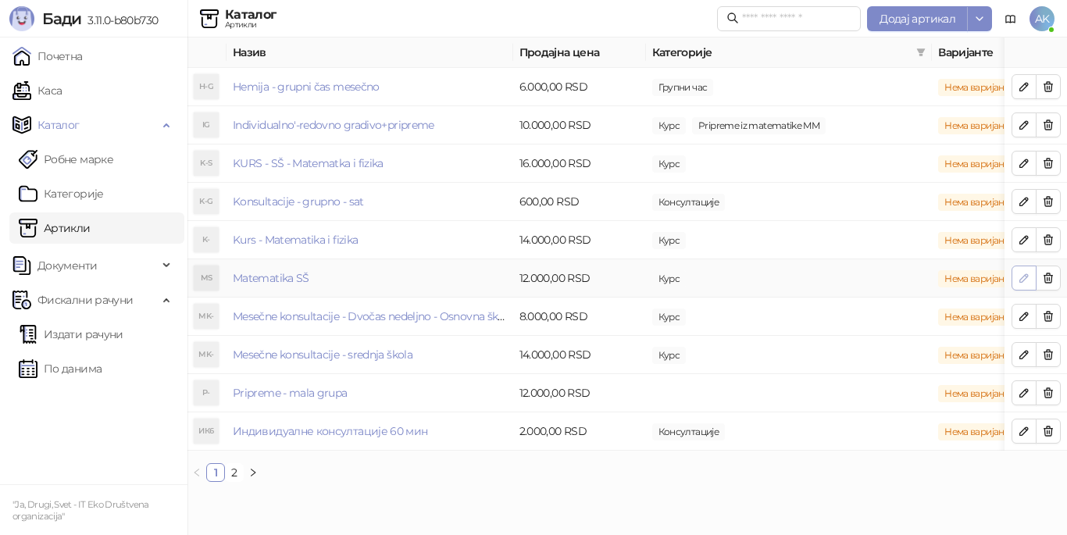
click at [1025, 277] on icon "button" at bounding box center [1024, 278] width 13 height 13
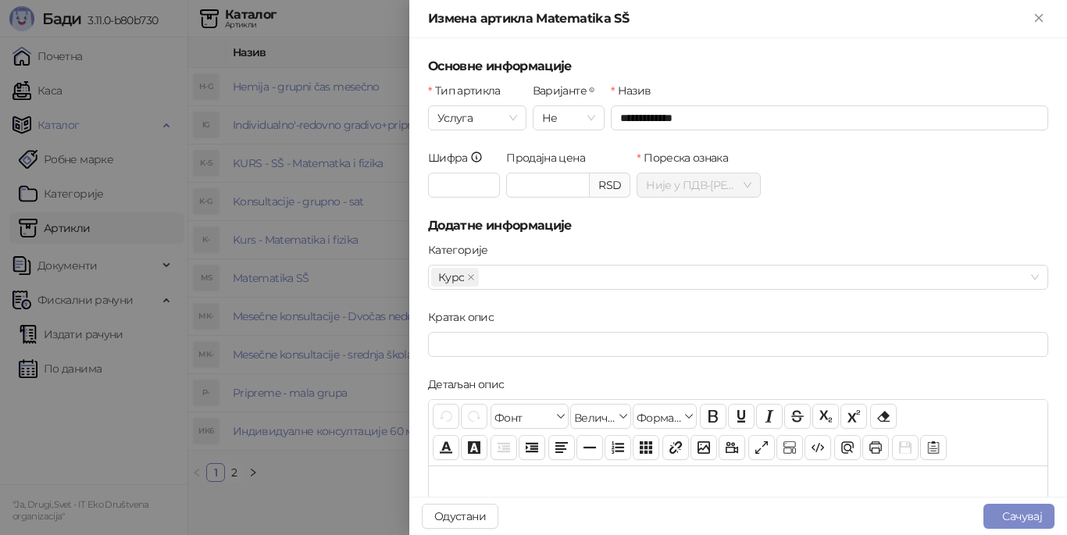
scroll to position [78, 0]
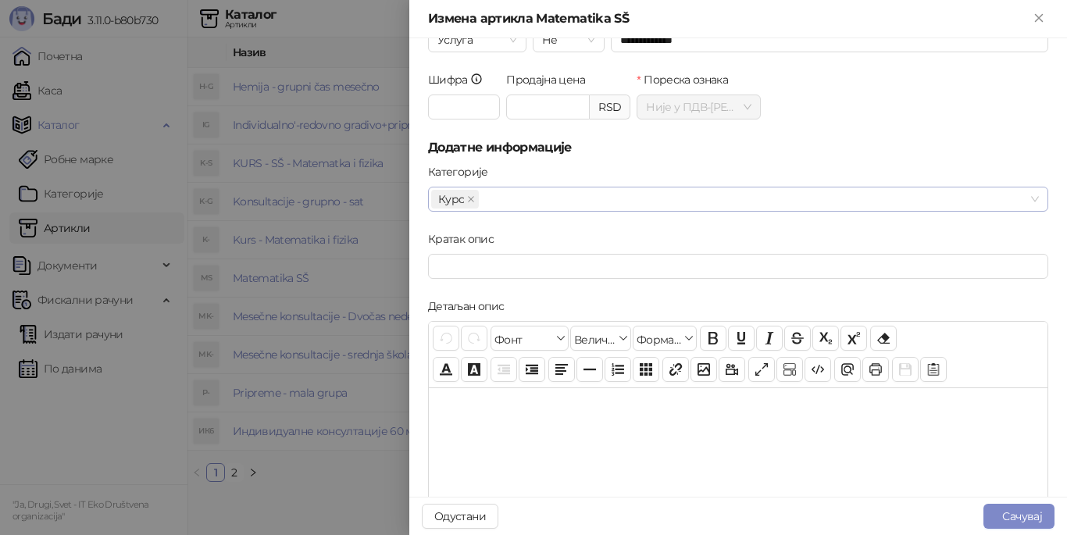
click at [654, 198] on div "Курс" at bounding box center [730, 199] width 598 height 22
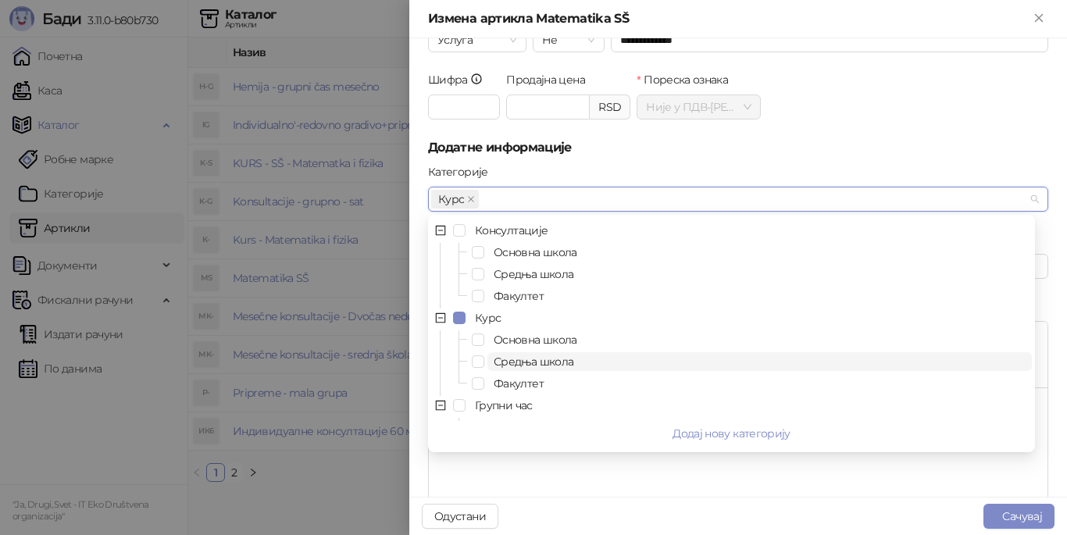
click at [497, 360] on span "Средња школа" at bounding box center [534, 362] width 80 height 14
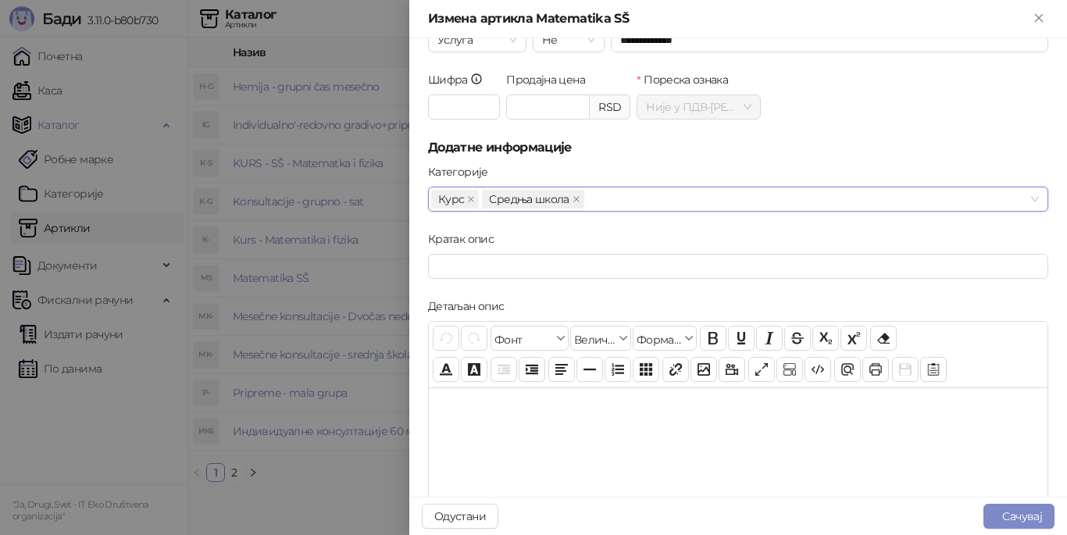
click at [716, 163] on div "Категорије" at bounding box center [738, 174] width 620 height 23
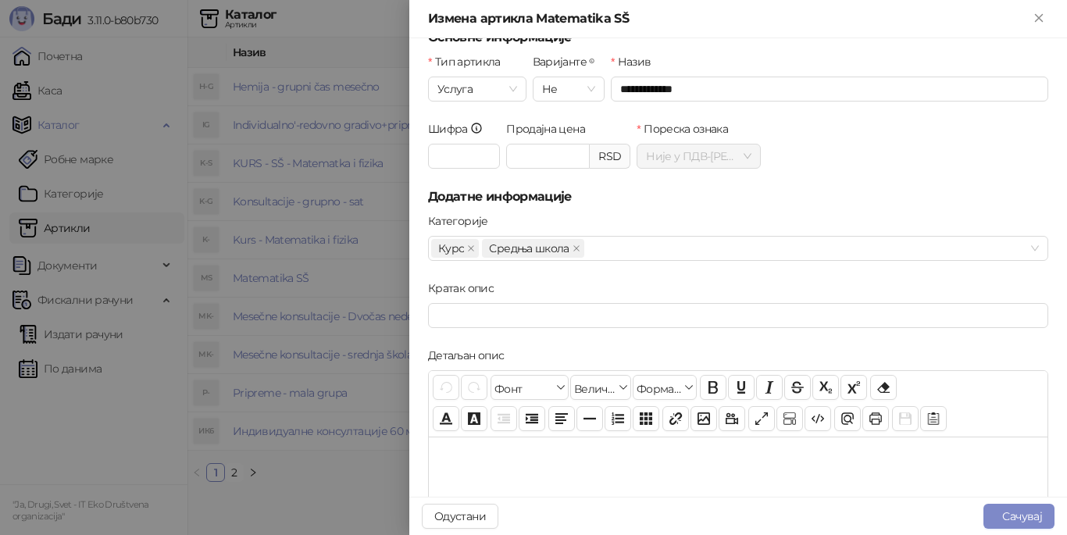
scroll to position [0, 0]
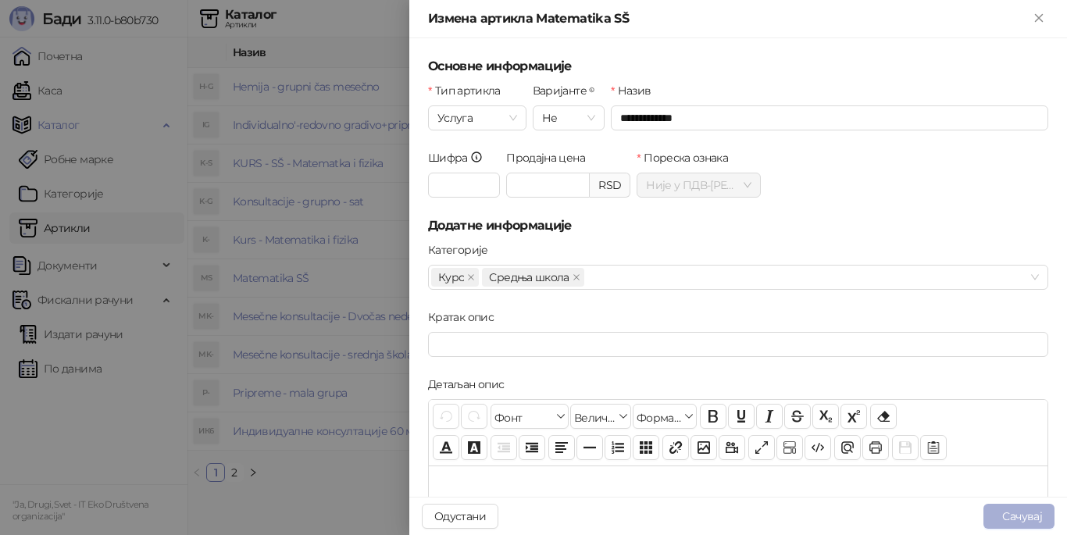
click at [1000, 514] on button "Сачувај" at bounding box center [1019, 516] width 71 height 25
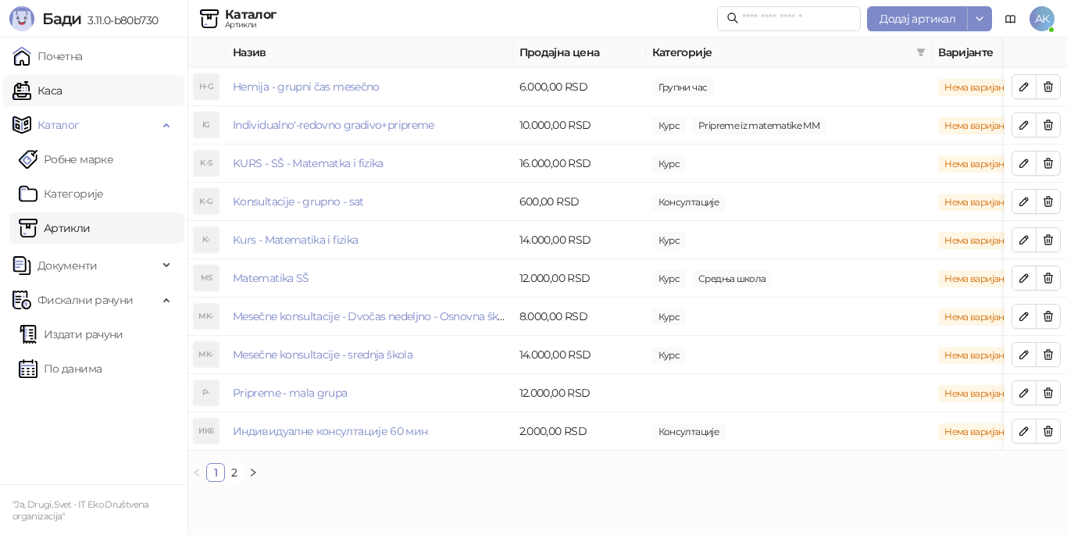
click at [62, 94] on link "Каса" at bounding box center [37, 90] width 49 height 31
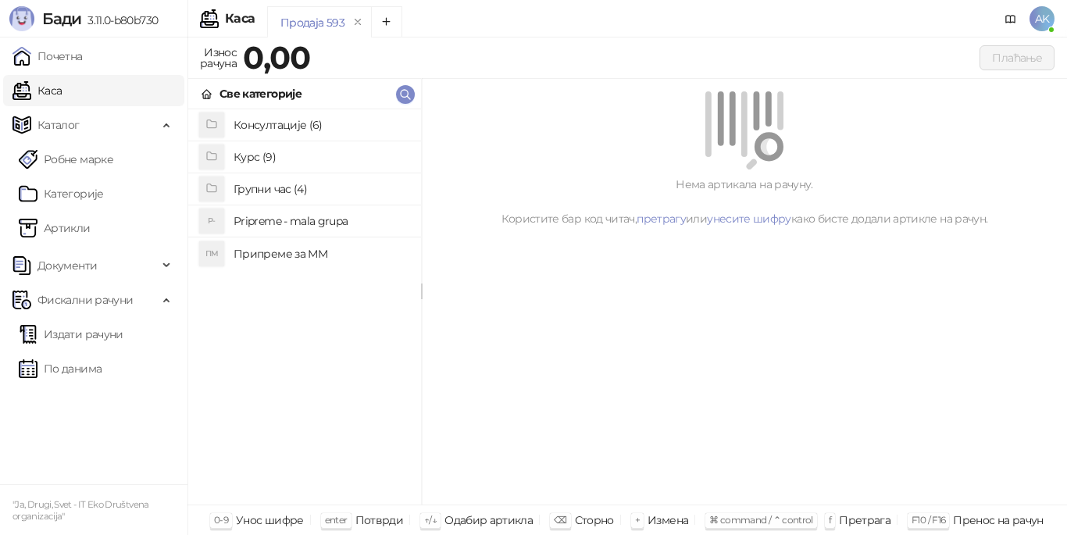
click at [282, 123] on h4 "Консултације (6)" at bounding box center [321, 125] width 175 height 25
click at [278, 155] on h4 "Средња школа (0)" at bounding box center [321, 157] width 175 height 25
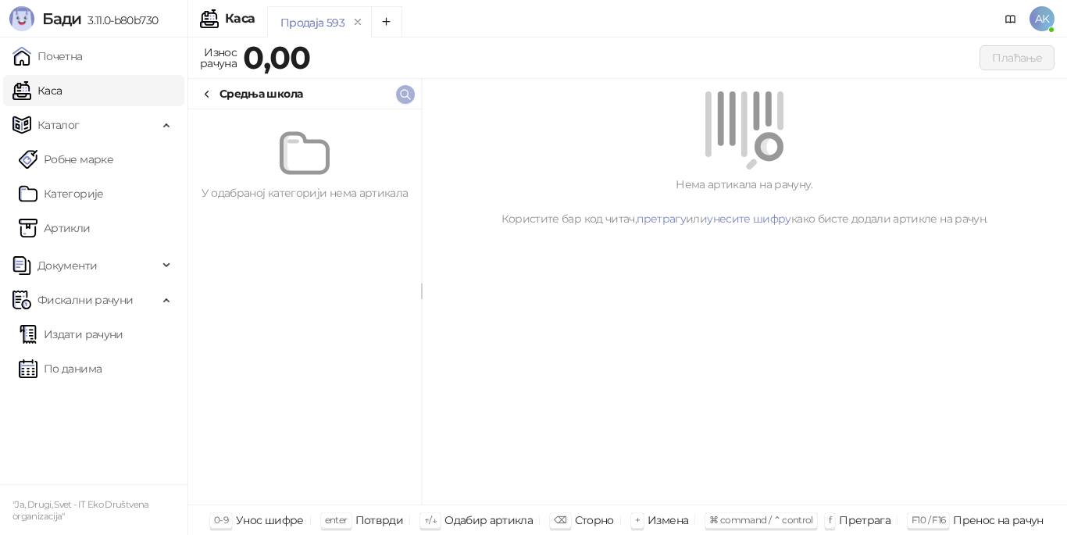
click at [401, 91] on icon "button" at bounding box center [405, 94] width 13 height 13
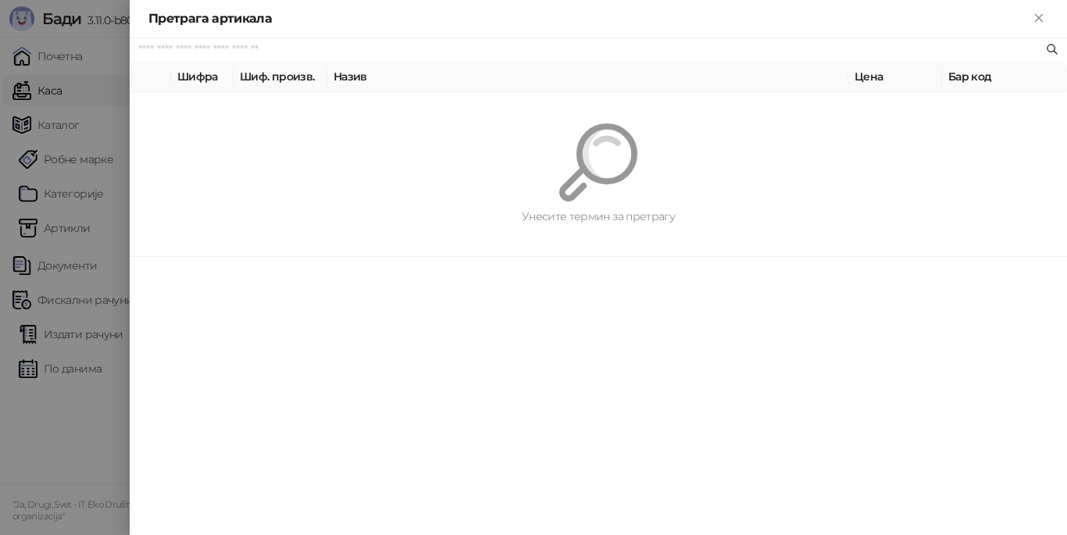
click at [64, 459] on div at bounding box center [533, 267] width 1067 height 535
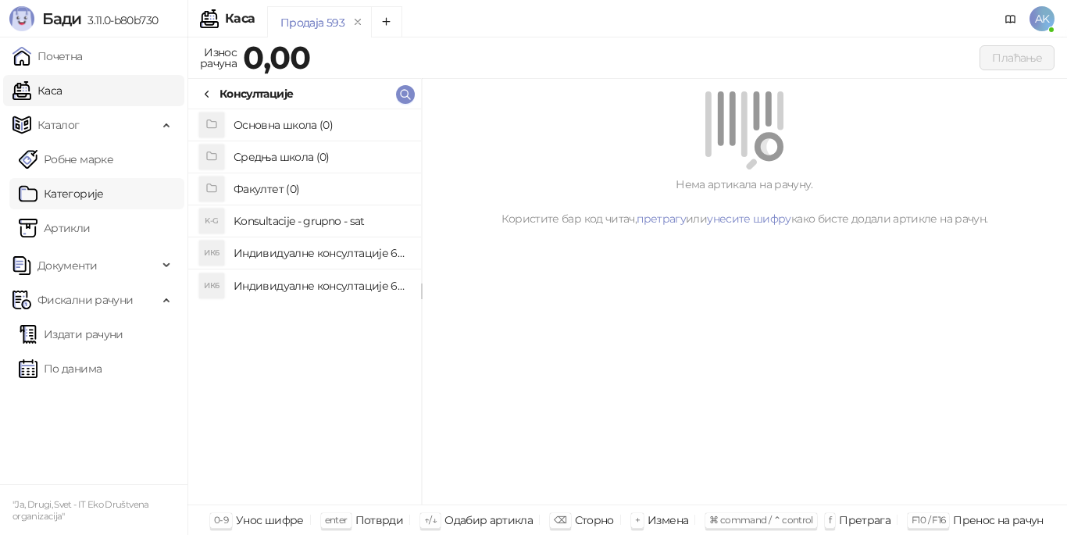
click at [104, 197] on link "Категорије" at bounding box center [61, 193] width 85 height 31
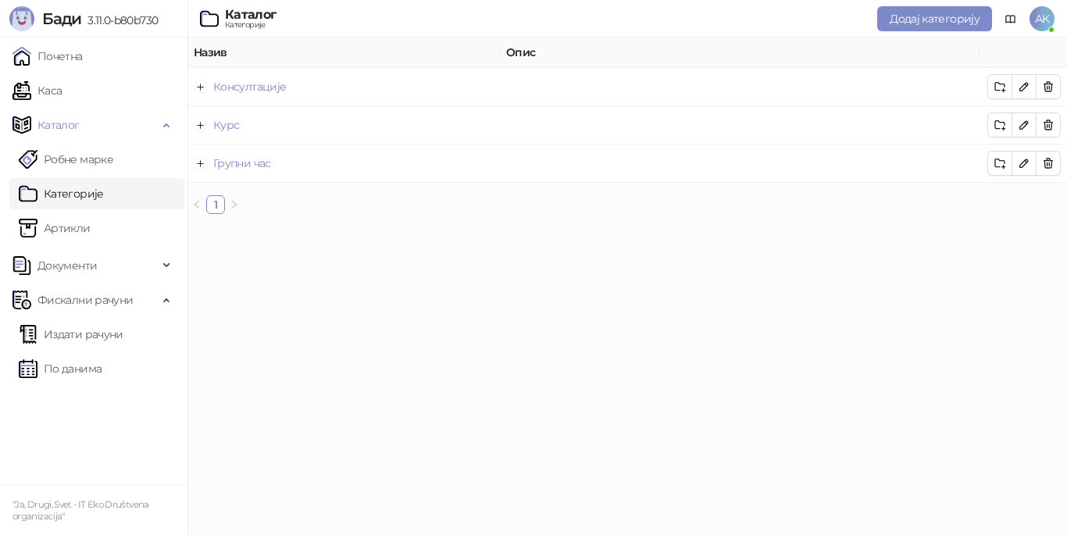
click at [234, 207] on icon "right" at bounding box center [234, 204] width 5 height 8
click at [901, 20] on span "Додај категорију" at bounding box center [935, 19] width 90 height 14
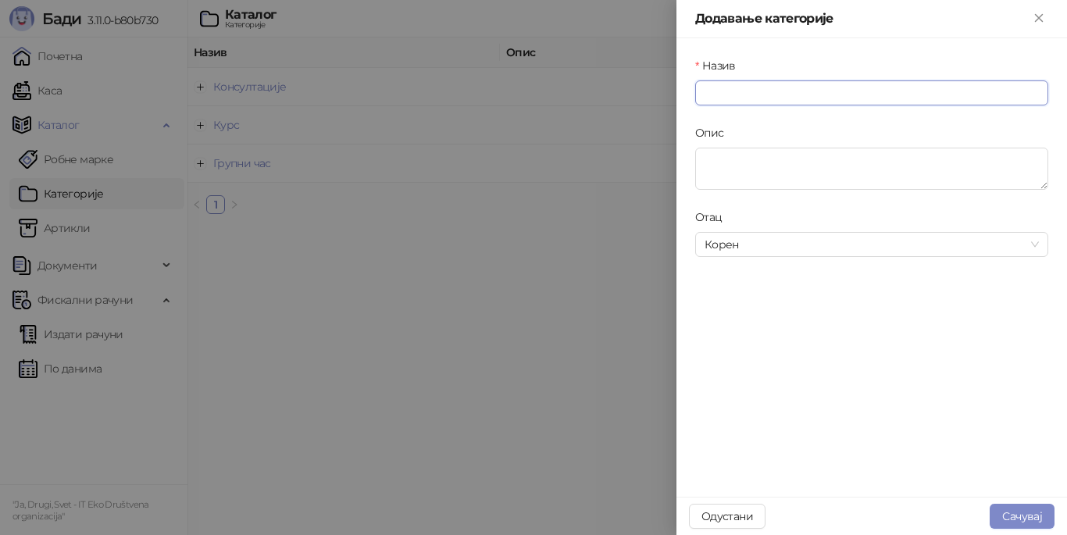
click at [788, 92] on input "Назив" at bounding box center [871, 92] width 353 height 25
click at [766, 246] on span "Корен" at bounding box center [872, 244] width 334 height 23
type input "*******"
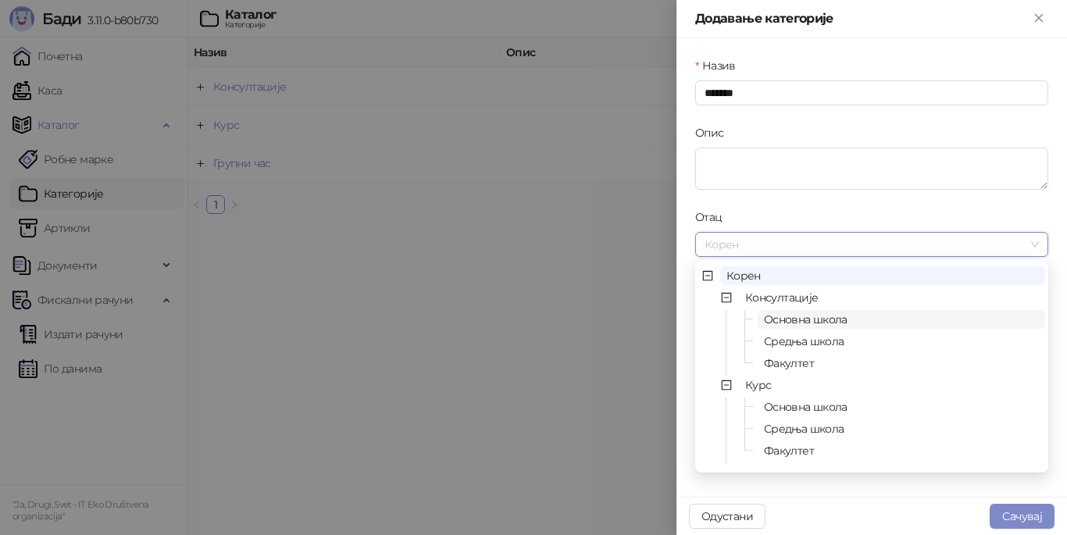
click at [820, 318] on span "Основна школа" at bounding box center [806, 320] width 84 height 14
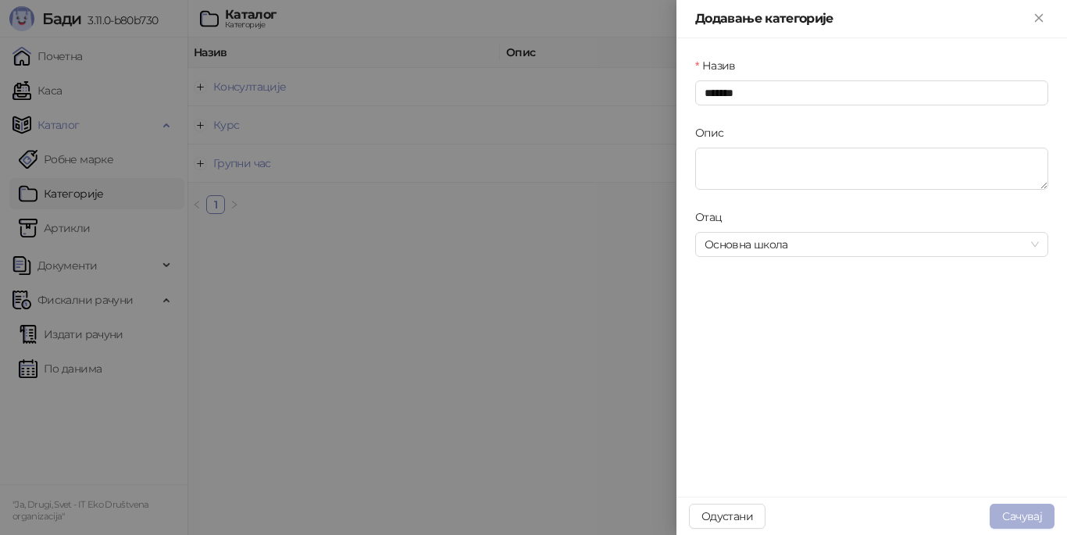
click at [1010, 512] on button "Сачувај" at bounding box center [1022, 516] width 65 height 25
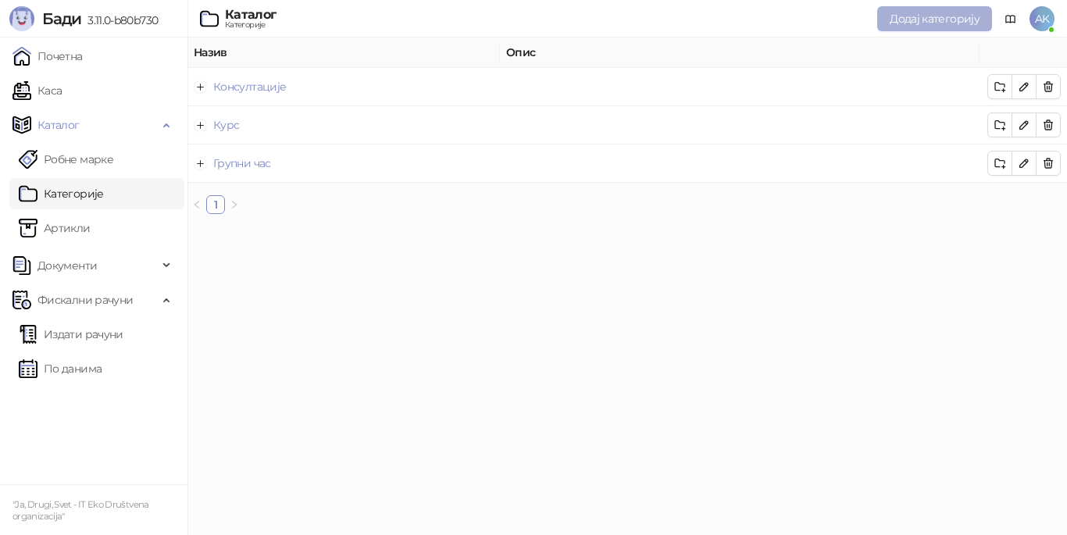
click at [920, 20] on span "Додај категорију" at bounding box center [935, 19] width 90 height 14
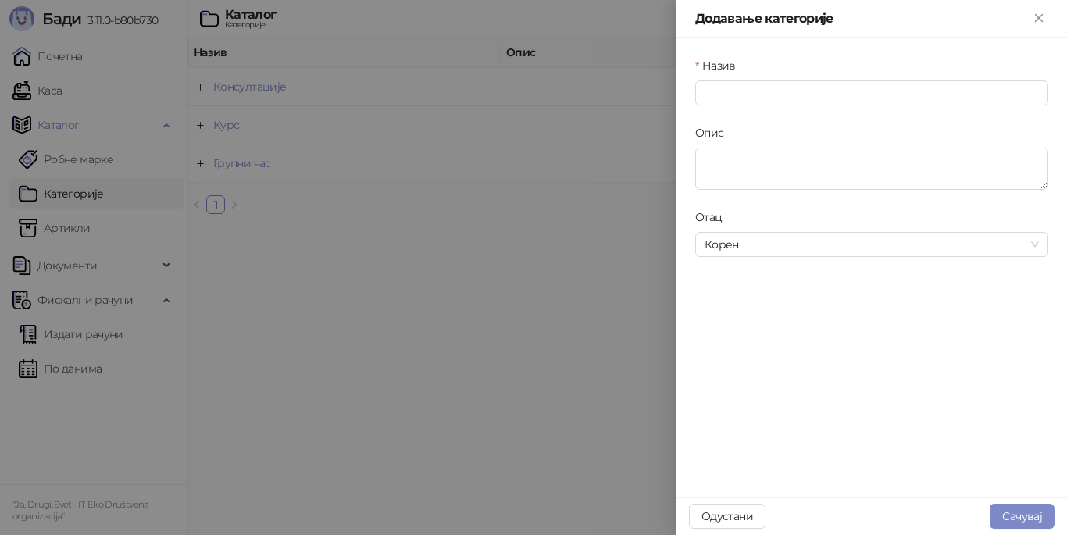
click at [948, 79] on div "Назив" at bounding box center [871, 68] width 353 height 23
click at [948, 88] on input "Назив" at bounding box center [871, 92] width 353 height 25
click at [847, 240] on span "Корен" at bounding box center [872, 244] width 334 height 23
type input "*******"
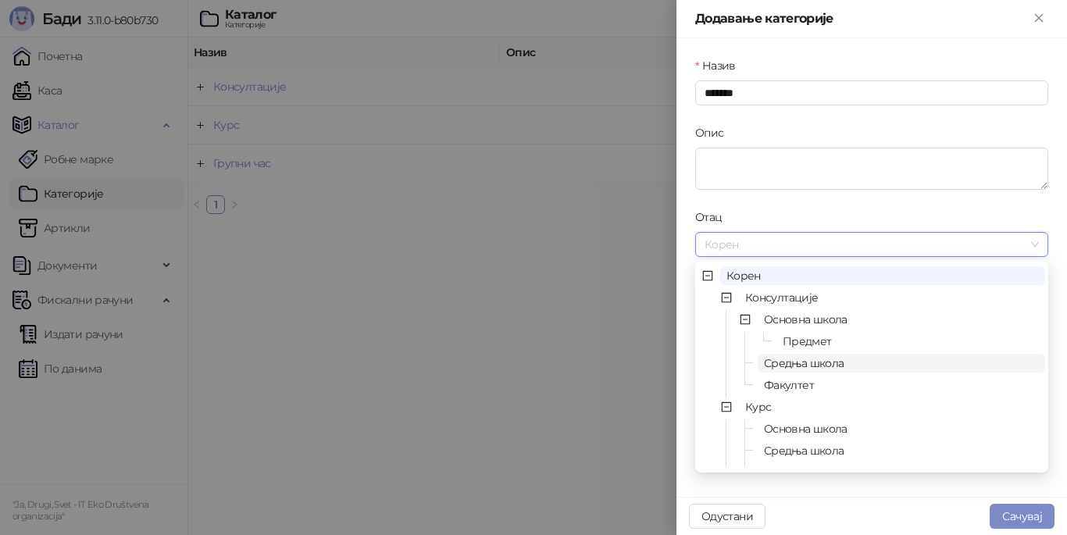
click at [833, 360] on span "Средња школа" at bounding box center [804, 363] width 80 height 14
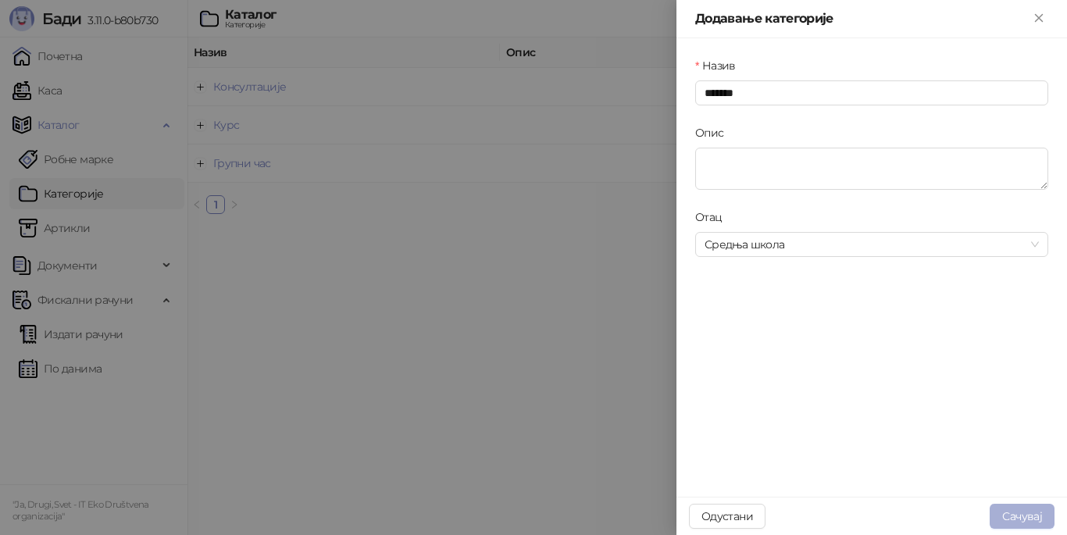
click at [1020, 509] on button "Сачувај" at bounding box center [1022, 516] width 65 height 25
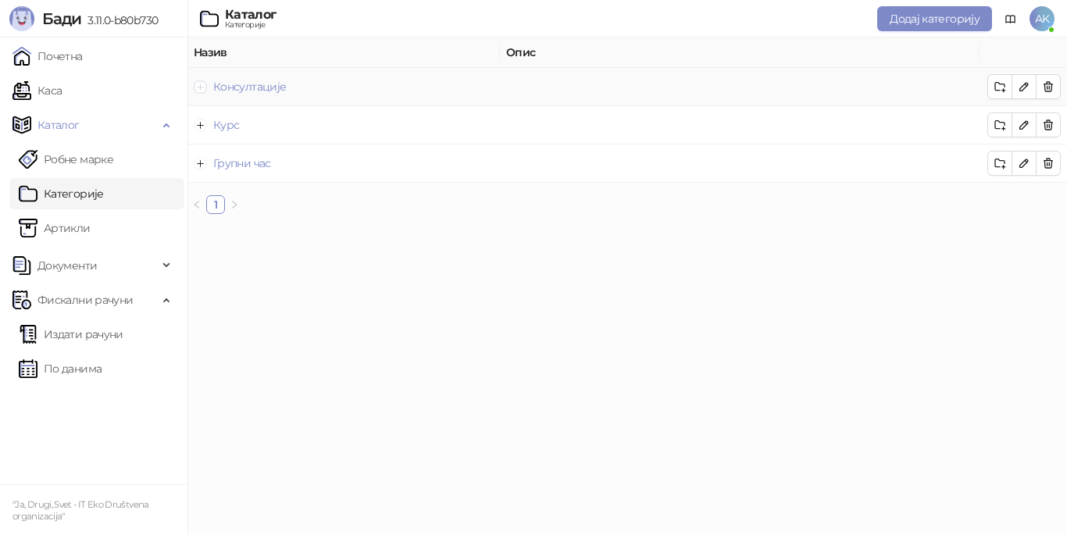
click at [200, 84] on button "Прошири ред" at bounding box center [201, 86] width 13 height 13
click at [209, 125] on button "Прошири ред" at bounding box center [212, 125] width 13 height 13
click at [209, 125] on button "Скупи ред" at bounding box center [212, 125] width 13 height 13
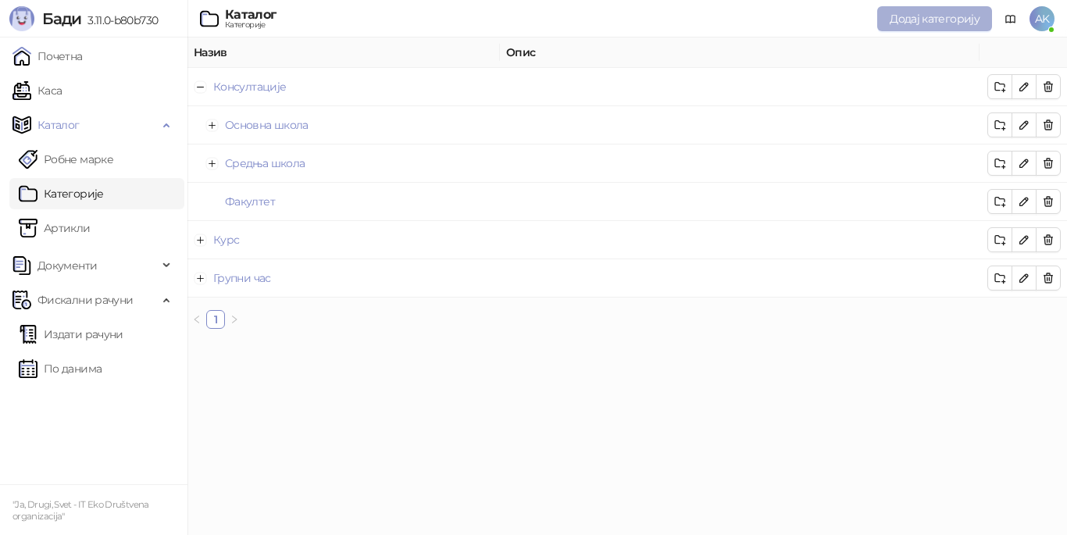
click at [893, 21] on span "Додај категорију" at bounding box center [935, 19] width 90 height 14
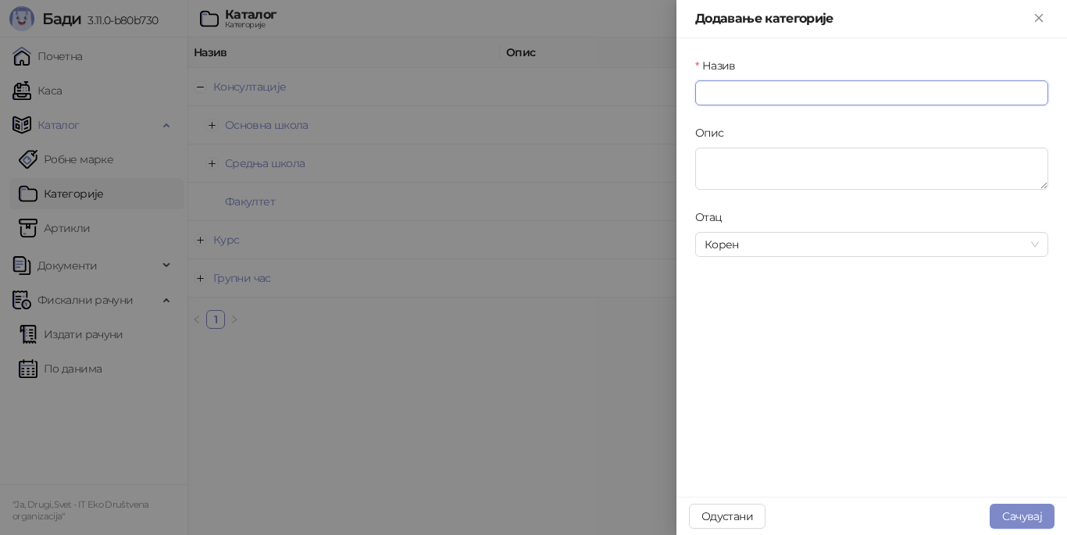
click at [900, 93] on input "Назив" at bounding box center [871, 92] width 353 height 25
type input "*"
click at [874, 242] on span "Корен" at bounding box center [872, 244] width 334 height 23
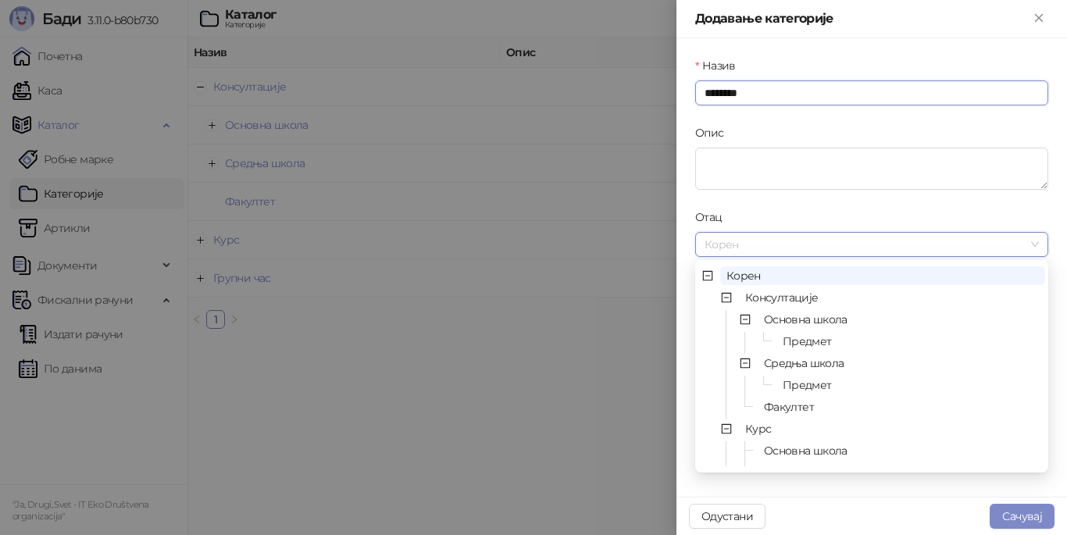
click at [838, 96] on input "********" at bounding box center [871, 92] width 353 height 25
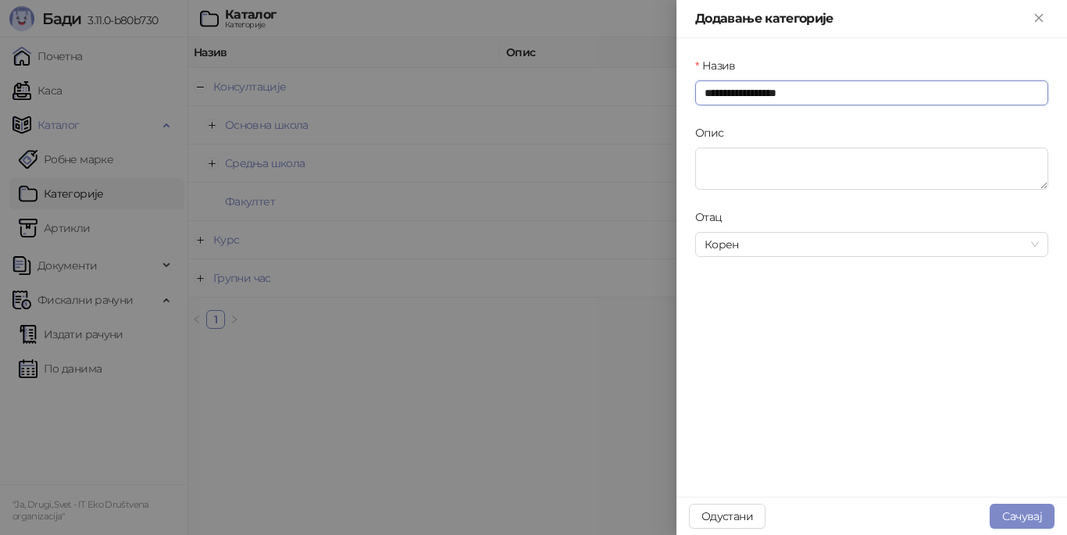
drag, startPoint x: 788, startPoint y: 90, endPoint x: 815, endPoint y: 85, distance: 27.0
click at [815, 85] on input "**********" at bounding box center [871, 92] width 353 height 25
click at [856, 245] on span "Корен" at bounding box center [872, 244] width 334 height 23
type input "**********"
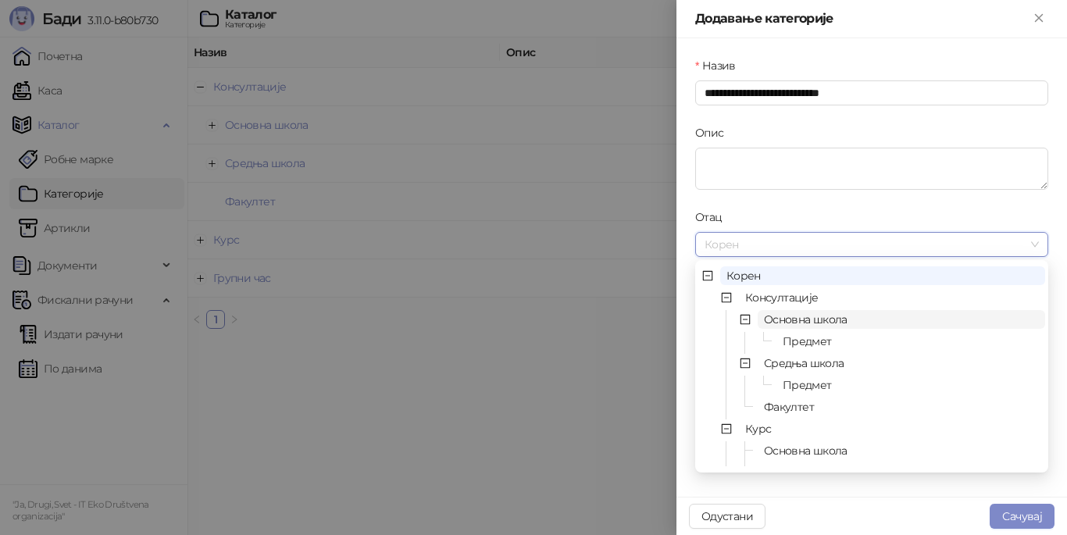
click at [793, 318] on span "Основна школа" at bounding box center [806, 320] width 84 height 14
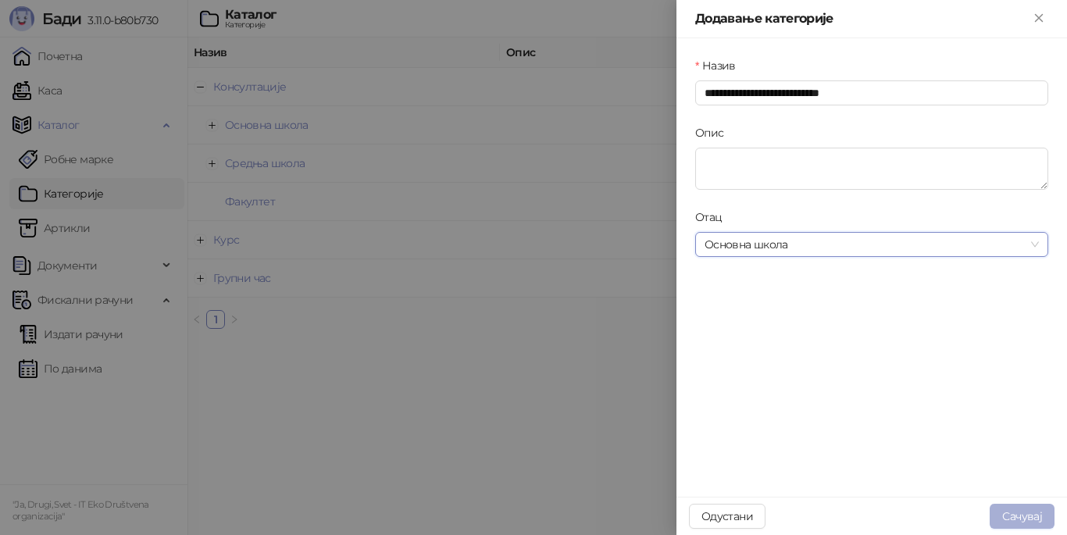
click at [1005, 516] on button "Сачувај" at bounding box center [1022, 516] width 65 height 25
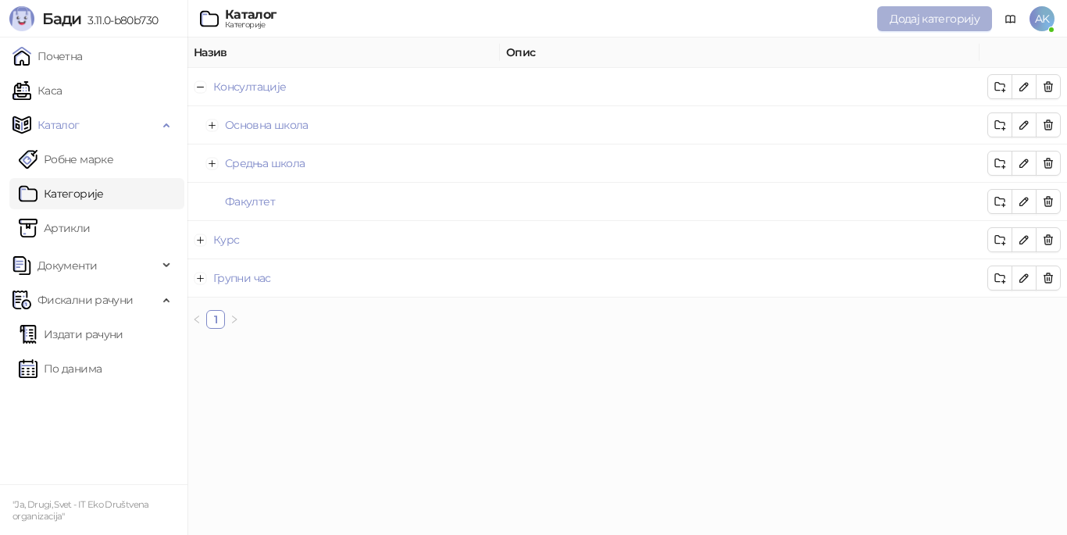
click at [939, 19] on span "Додај категорију" at bounding box center [935, 19] width 90 height 14
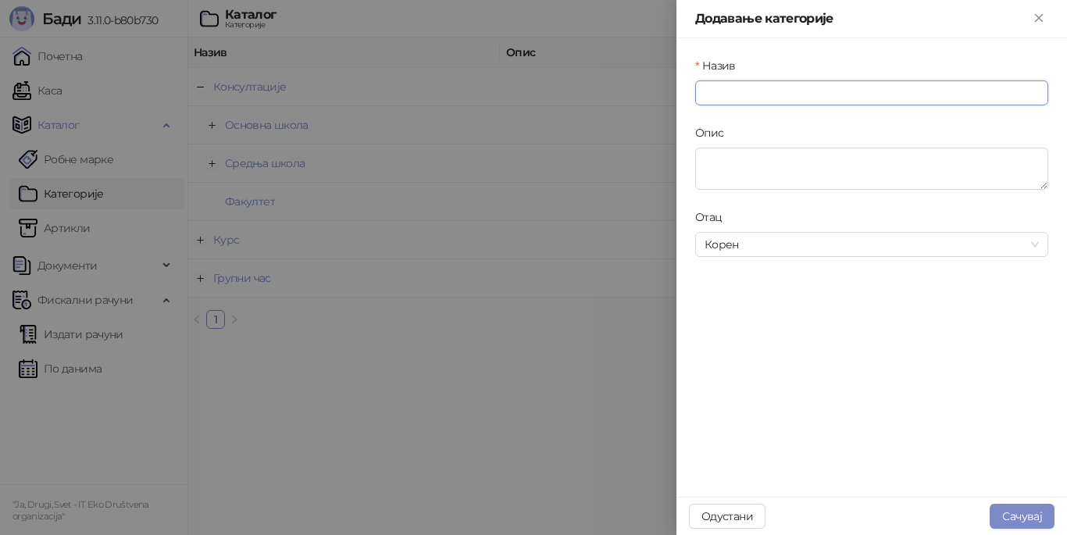
click at [846, 91] on input "Назив" at bounding box center [871, 92] width 353 height 25
drag, startPoint x: 777, startPoint y: 93, endPoint x: 888, endPoint y: 85, distance: 110.4
click at [888, 85] on input "**********" at bounding box center [871, 92] width 353 height 25
click at [863, 245] on span "Корен" at bounding box center [872, 244] width 334 height 23
type input "**********"
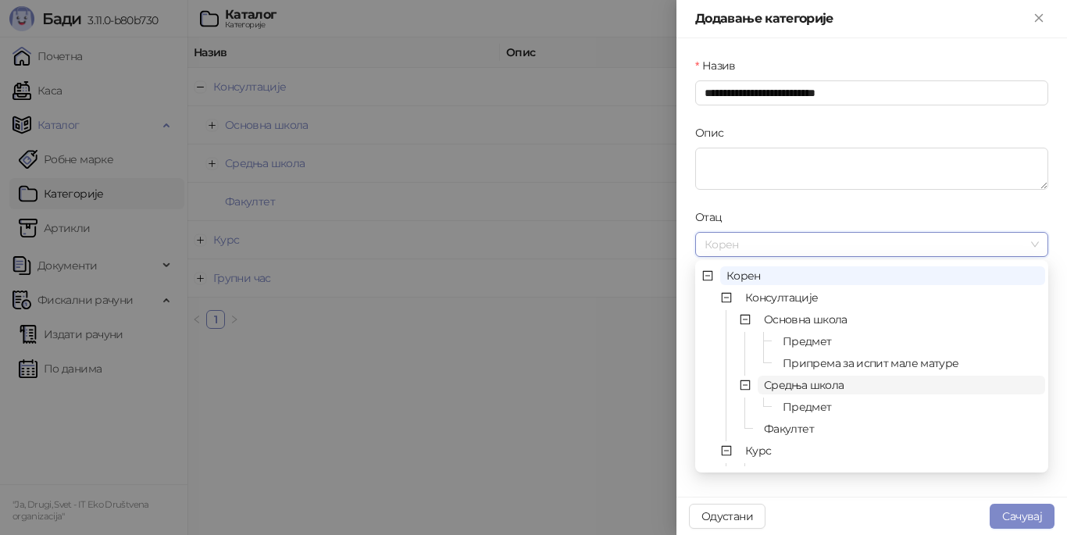
click at [773, 385] on span "Средња школа" at bounding box center [804, 385] width 80 height 14
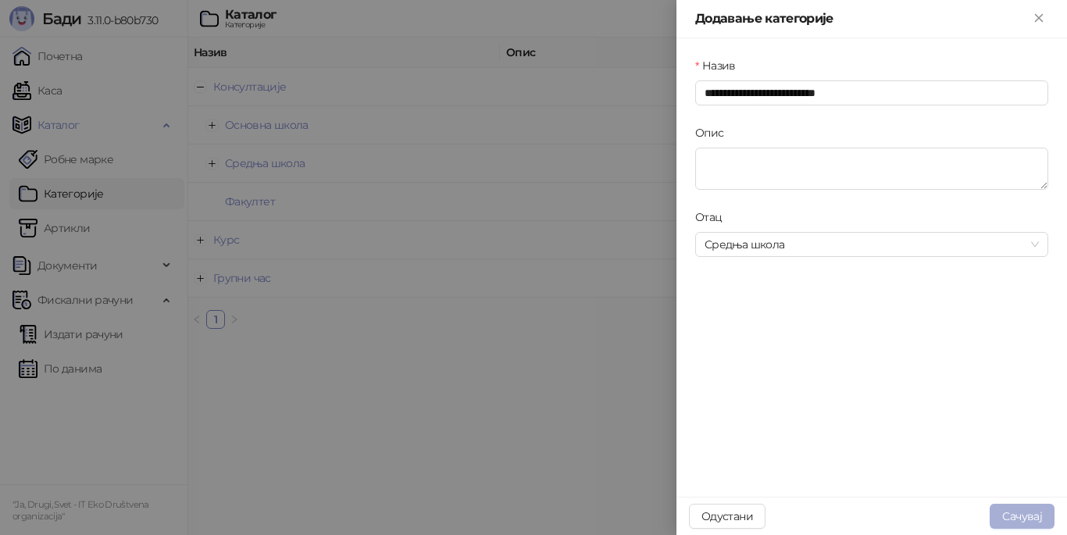
click at [1007, 512] on button "Сачувај" at bounding box center [1022, 516] width 65 height 25
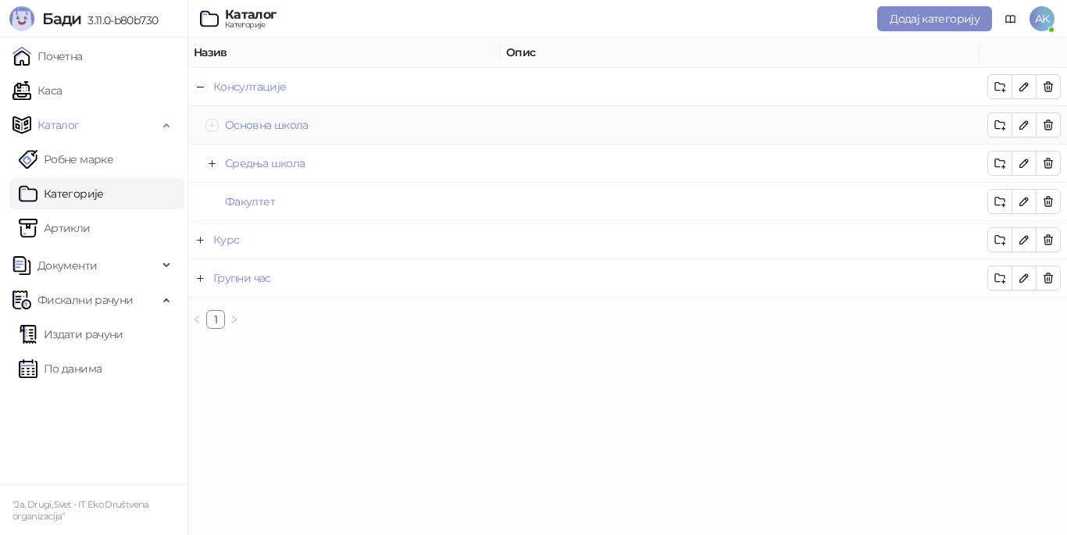
click at [211, 122] on button "Прошири ред" at bounding box center [212, 125] width 13 height 13
click at [212, 127] on button "Скупи ред" at bounding box center [212, 125] width 13 height 13
click at [206, 164] on button "Прошири ред" at bounding box center [212, 163] width 13 height 13
click at [213, 164] on button "Скупи ред" at bounding box center [212, 163] width 13 height 13
click at [212, 158] on button "Прошири ред" at bounding box center [212, 163] width 13 height 13
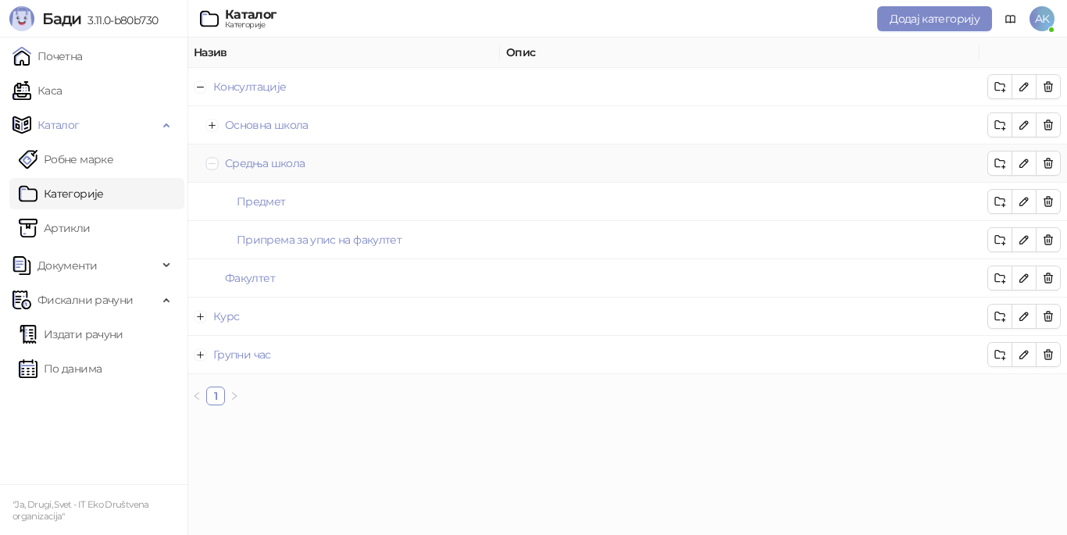
click at [212, 160] on button "Скупи ред" at bounding box center [212, 163] width 13 height 13
click at [200, 90] on button "Скупи ред" at bounding box center [201, 86] width 13 height 13
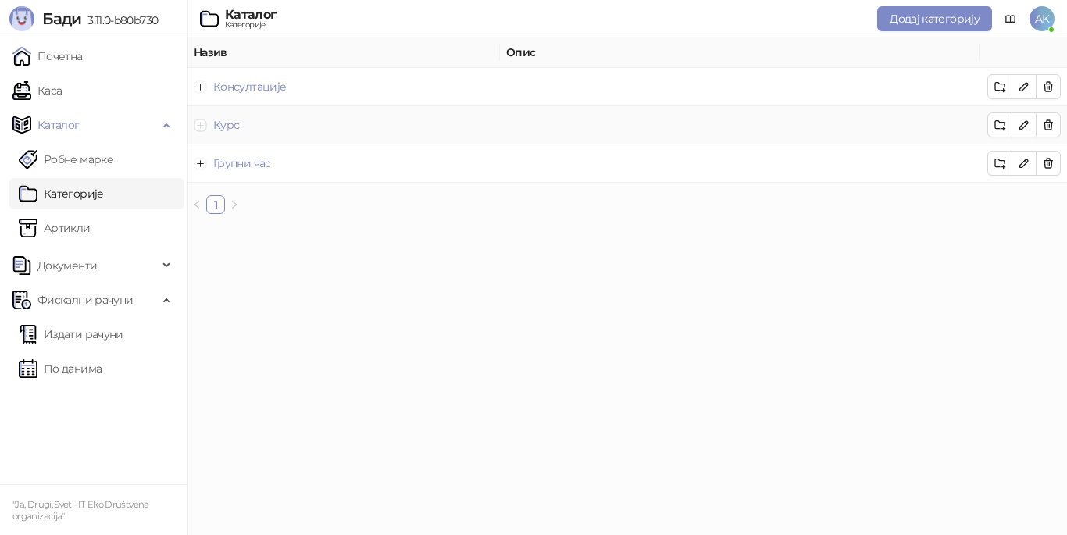
click at [200, 125] on button "Прошири ред" at bounding box center [201, 125] width 13 height 13
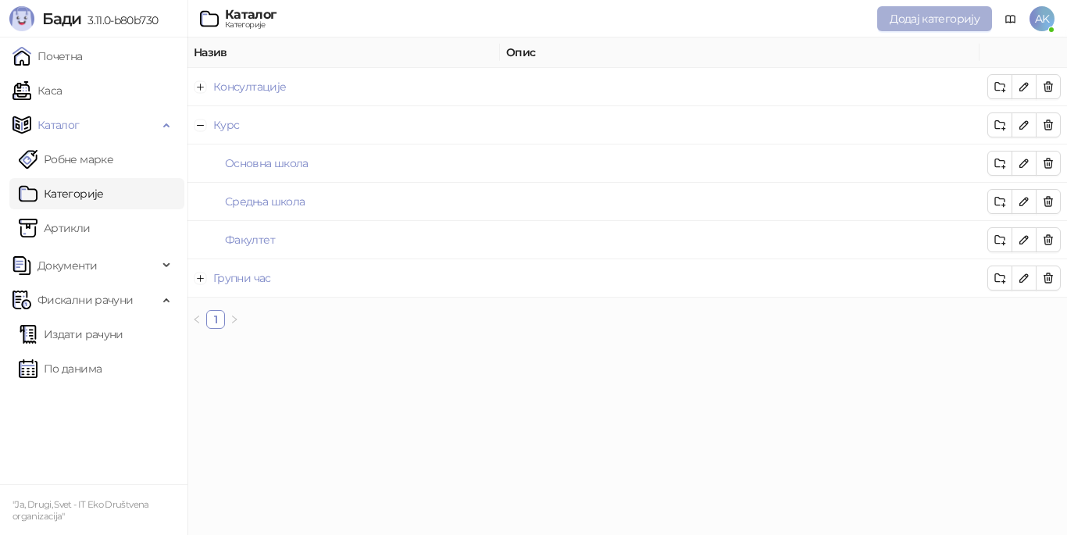
click at [916, 20] on span "Додај категорију" at bounding box center [935, 19] width 90 height 14
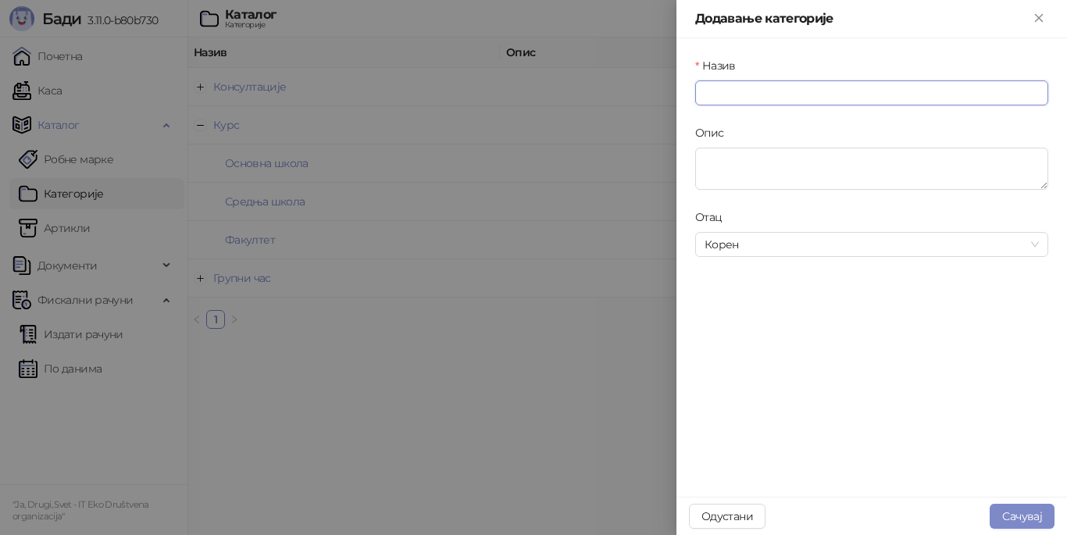
click at [855, 95] on input "Назив" at bounding box center [871, 92] width 353 height 25
type input "*"
click at [727, 238] on span "Корен" at bounding box center [872, 244] width 334 height 23
type input "*******"
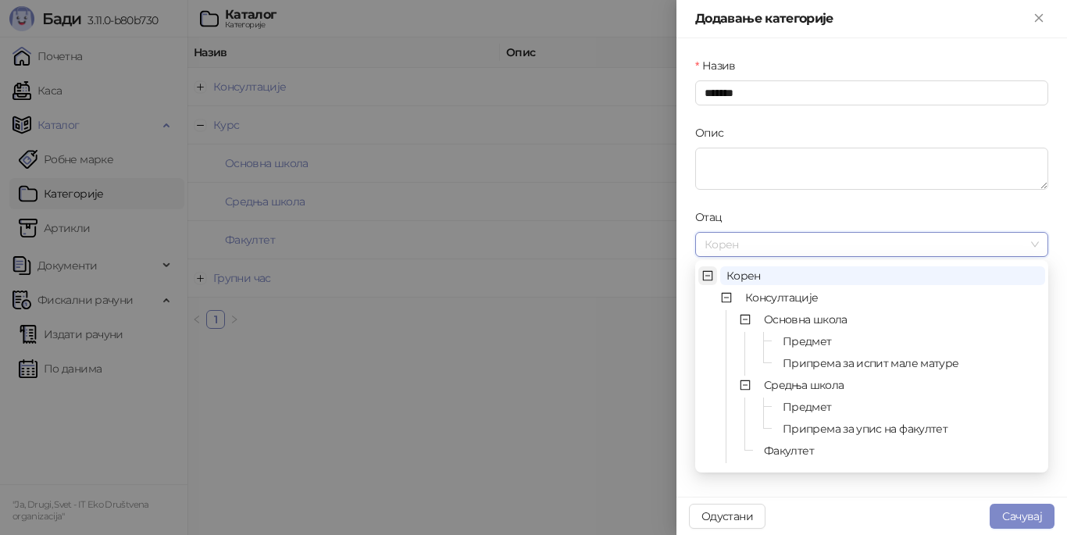
click at [705, 275] on icon "minus-square" at bounding box center [707, 275] width 11 height 11
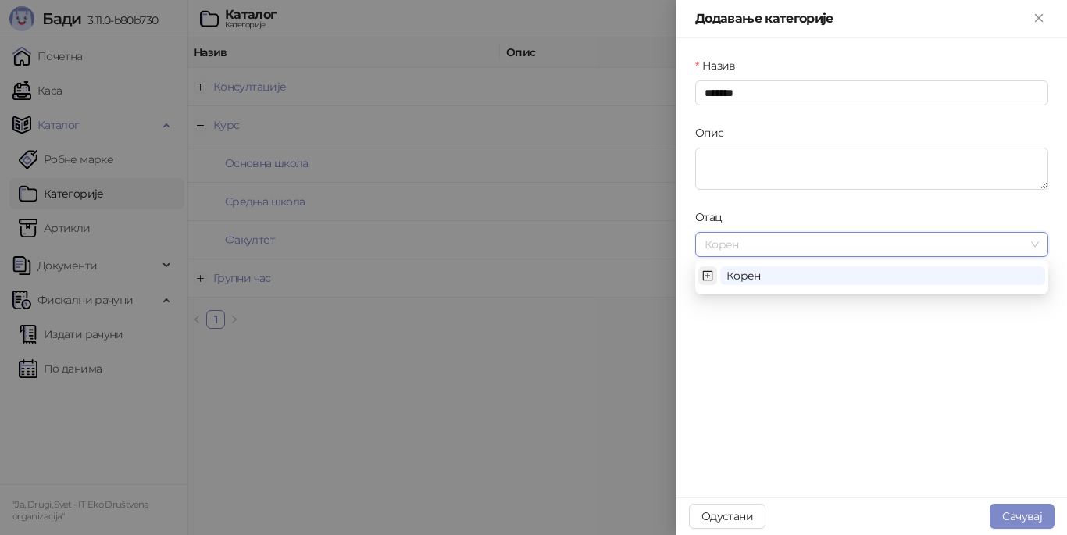
click at [705, 275] on icon "plus-square" at bounding box center [707, 275] width 11 height 11
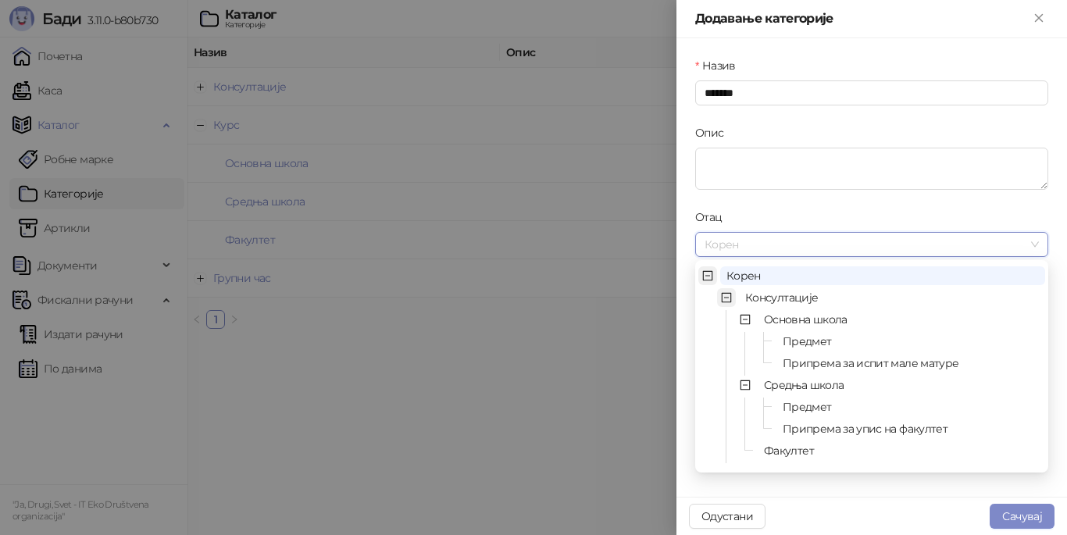
click at [727, 298] on icon "minus-square" at bounding box center [726, 297] width 11 height 11
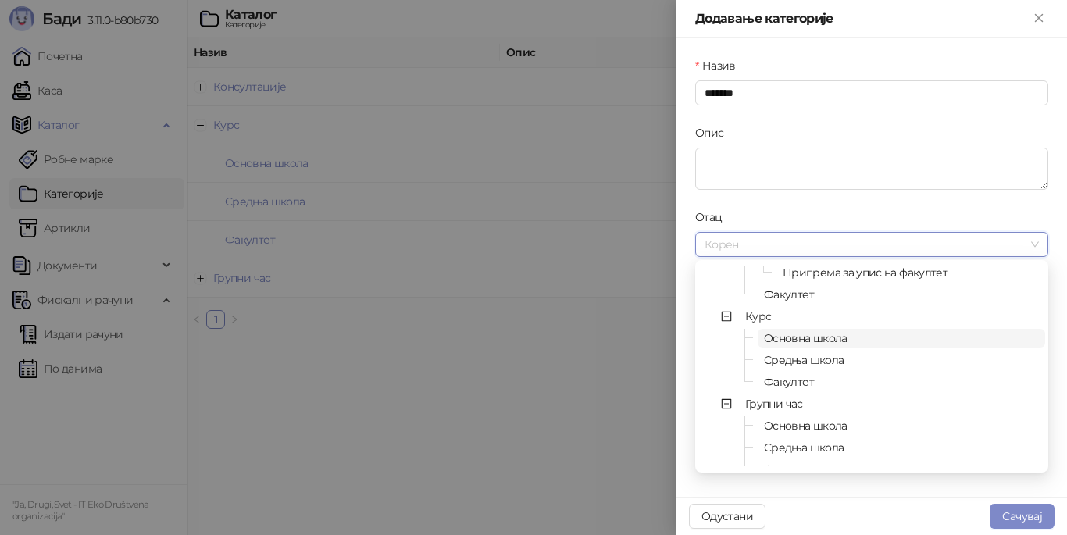
click at [797, 337] on span "Основна школа" at bounding box center [806, 338] width 84 height 14
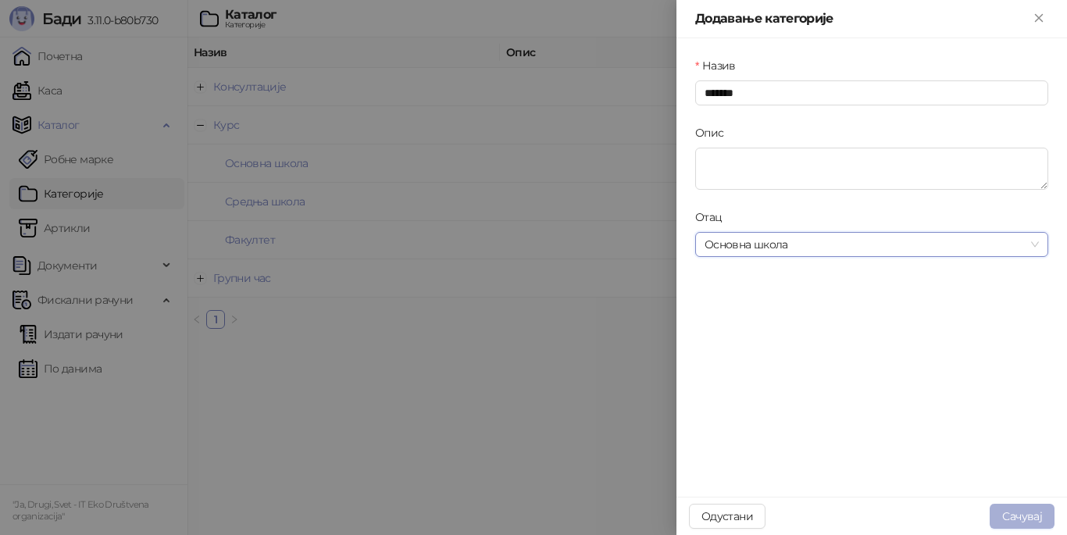
click at [1010, 516] on button "Сачувај" at bounding box center [1022, 516] width 65 height 25
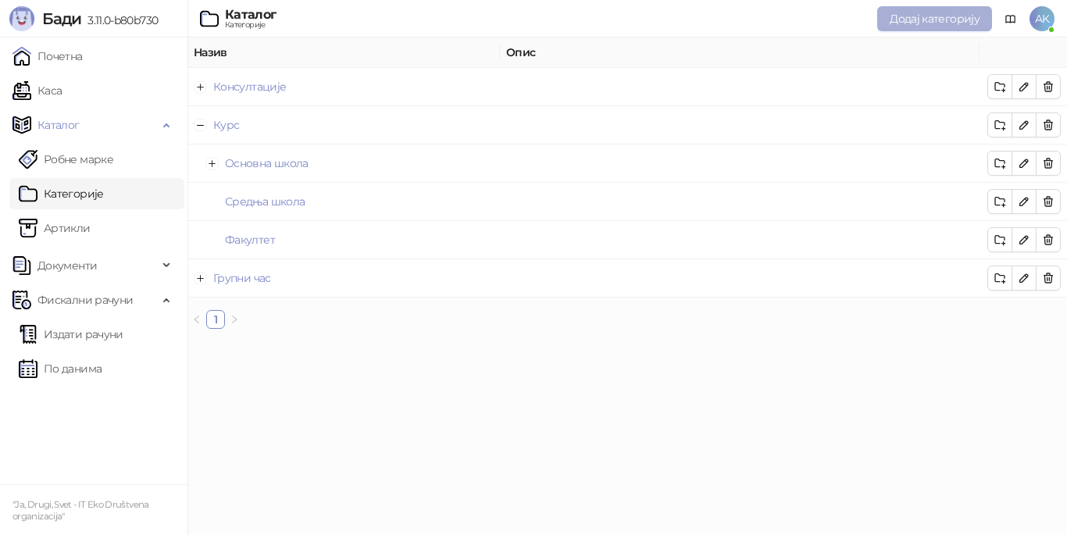
click at [929, 13] on span "Додај категорију" at bounding box center [935, 19] width 90 height 14
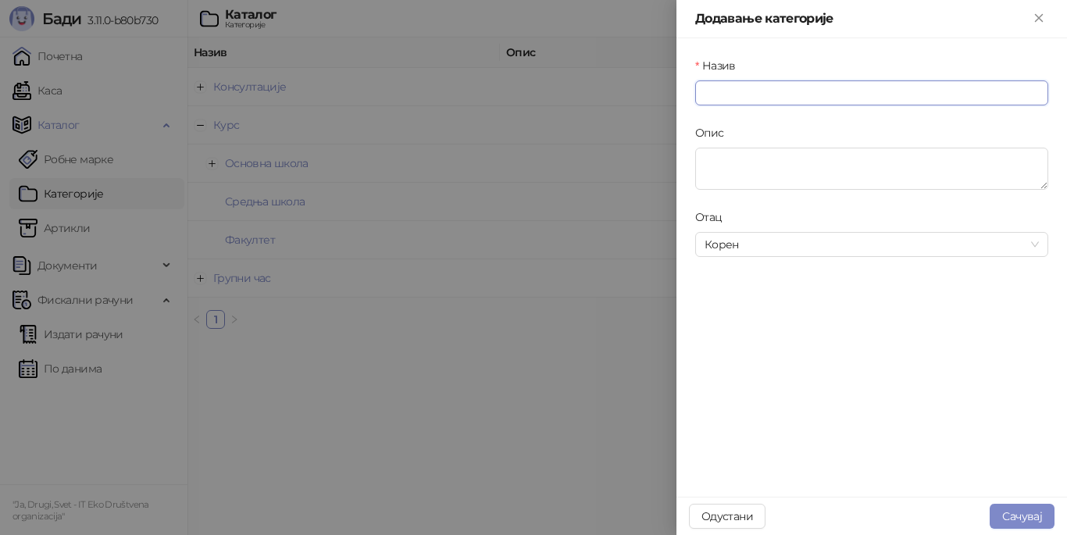
click at [853, 89] on input "Назив" at bounding box center [871, 92] width 353 height 25
click at [788, 250] on span "Корен" at bounding box center [872, 244] width 334 height 23
type input "*******"
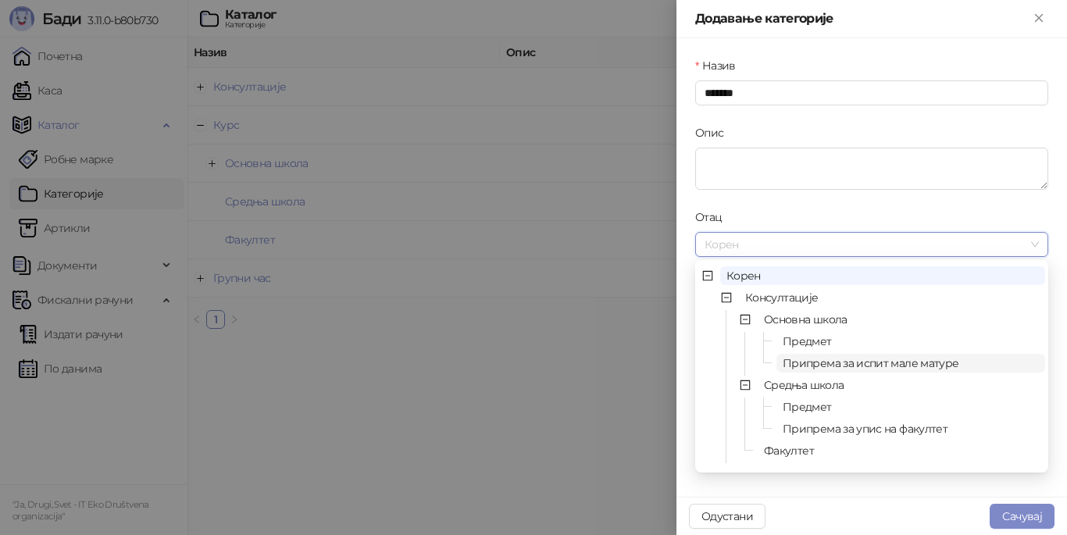
scroll to position [156, 0]
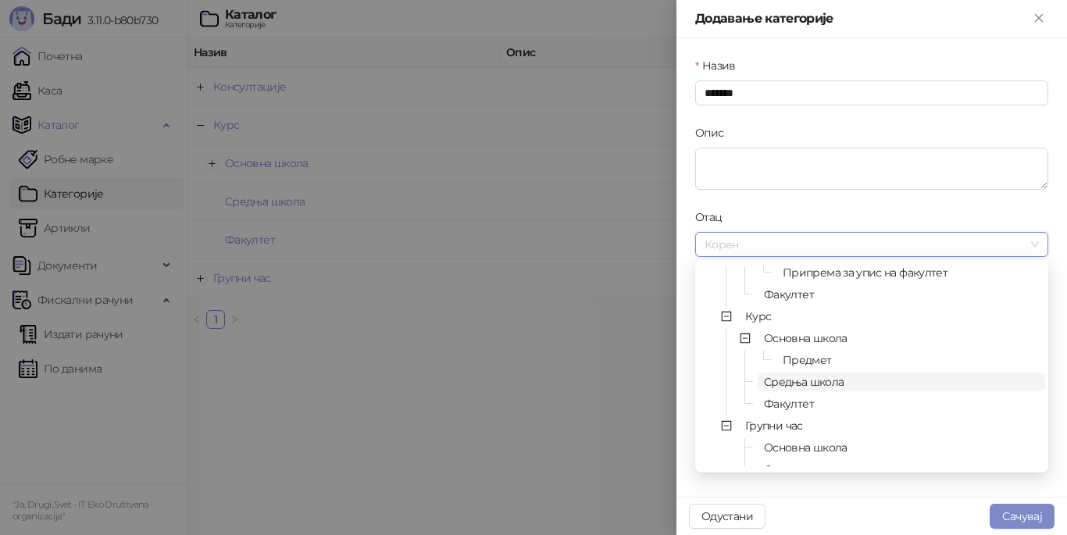
click at [818, 382] on span "Средња школа" at bounding box center [804, 382] width 80 height 14
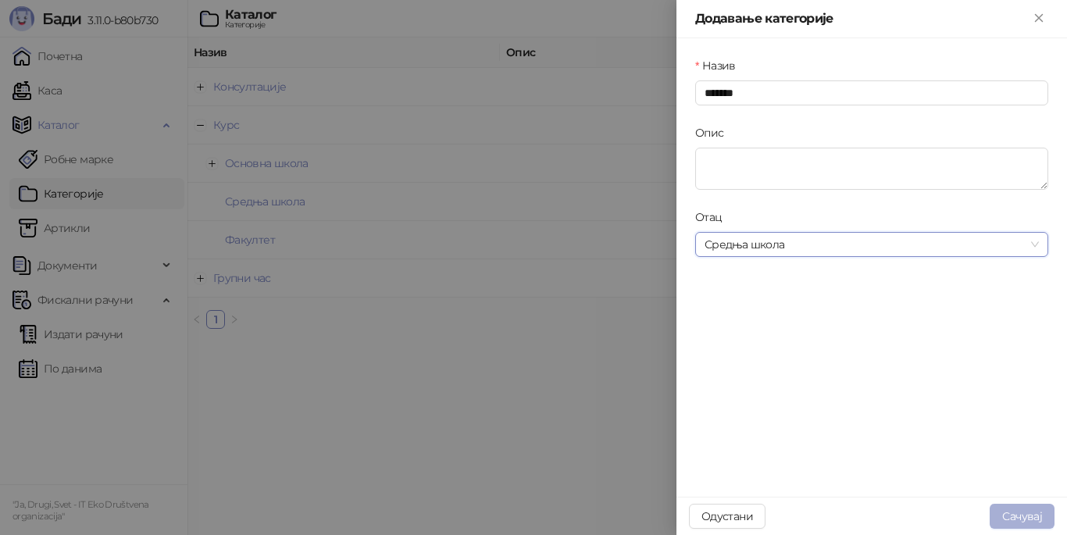
click at [1006, 513] on button "Сачувај" at bounding box center [1022, 516] width 65 height 25
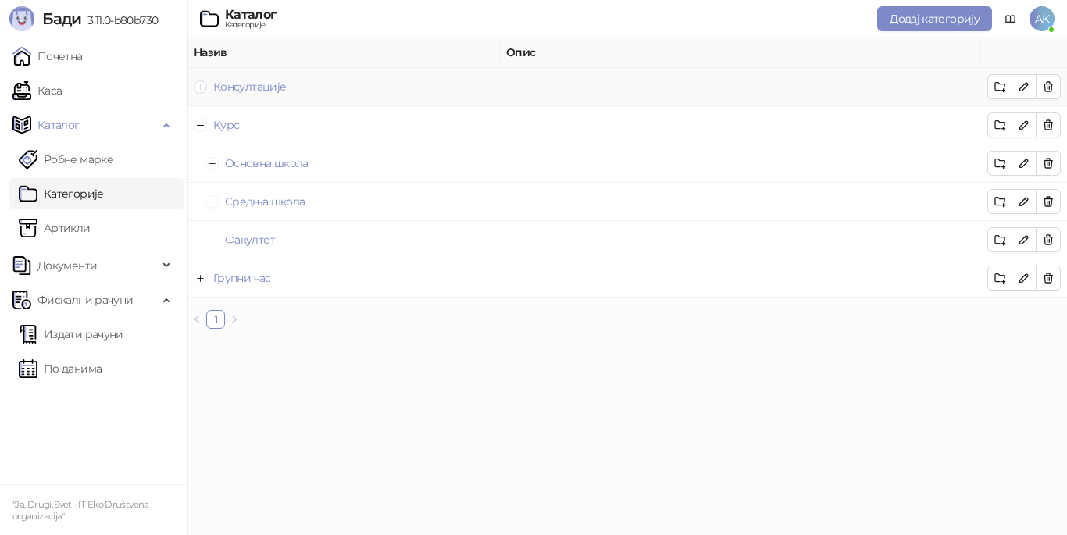
click at [202, 89] on button "Прошири ред" at bounding box center [201, 86] width 13 height 13
click at [216, 119] on button "Прошири ред" at bounding box center [212, 125] width 13 height 13
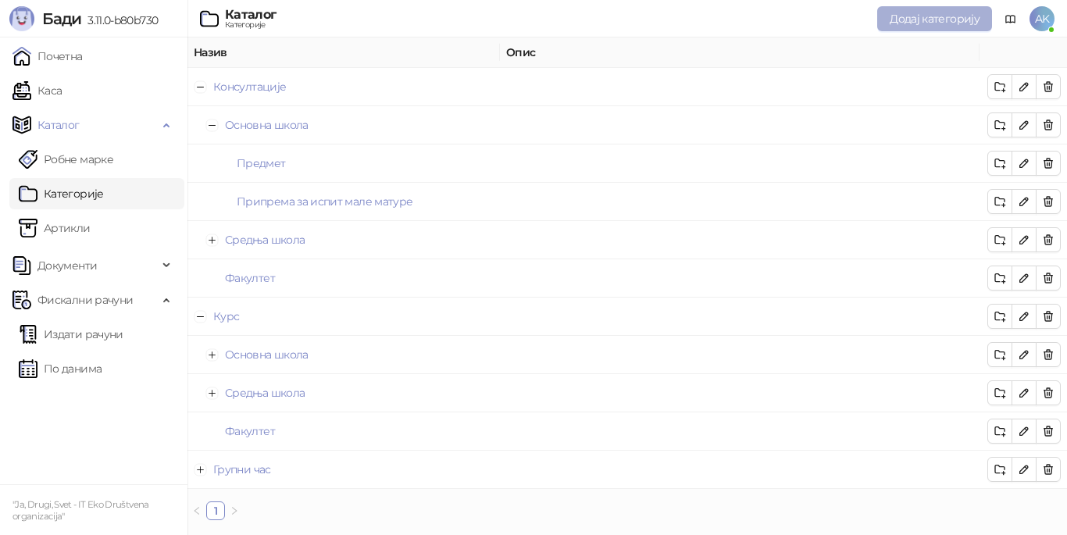
click at [904, 20] on span "Додај категорију" at bounding box center [935, 19] width 90 height 14
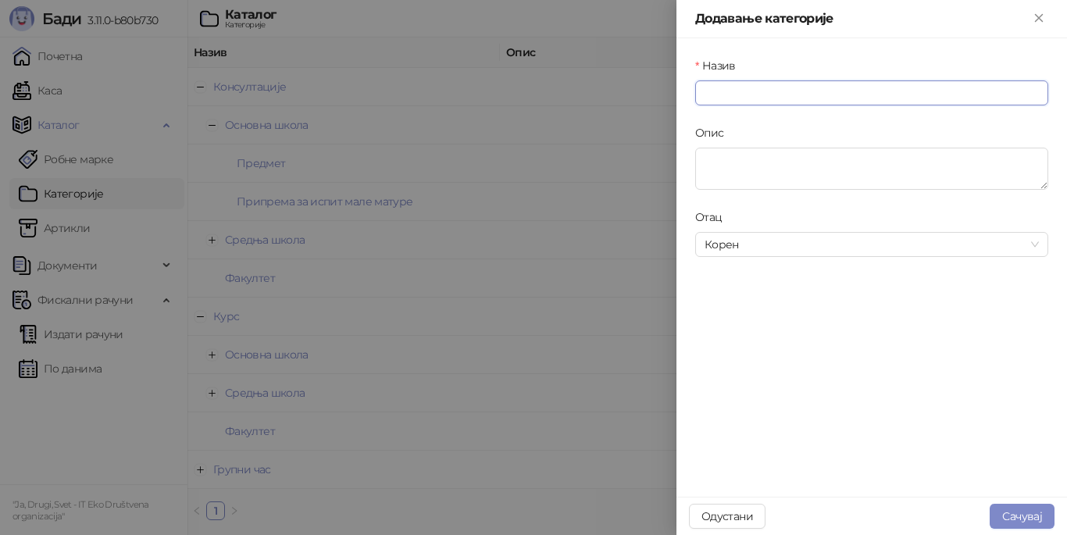
click at [835, 88] on input "Назив" at bounding box center [871, 92] width 353 height 25
click at [788, 249] on span "Корен" at bounding box center [872, 244] width 334 height 23
type input "**********"
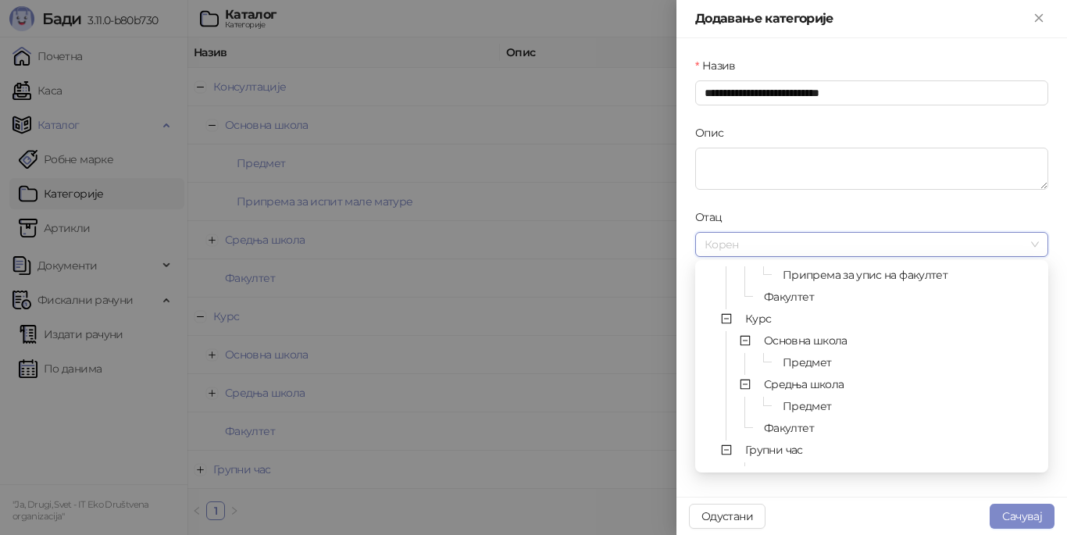
scroll to position [156, 0]
click at [791, 341] on span "Основна школа" at bounding box center [806, 338] width 84 height 14
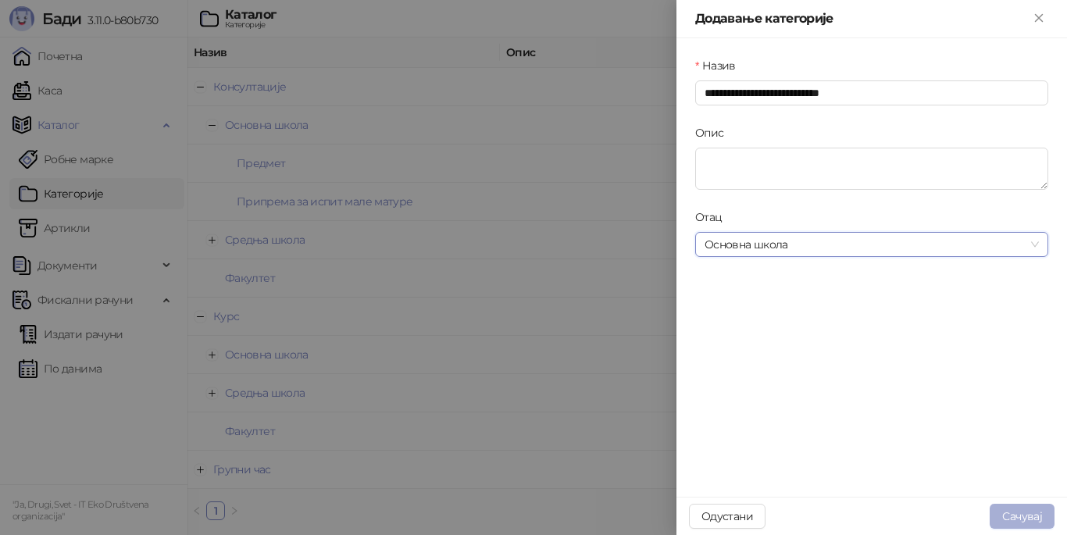
click at [1014, 514] on button "Сачувај" at bounding box center [1022, 516] width 65 height 25
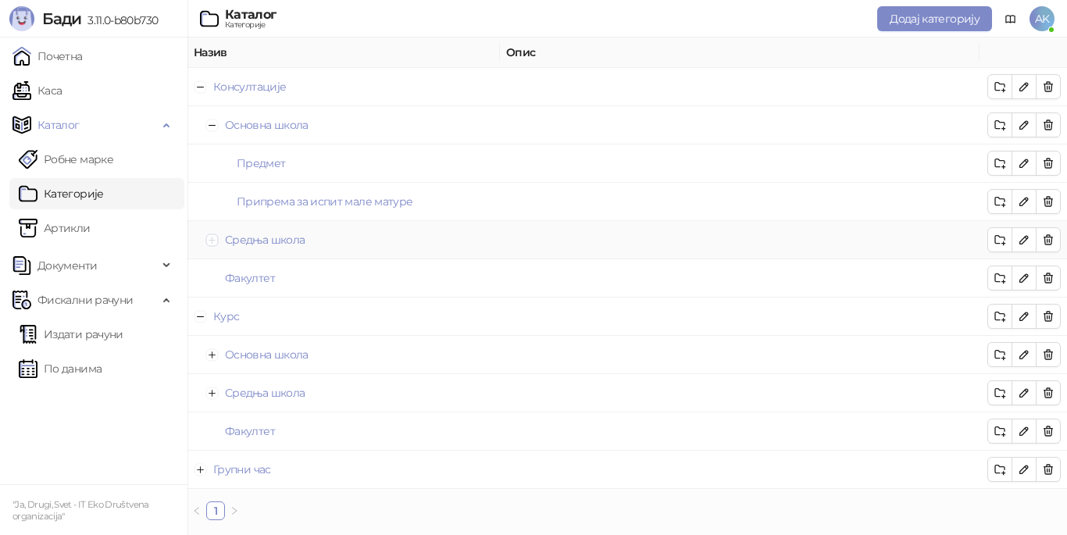
click at [217, 242] on button "Прошири ред" at bounding box center [212, 240] width 13 height 13
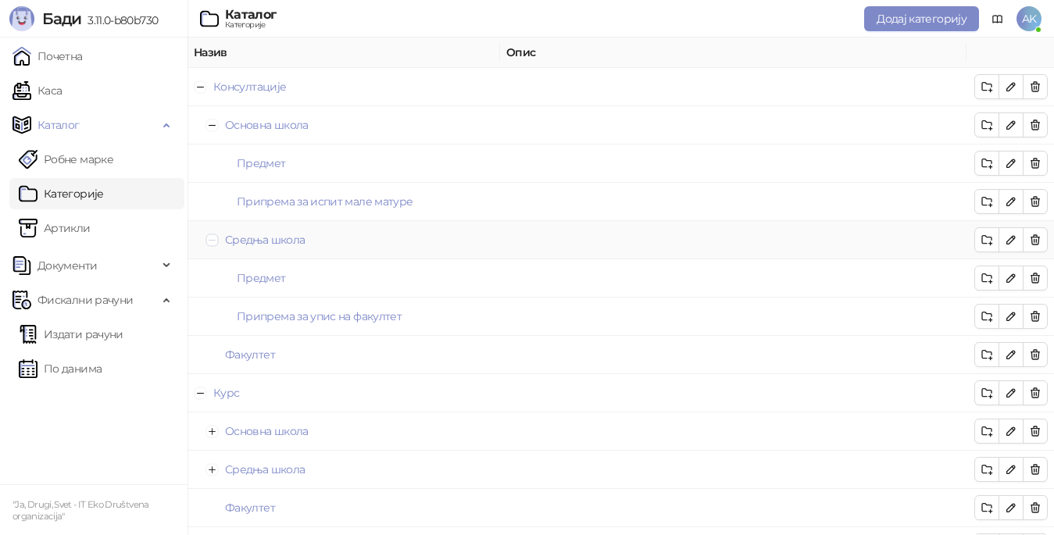
click at [217, 242] on button "Скупи ред" at bounding box center [212, 240] width 13 height 13
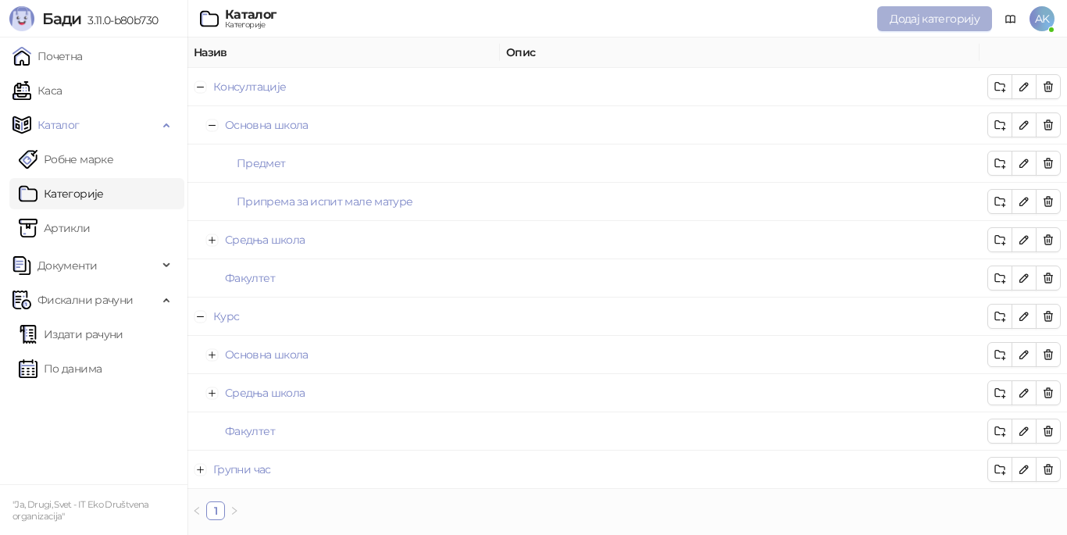
click at [911, 16] on span "Додај категорију" at bounding box center [935, 19] width 90 height 14
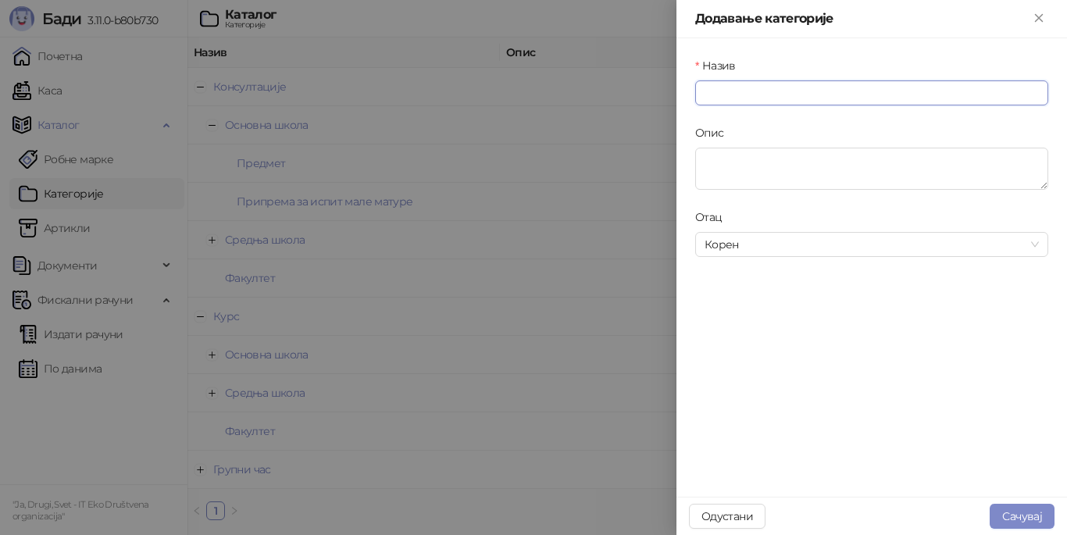
click at [859, 95] on input "Назив" at bounding box center [871, 92] width 353 height 25
click at [817, 248] on span "Корен" at bounding box center [872, 244] width 334 height 23
type input "**********"
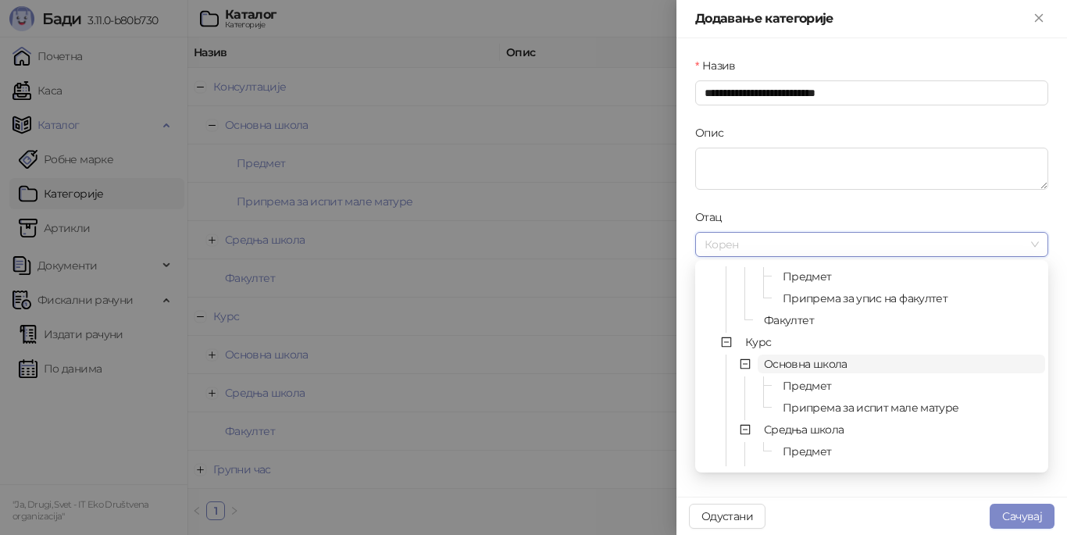
scroll to position [156, 0]
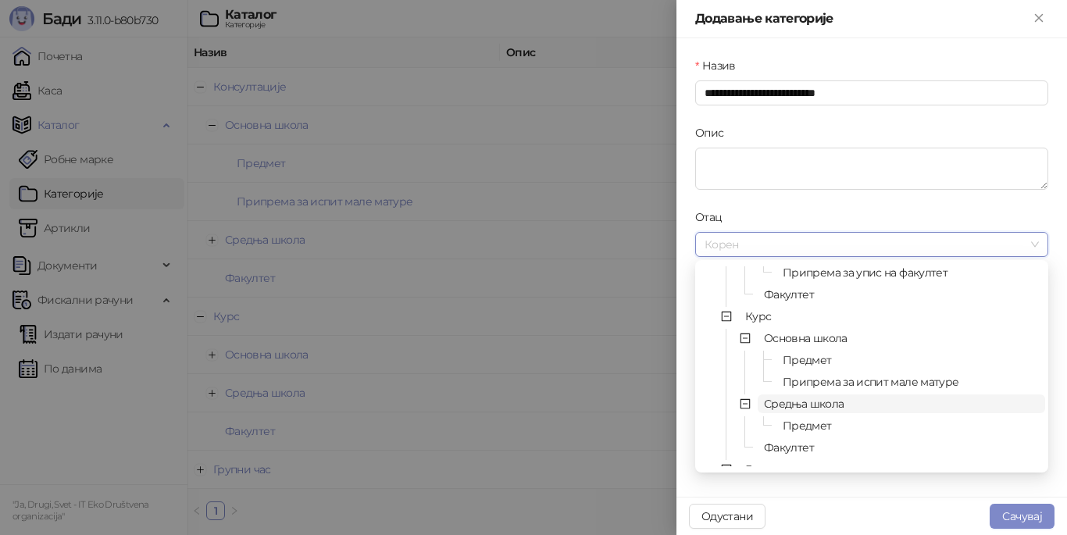
click at [826, 406] on span "Средња школа" at bounding box center [804, 404] width 80 height 14
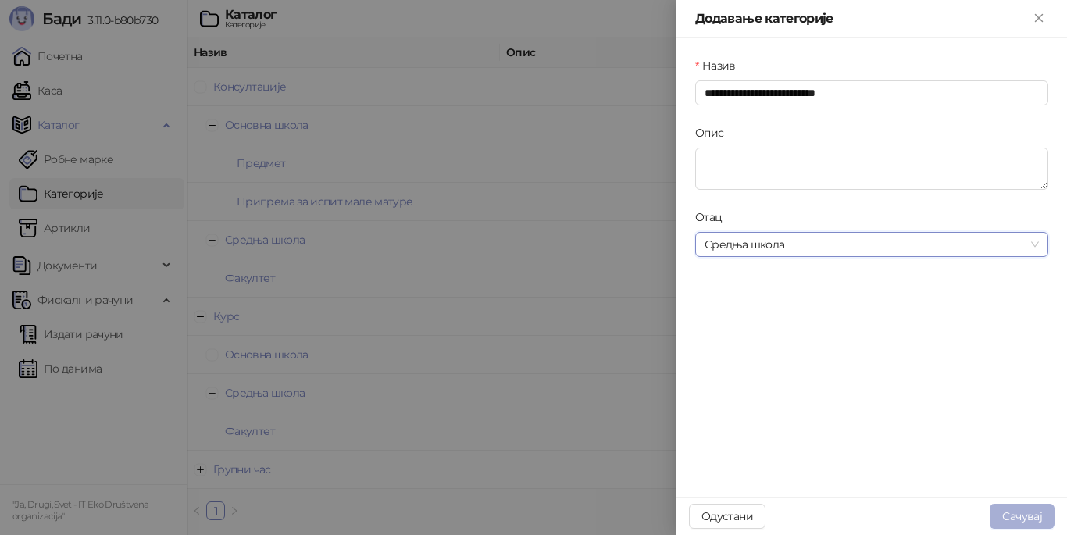
click at [1016, 514] on button "Сачувај" at bounding box center [1022, 516] width 65 height 25
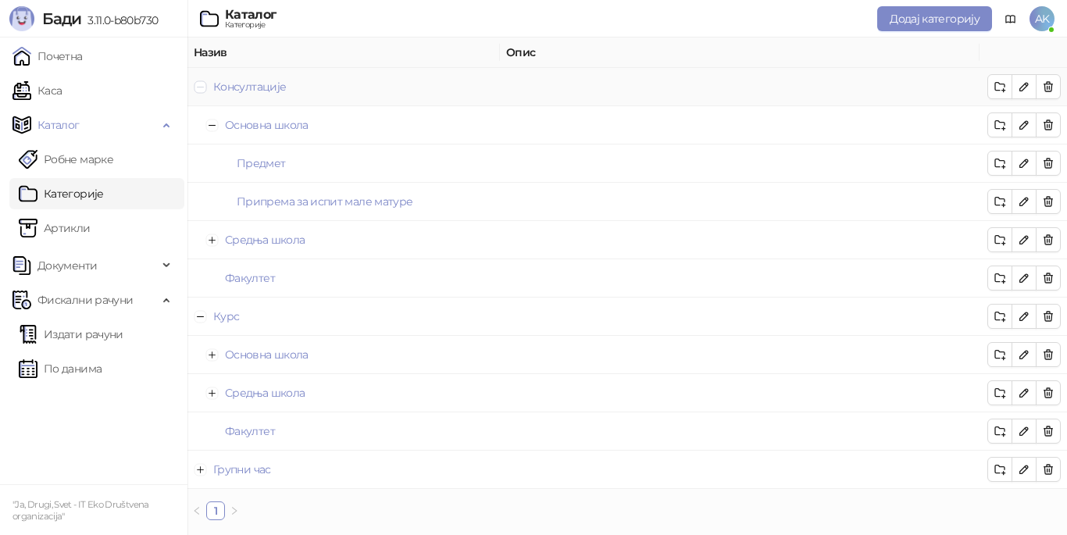
click at [202, 87] on button "Скупи ред" at bounding box center [201, 86] width 13 height 13
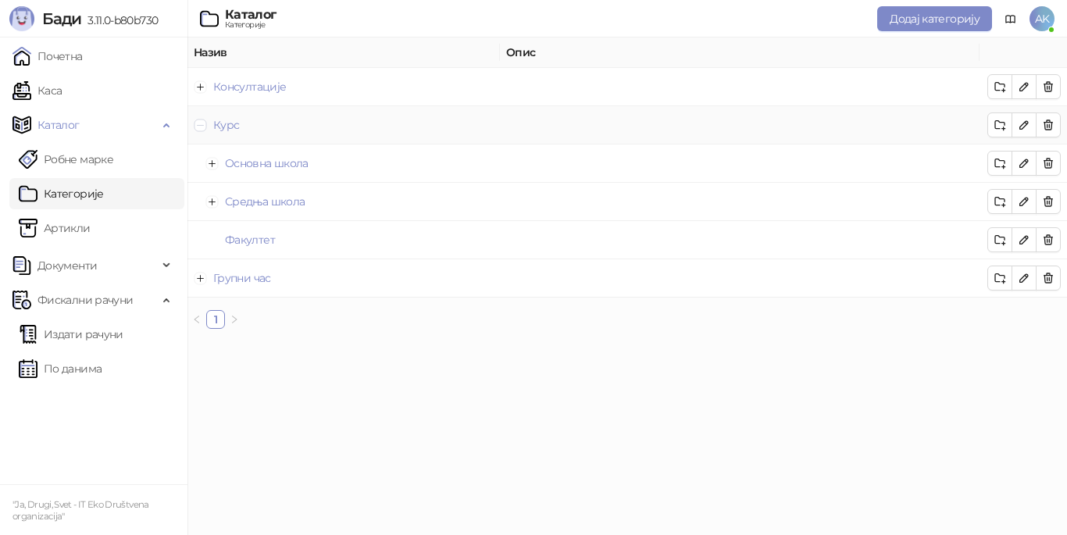
click at [198, 127] on button "Скупи ред" at bounding box center [201, 125] width 13 height 13
click at [203, 167] on button "Прошири ред" at bounding box center [201, 163] width 13 height 13
click at [202, 163] on button "Скупи ред" at bounding box center [201, 163] width 13 height 13
click at [201, 132] on td "Курс" at bounding box center [344, 125] width 313 height 38
click at [201, 127] on button "Прошири ред" at bounding box center [201, 125] width 13 height 13
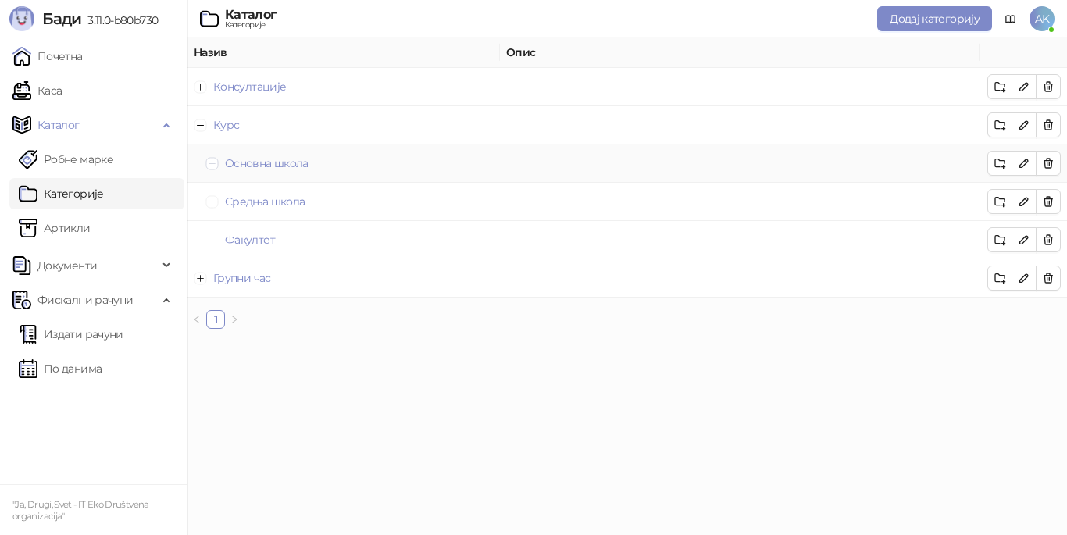
click at [211, 163] on button "Прошири ред" at bounding box center [212, 163] width 13 height 13
click at [211, 163] on button "Скупи ред" at bounding box center [212, 163] width 13 height 13
click at [204, 127] on button "Скупи ред" at bounding box center [201, 125] width 13 height 13
click at [198, 163] on button "Прошири ред" at bounding box center [201, 163] width 13 height 13
click at [426, 341] on html "[PERSON_NAME] 3.11.0-b80b730 Почетна Каса Каталог Робне марке Категорије Артикл…" at bounding box center [533, 170] width 1067 height 341
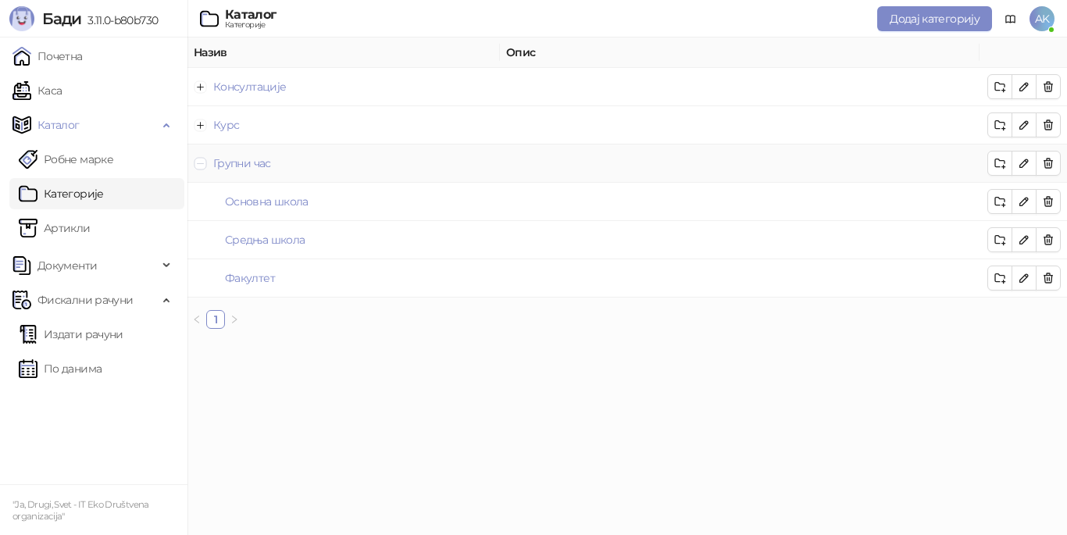
click at [205, 164] on button "Скупи ред" at bounding box center [201, 163] width 13 height 13
click at [286, 227] on html "[PERSON_NAME] 3.11.0-b80b730 Почетна Каса Каталог Робне марке Категорије Артикл…" at bounding box center [533, 113] width 1067 height 227
click at [1043, 13] on span "AK" at bounding box center [1042, 18] width 25 height 25
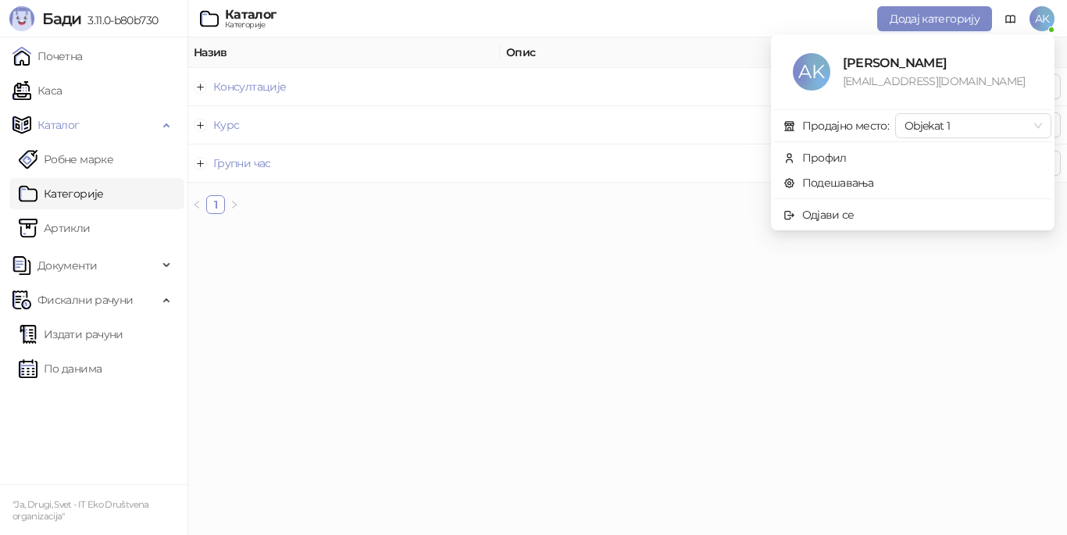
click at [715, 227] on html "[PERSON_NAME] 3.11.0-b80b730 Почетна Каса Каталог Робне марке Категорије Артикл…" at bounding box center [533, 113] width 1067 height 227
